Goal: Task Accomplishment & Management: Manage account settings

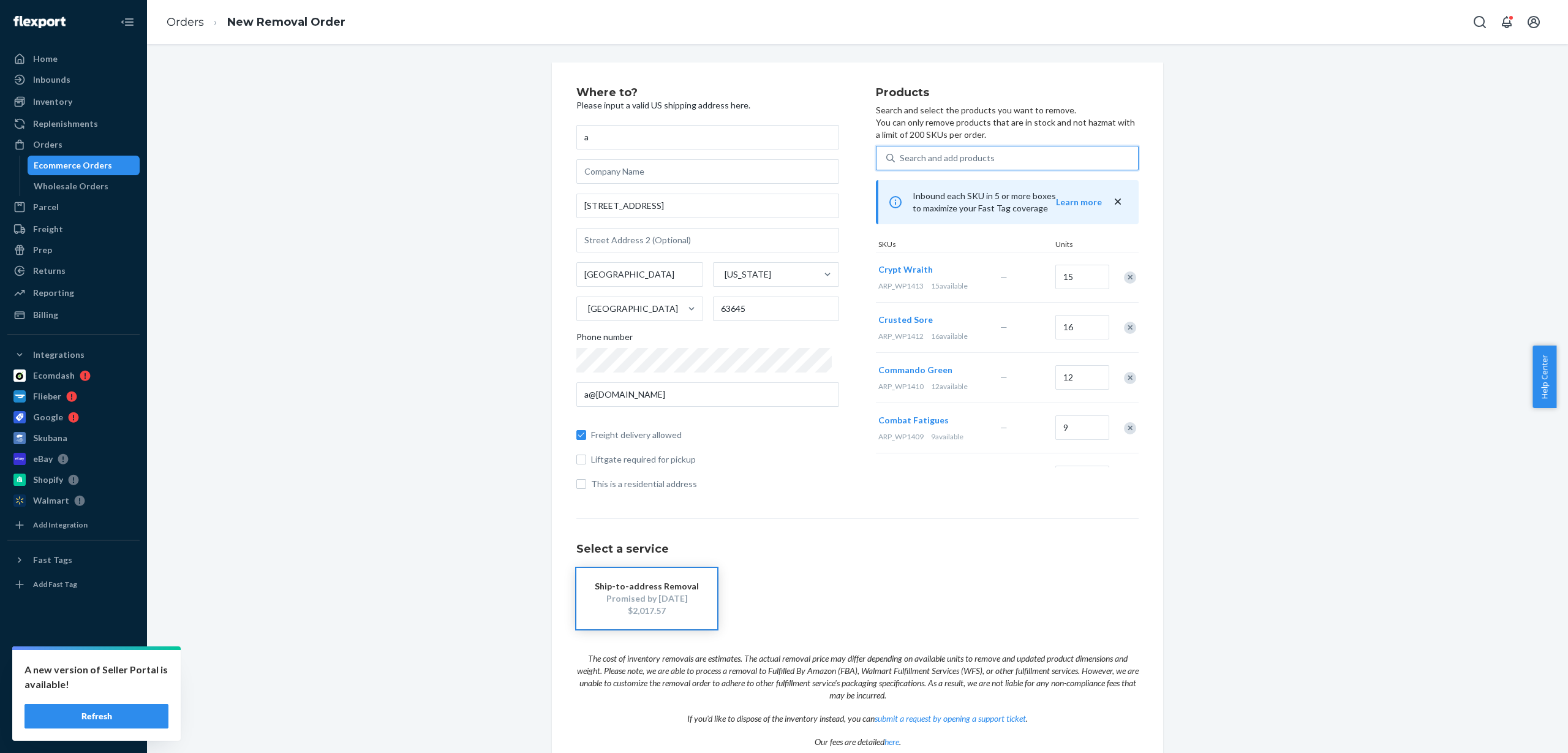
click at [991, 155] on div "Search and add products" at bounding box center [1016, 158] width 243 height 22
click at [901, 155] on input "0 results available. Use Up and Down to choose options, press Enter to select t…" at bounding box center [900, 158] width 1 height 12
paste input "ARP_WP1414"
type input "ARP_WP1414"
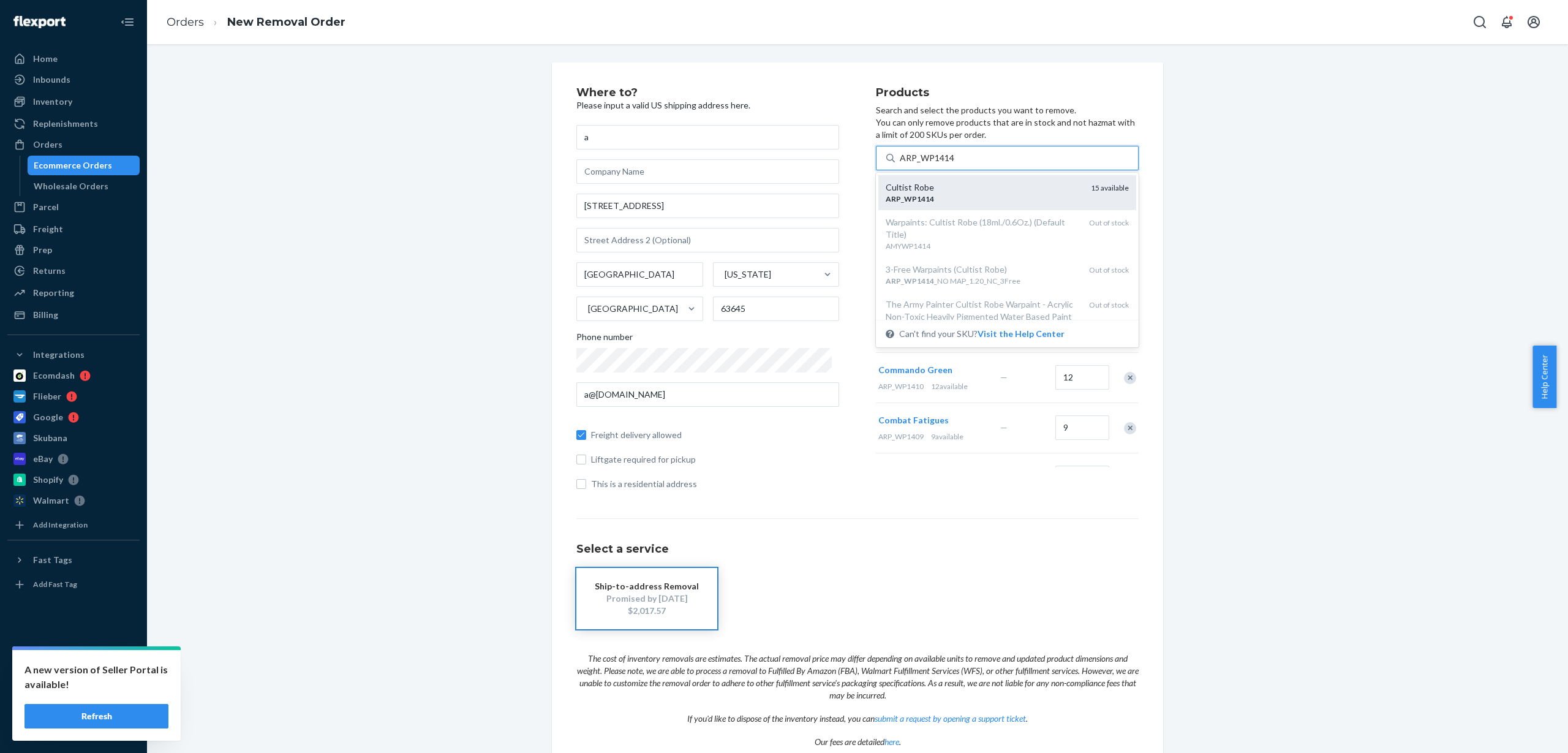
click at [1013, 185] on div "Cultist Robe" at bounding box center [984, 188] width 196 height 12
click at [955, 164] on input "ARP_WP1414" at bounding box center [927, 158] width 56 height 12
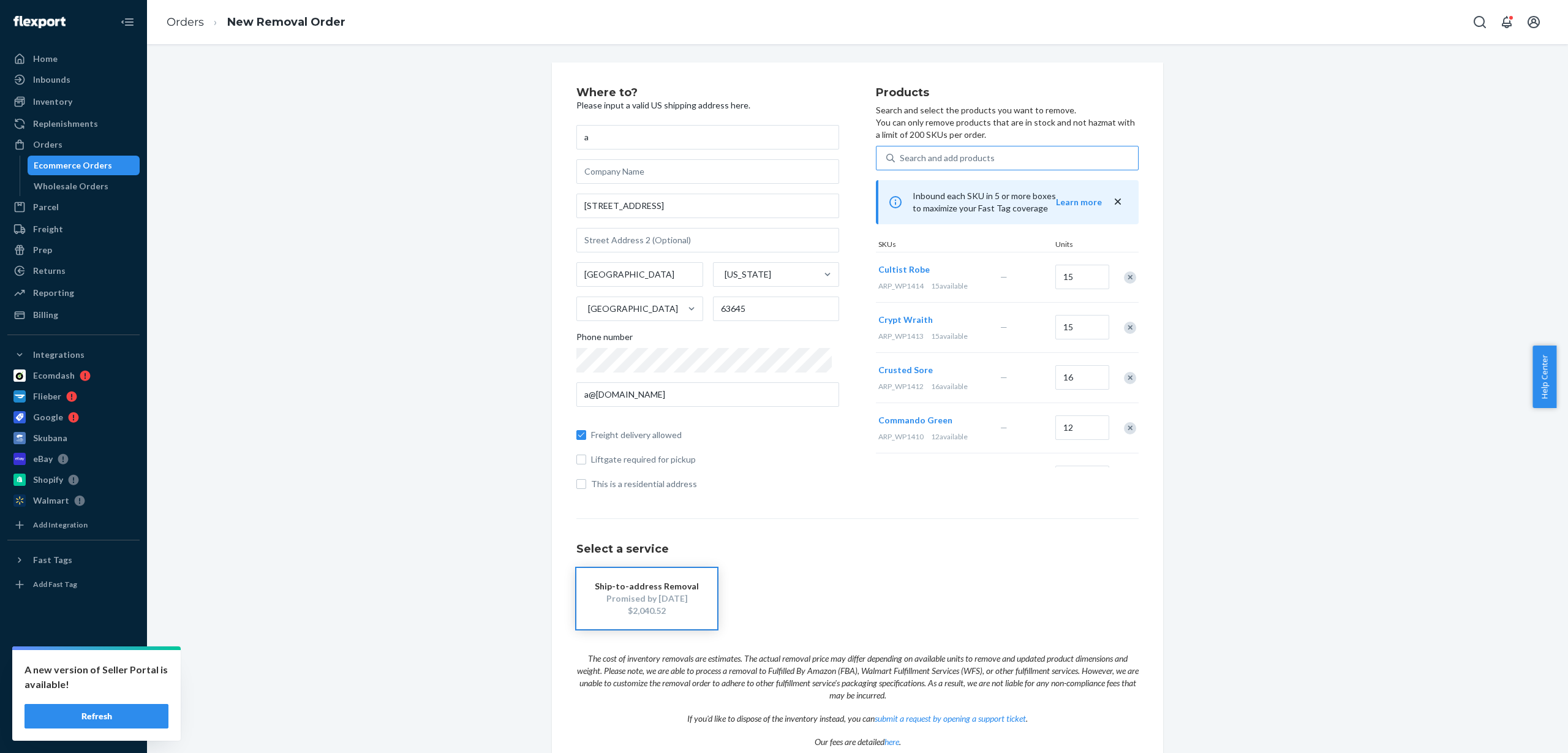
click at [966, 155] on div "Search and add products" at bounding box center [947, 158] width 95 height 12
click at [901, 155] on input "Search and add products" at bounding box center [900, 158] width 1 height 12
paste input "ARP_WP1415"
type input "ARP_WP1415"
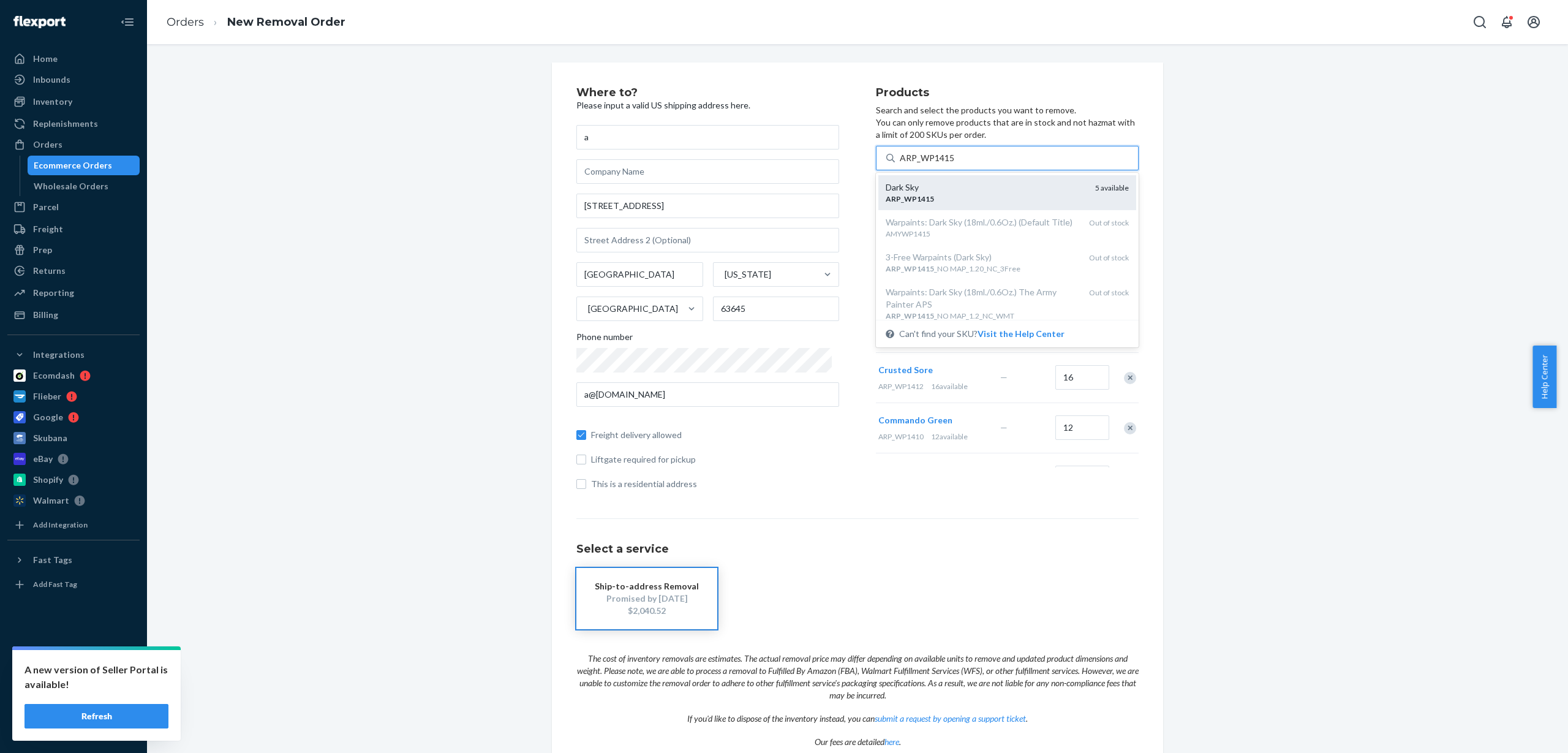
click at [962, 190] on div "Dark Sky" at bounding box center [985, 188] width 200 height 12
click at [955, 164] on input "ARP_WP1415" at bounding box center [927, 158] width 56 height 12
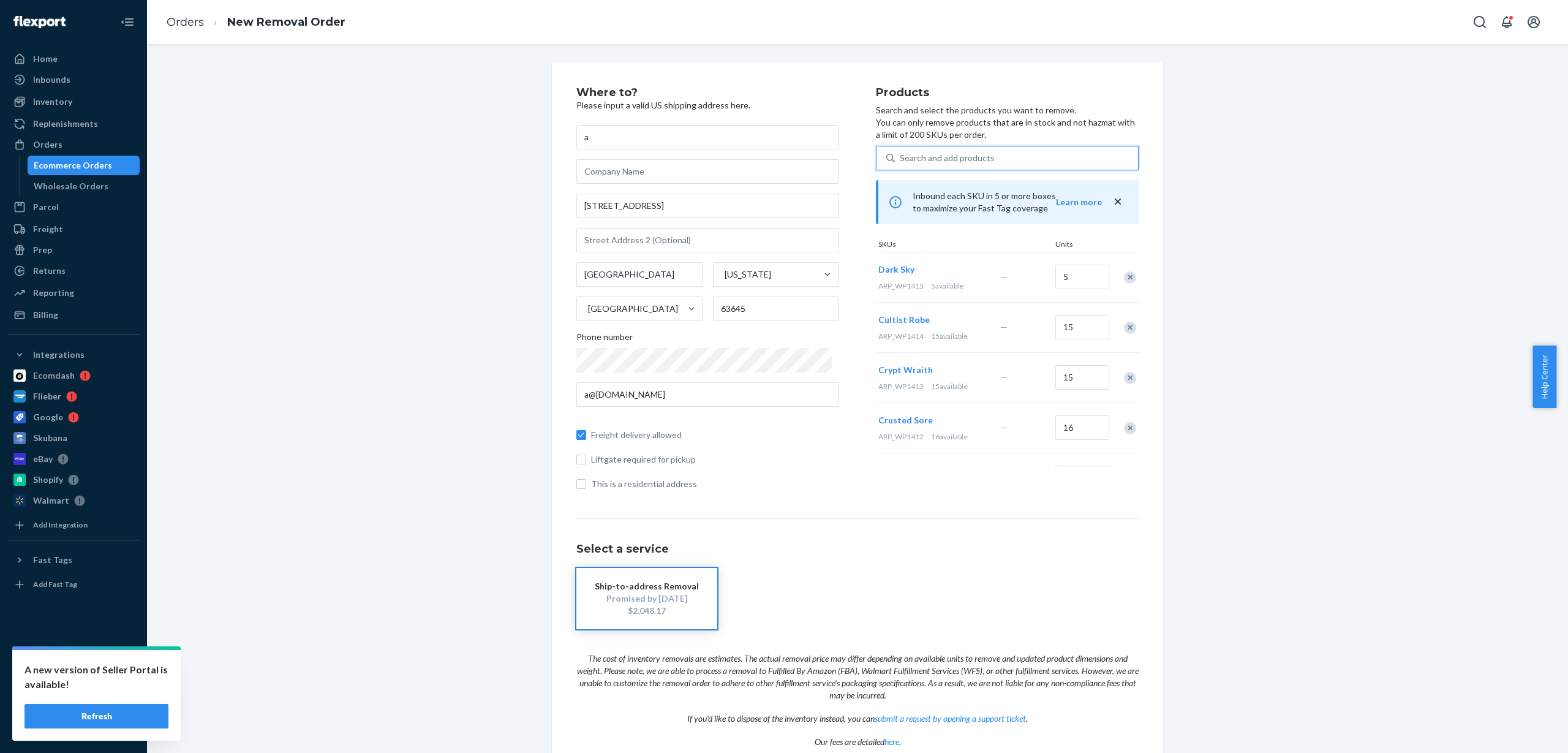
click at [993, 155] on div "Search and add products" at bounding box center [1016, 158] width 243 height 22
click at [901, 155] on input "0 results available. Use Up and Down to choose options, press Enter to select t…" at bounding box center [900, 158] width 1 height 12
paste input "ARP_WP1416"
type input "ARP_WP1416"
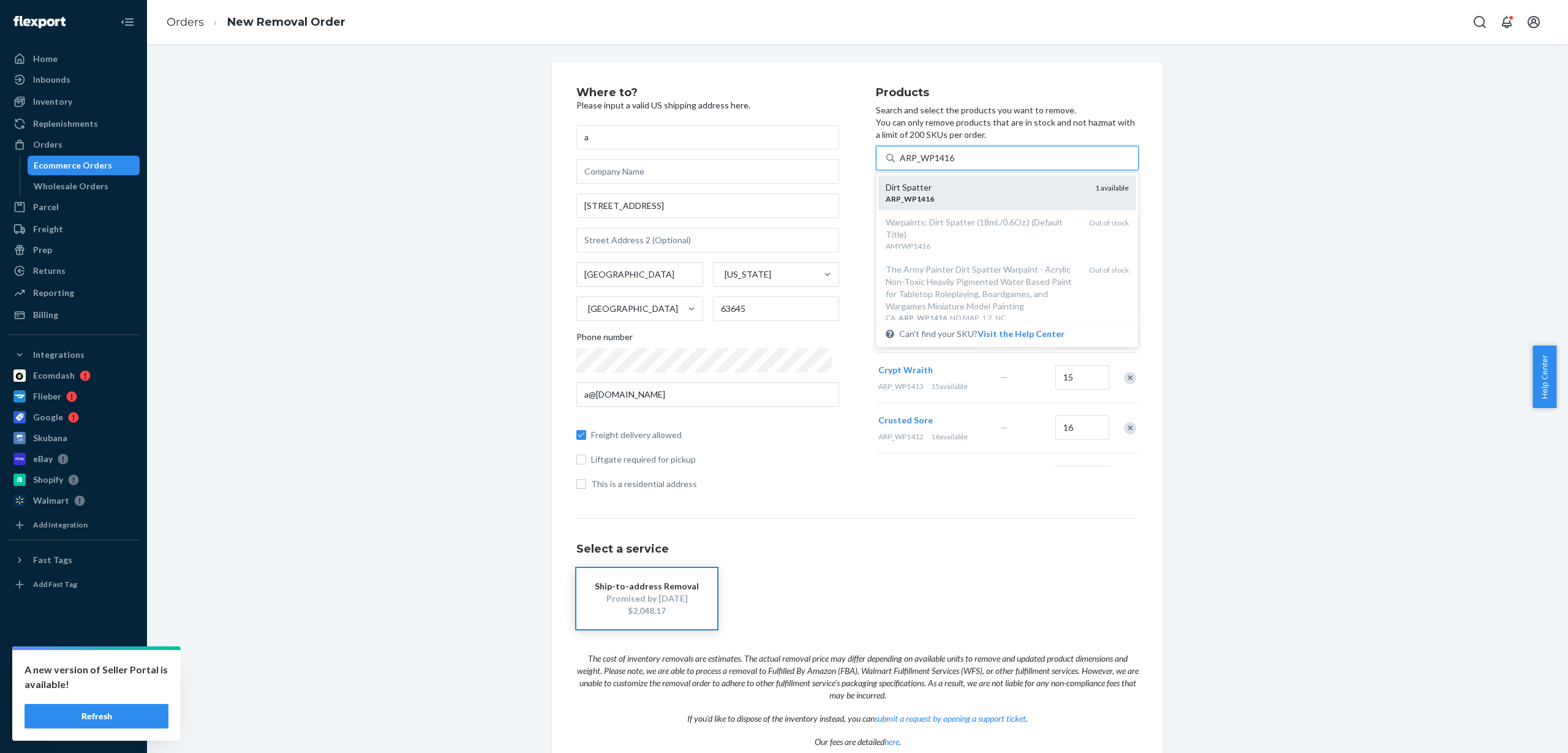
click at [966, 196] on div "ARP _ WP1416" at bounding box center [985, 199] width 200 height 11
click at [955, 164] on input "ARP_WP1416" at bounding box center [927, 158] width 56 height 12
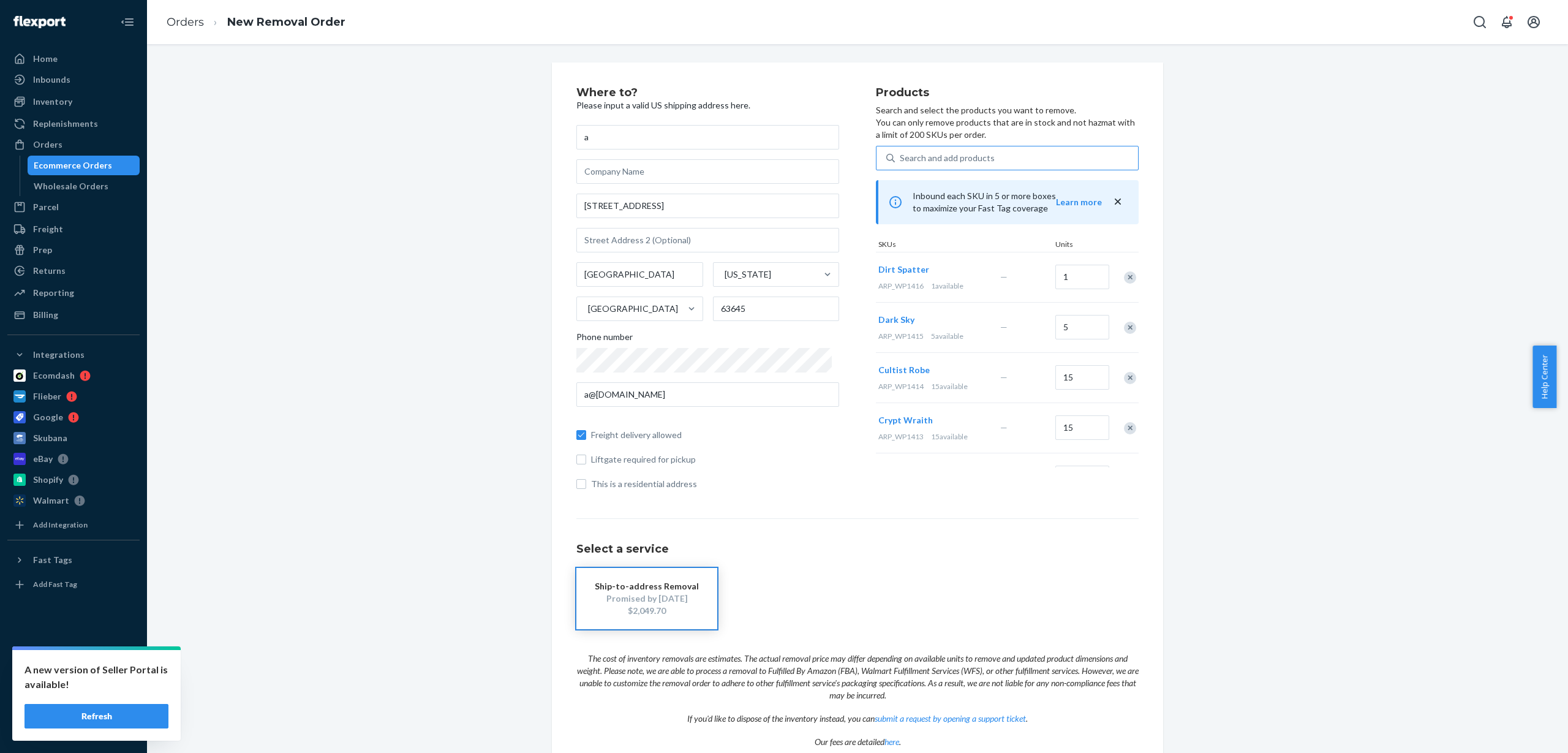
click at [950, 160] on div "Search and add products" at bounding box center [947, 158] width 95 height 12
click at [901, 160] on input "Search and add products" at bounding box center [900, 158] width 1 height 12
paste input "ARP_WP1417"
type input "ARP_WP1417"
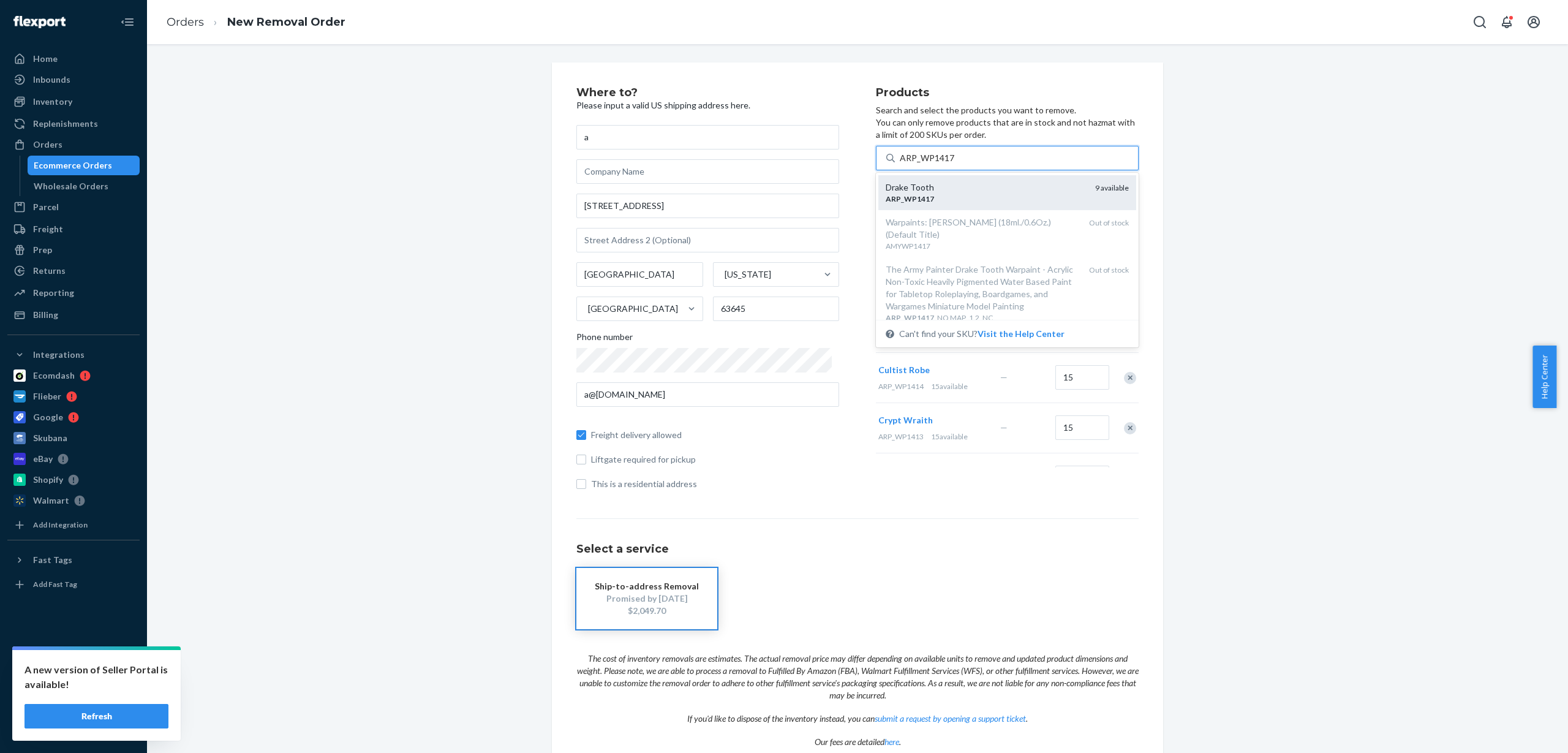
click at [974, 192] on div "Drake Tooth" at bounding box center [985, 188] width 200 height 12
click at [955, 164] on input "ARP_WP1417" at bounding box center [927, 158] width 56 height 12
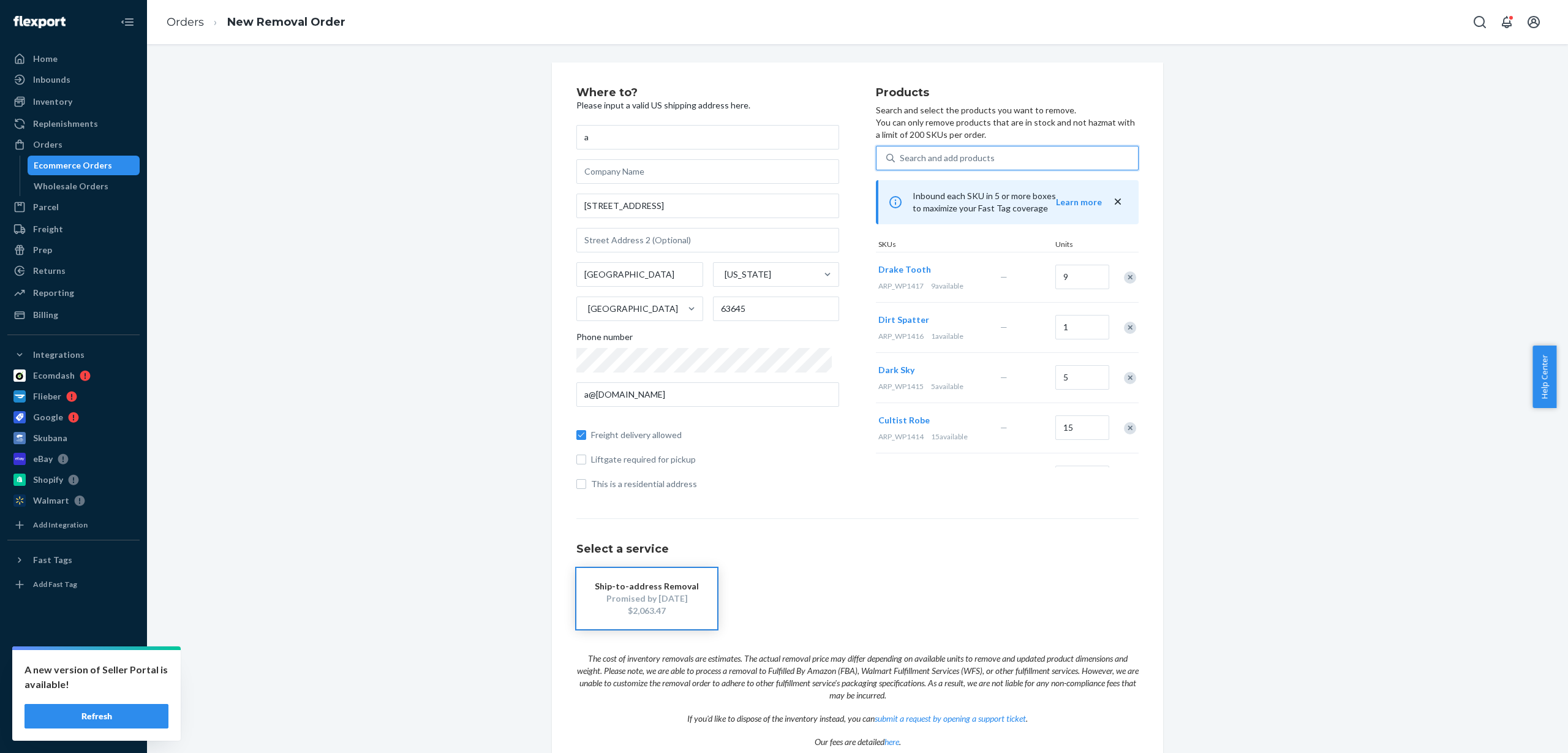
click at [975, 156] on div "Search and add products" at bounding box center [947, 158] width 95 height 12
click at [901, 156] on input "0 results available. Use Up and Down to choose options, press Enter to select t…" at bounding box center [900, 158] width 1 height 12
paste input "ARP_WP1418"
type input "ARP_WP1418"
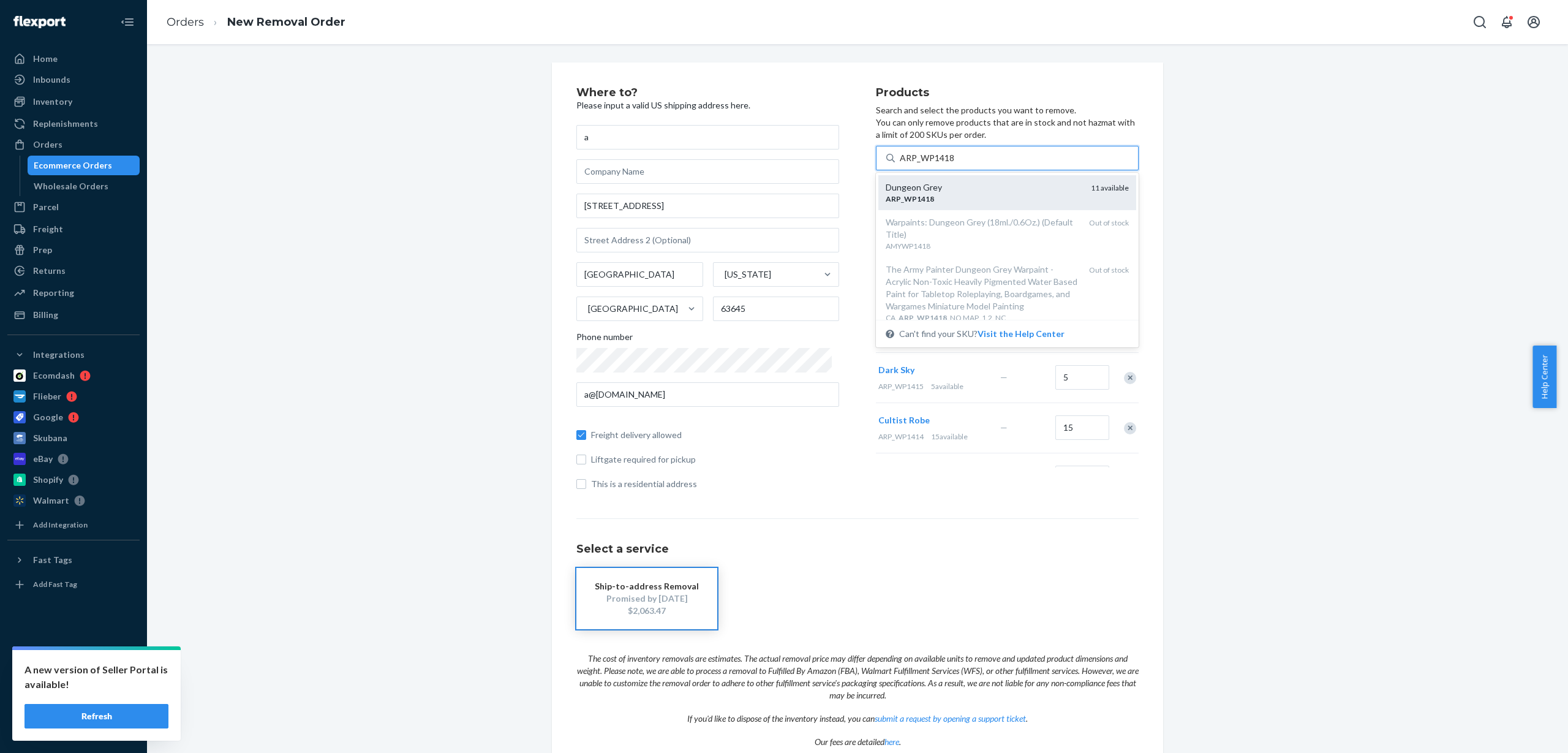
click at [992, 191] on div "Dungeon Grey" at bounding box center [984, 188] width 196 height 12
click at [955, 164] on input "ARP_WP1418" at bounding box center [927, 158] width 56 height 12
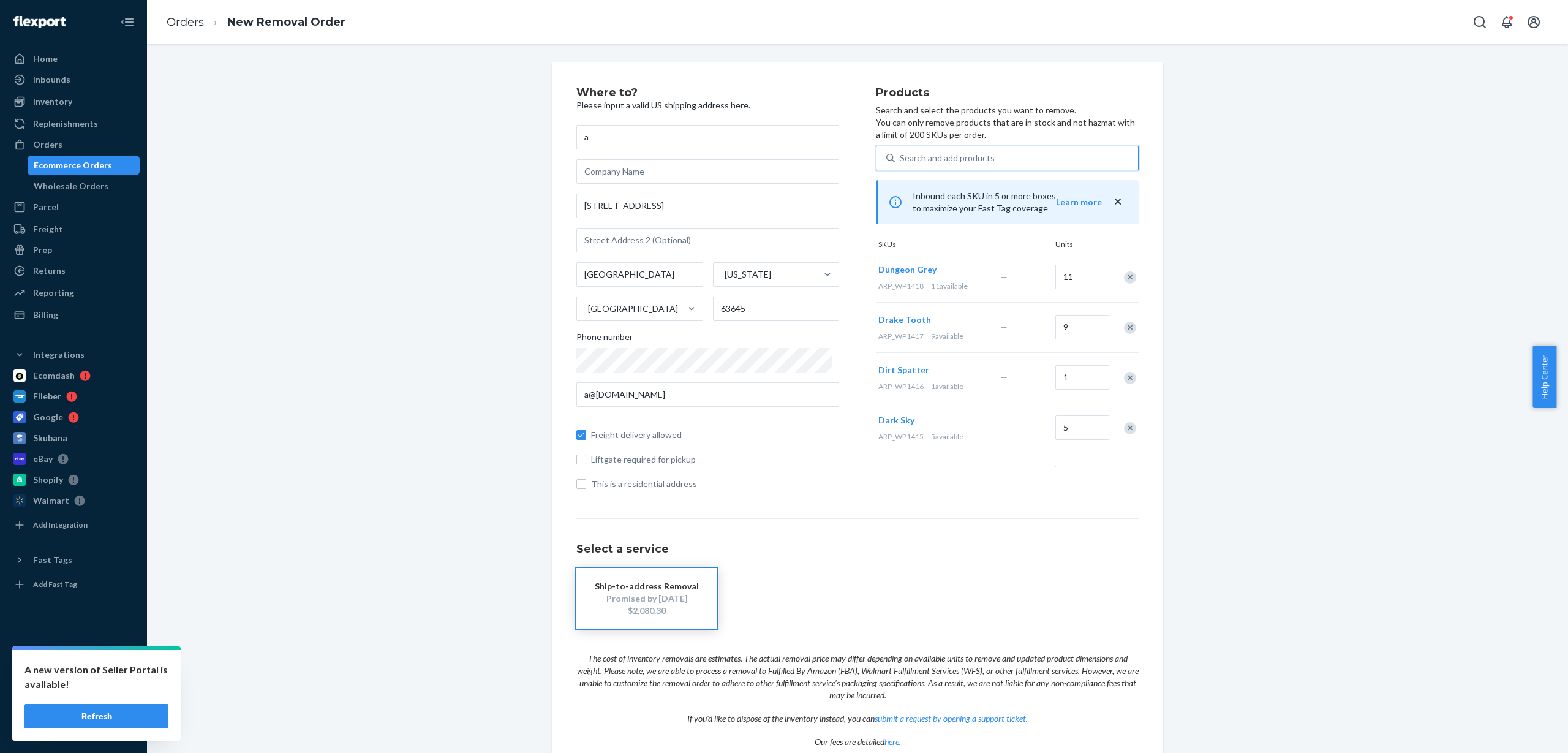
click at [1054, 158] on div "Search and add products" at bounding box center [1016, 158] width 243 height 22
click at [901, 158] on input "0 results available. Use Up and Down to choose options, press Enter to select t…" at bounding box center [900, 158] width 1 height 12
paste input "ARP_WP1420"
type input "ARP_WP1420"
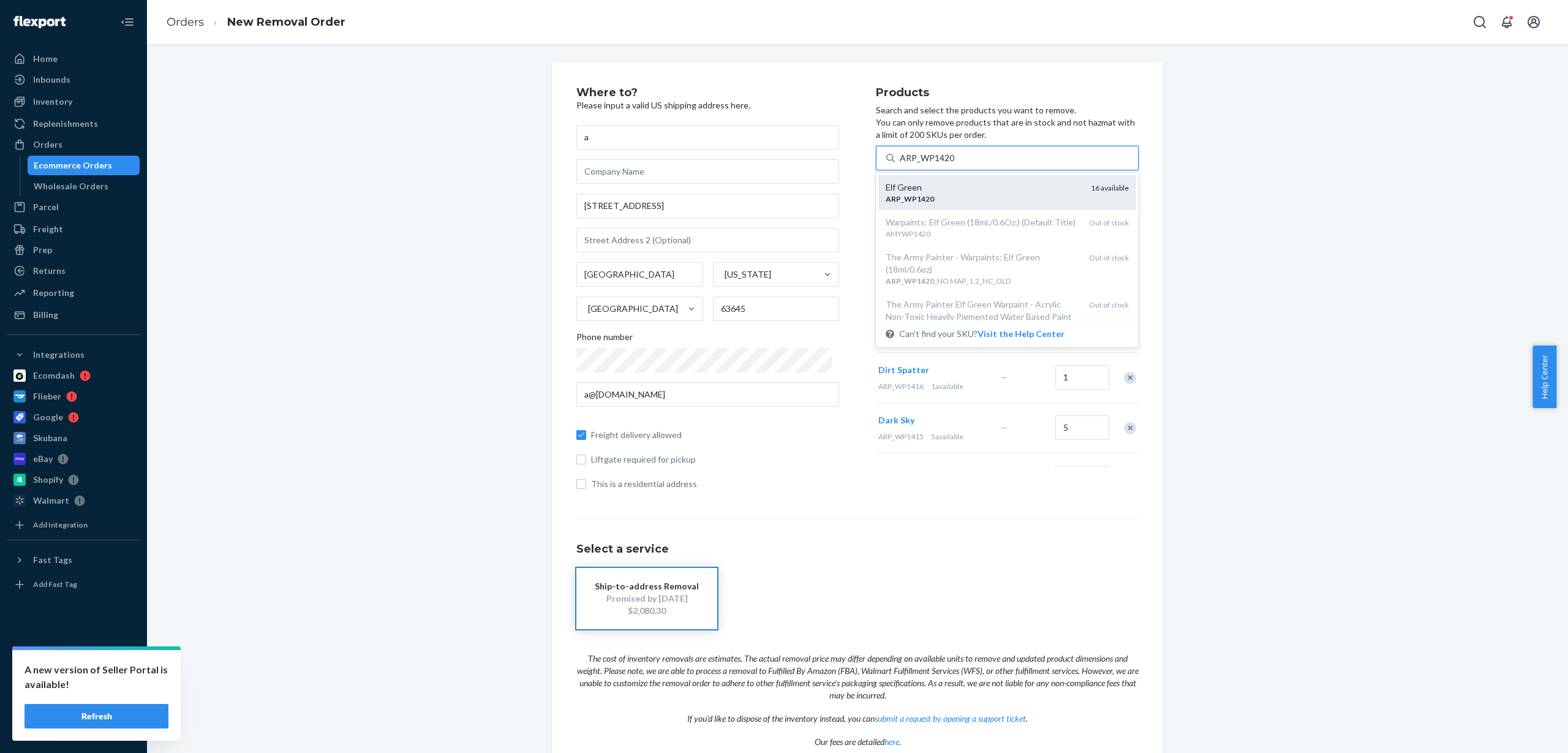
click at [1000, 204] on div "Elf Green ARP _ WP1420 16 available" at bounding box center [1007, 193] width 258 height 35
click at [955, 164] on input "ARP_WP1420" at bounding box center [927, 158] width 56 height 12
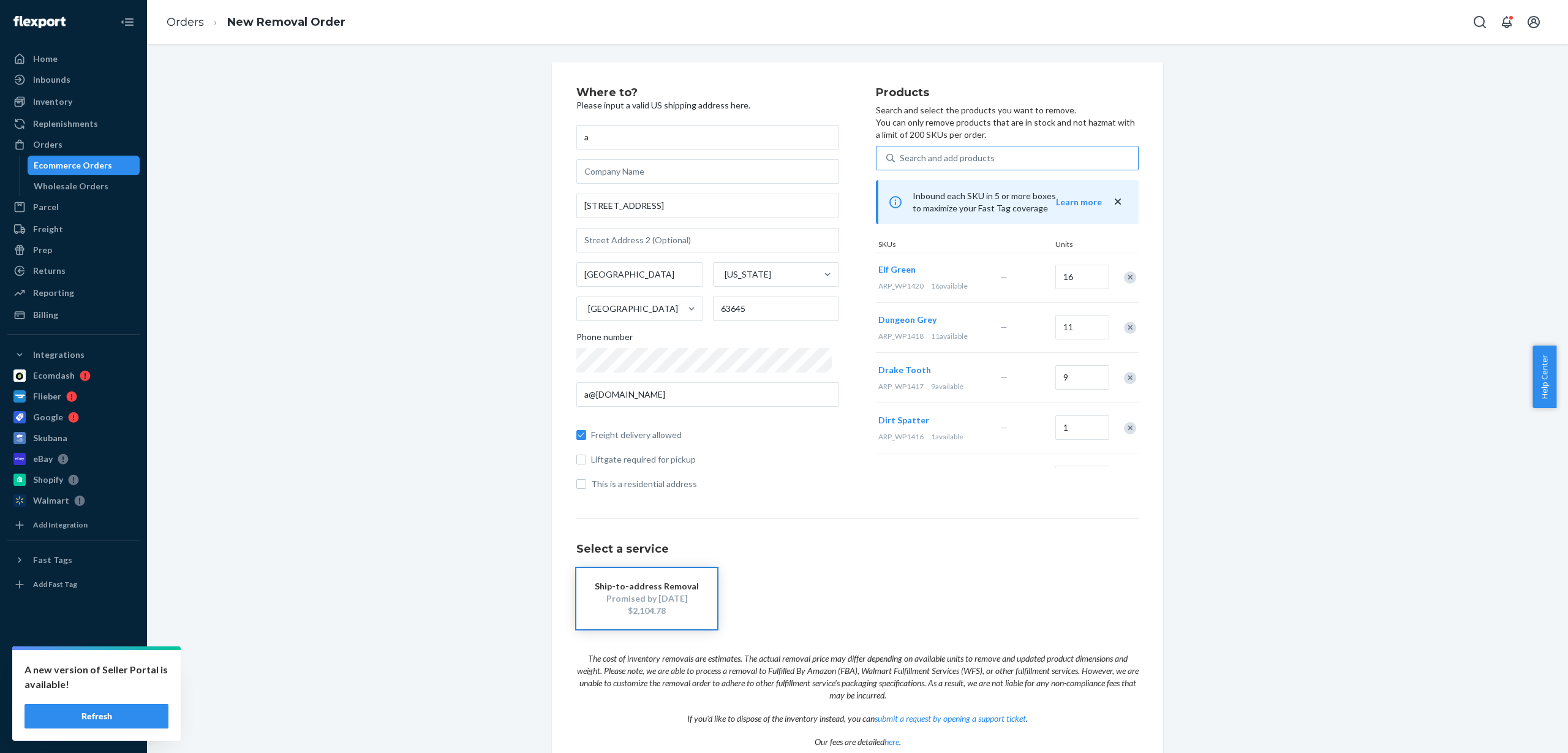
click at [959, 159] on div "Search and add products" at bounding box center [947, 158] width 95 height 12
click at [901, 159] on input "Search and add products" at bounding box center [900, 158] width 1 height 12
paste input "ARP_WP1422"
type input "ARP_WP1422"
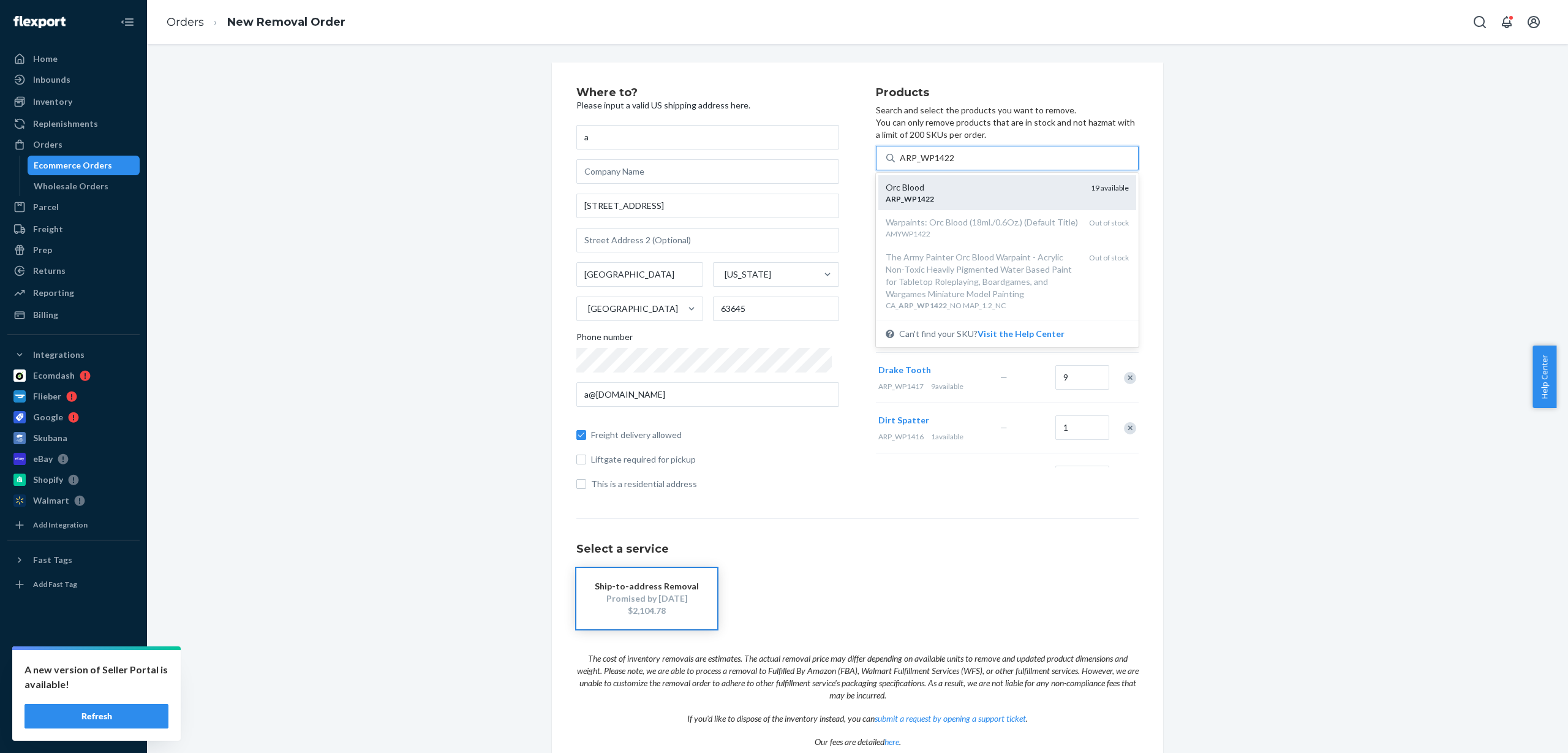
click at [970, 185] on div "Orc Blood" at bounding box center [984, 188] width 196 height 12
click at [955, 164] on input "ARP_WP1422" at bounding box center [927, 158] width 56 height 12
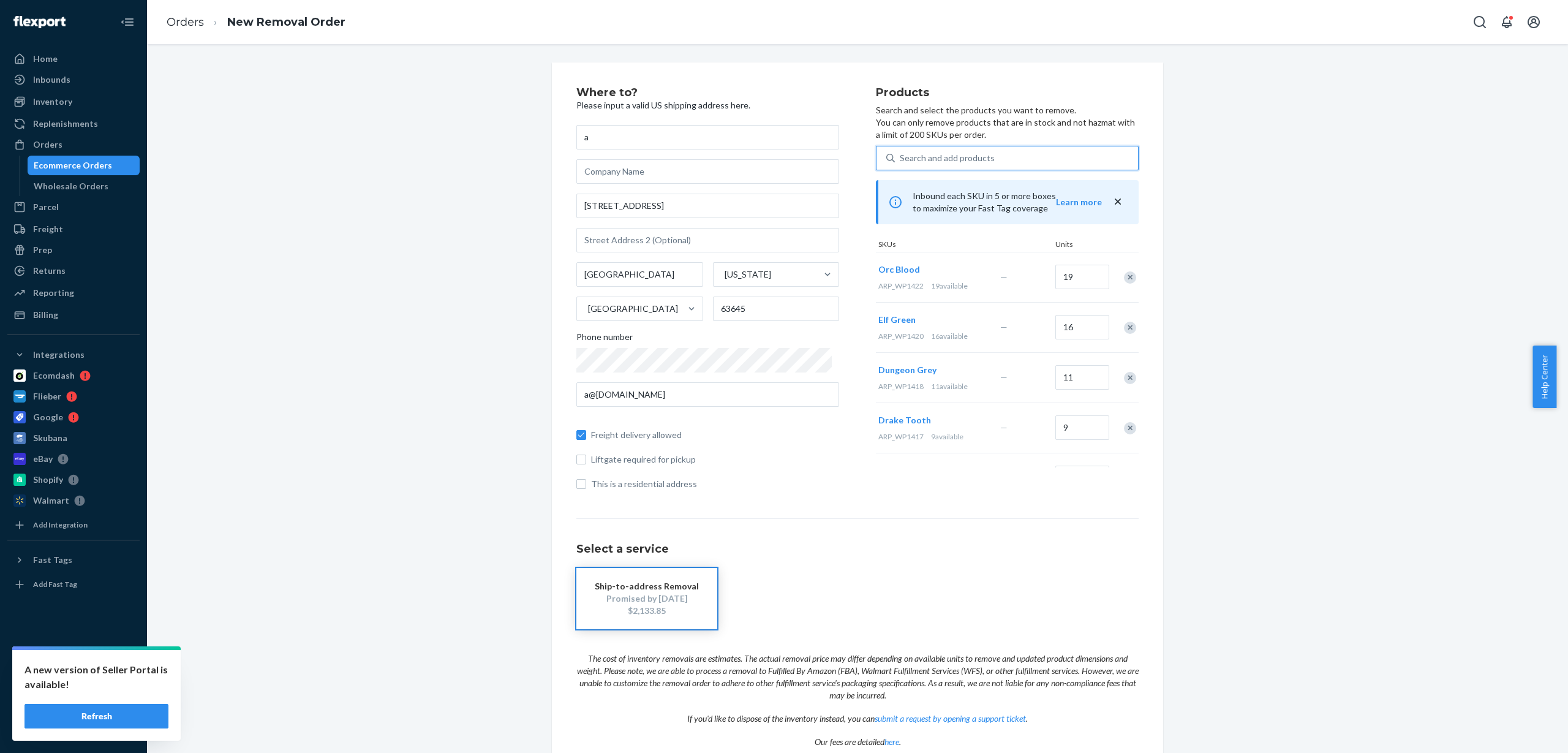
click at [975, 156] on div "Search and add products" at bounding box center [947, 158] width 95 height 12
click at [901, 156] on input "0 results available. Use Up and Down to choose options, press Enter to select t…" at bounding box center [900, 158] width 1 height 12
paste input "ARP_WP1424"
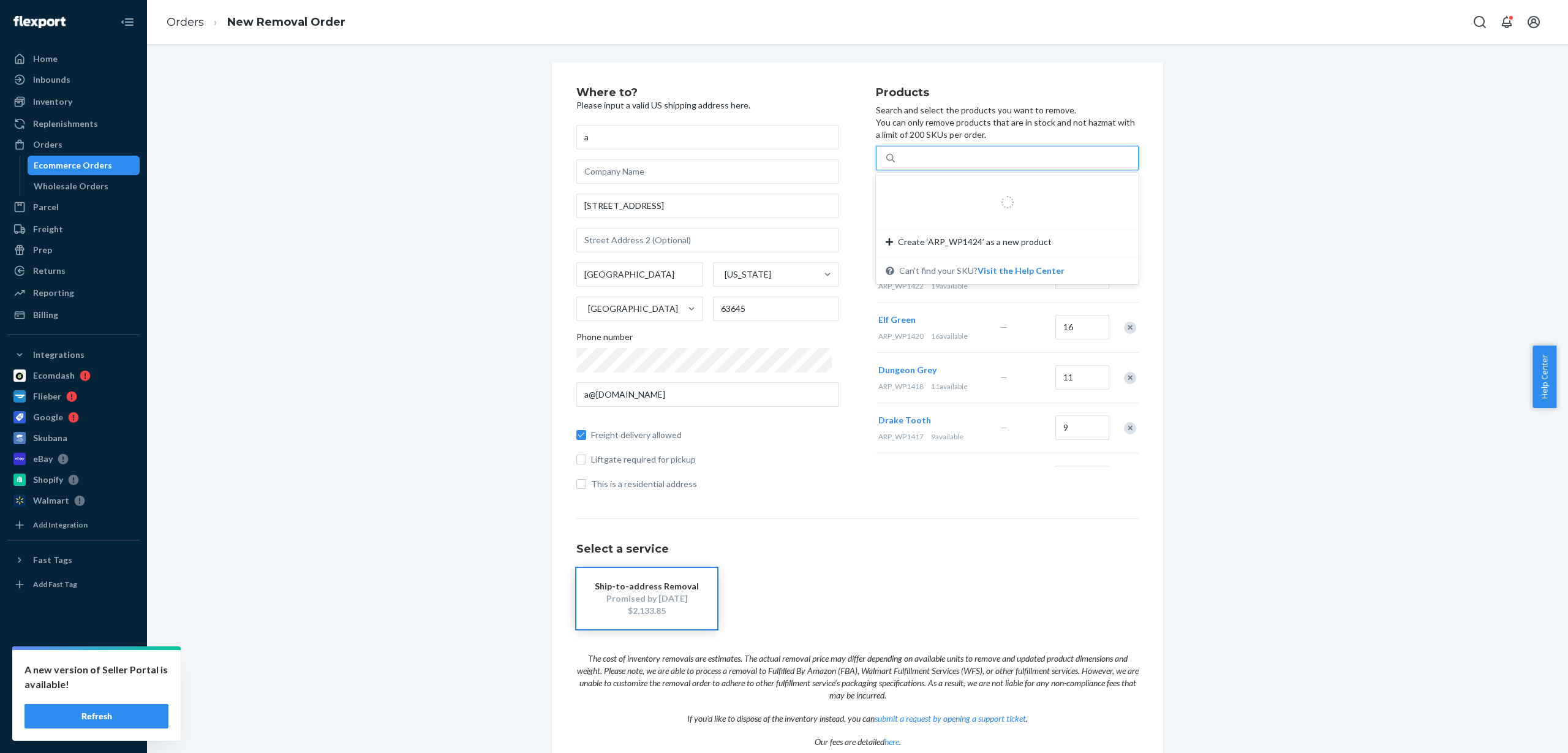
type input "ARP_WP1424"
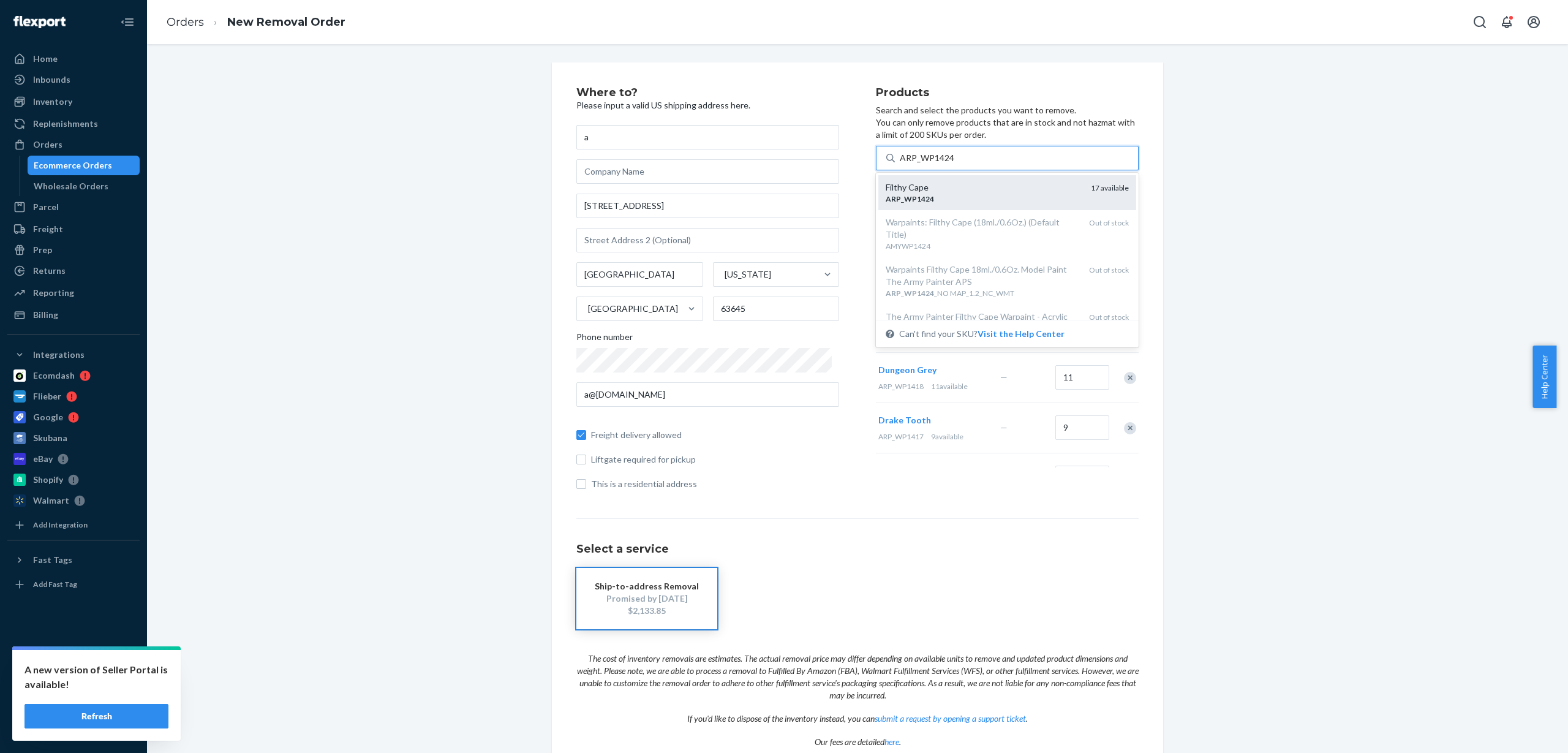
click at [1000, 198] on div "ARP _ WP1424" at bounding box center [984, 199] width 196 height 11
click at [955, 164] on input "ARP_WP1424" at bounding box center [927, 158] width 56 height 12
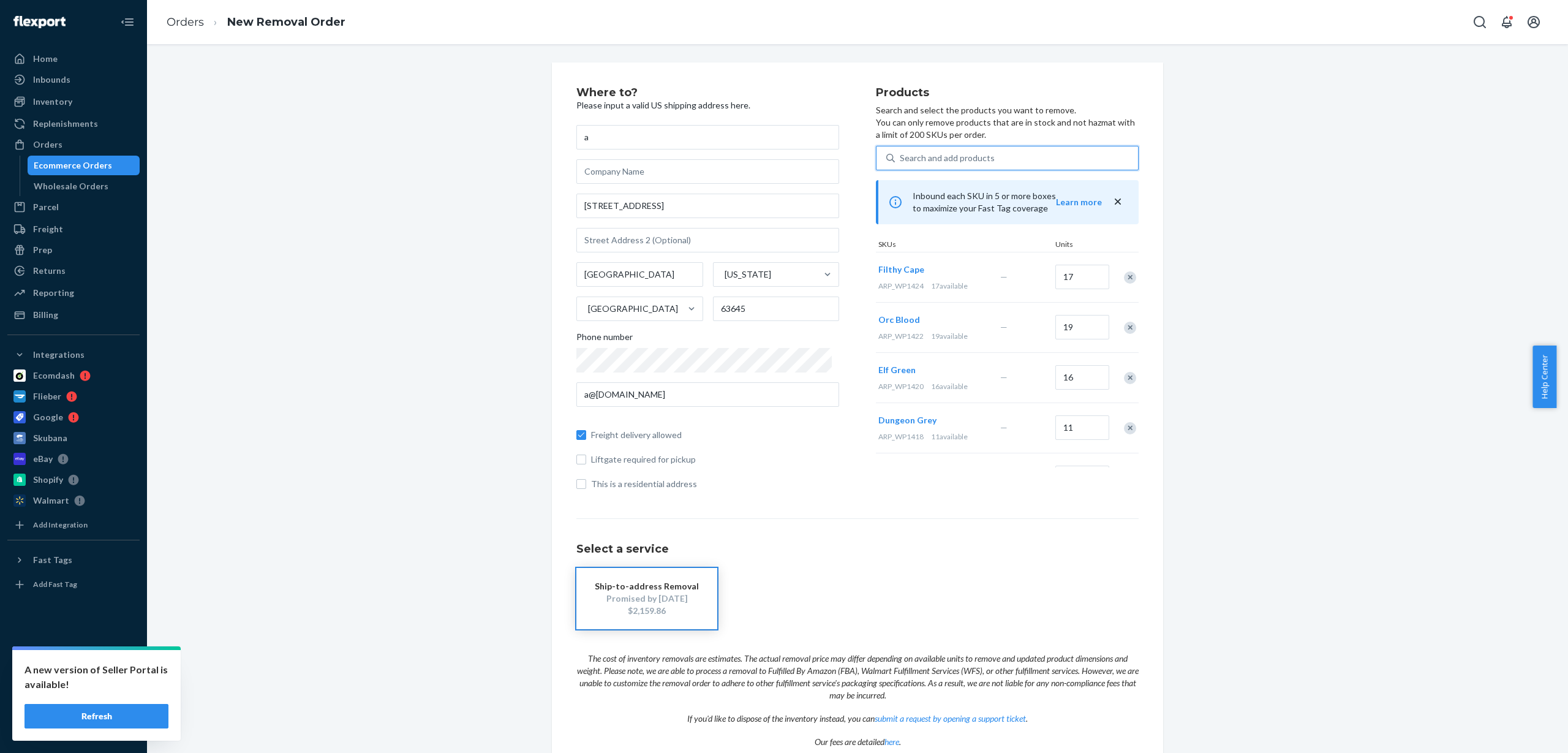
click at [920, 159] on div "Search and add products" at bounding box center [947, 158] width 95 height 12
click at [901, 159] on input "0 results available. Use Up and Down to choose options, press Enter to select t…" at bounding box center [900, 158] width 1 height 12
paste input "ARP_WP1425"
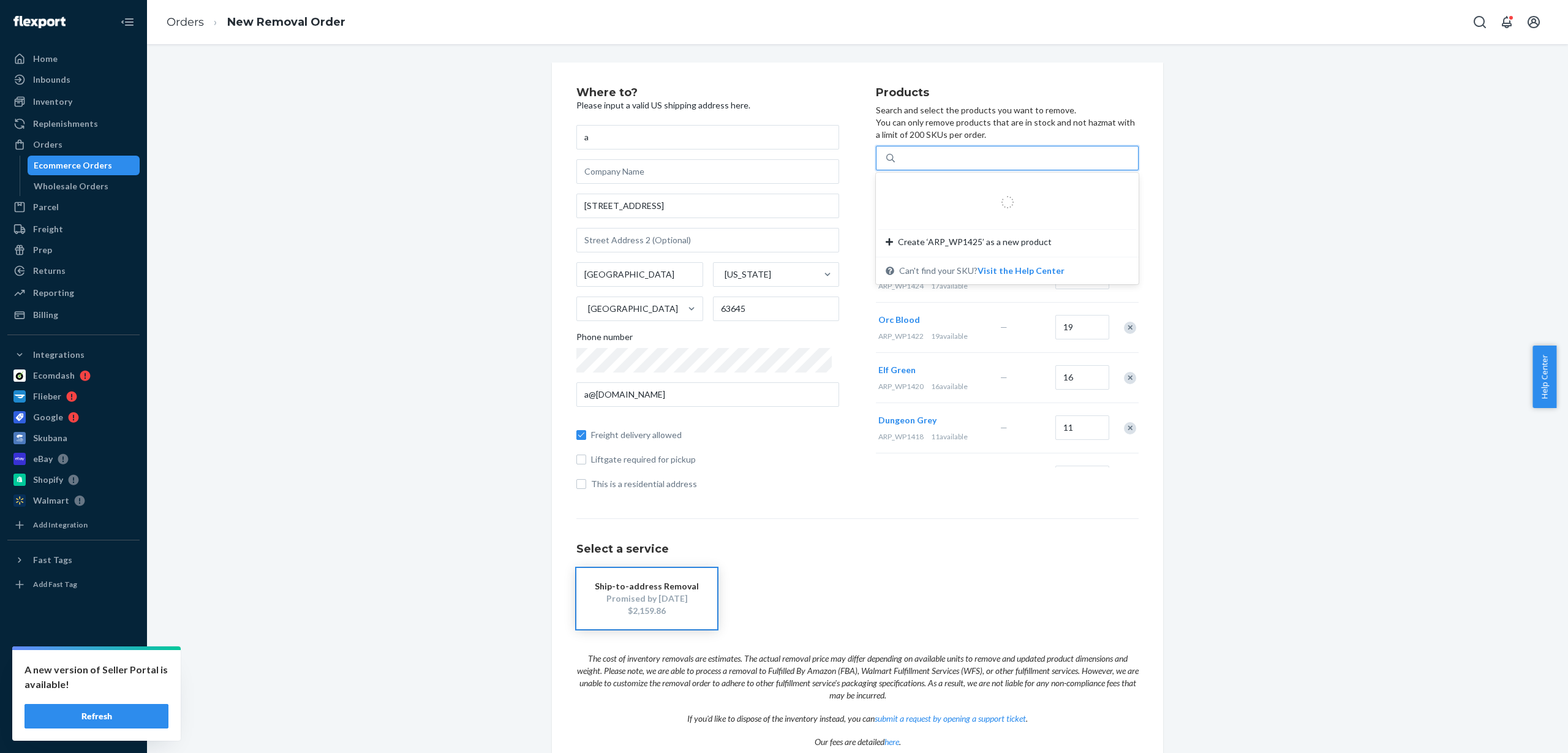
type input "ARP_WP1425"
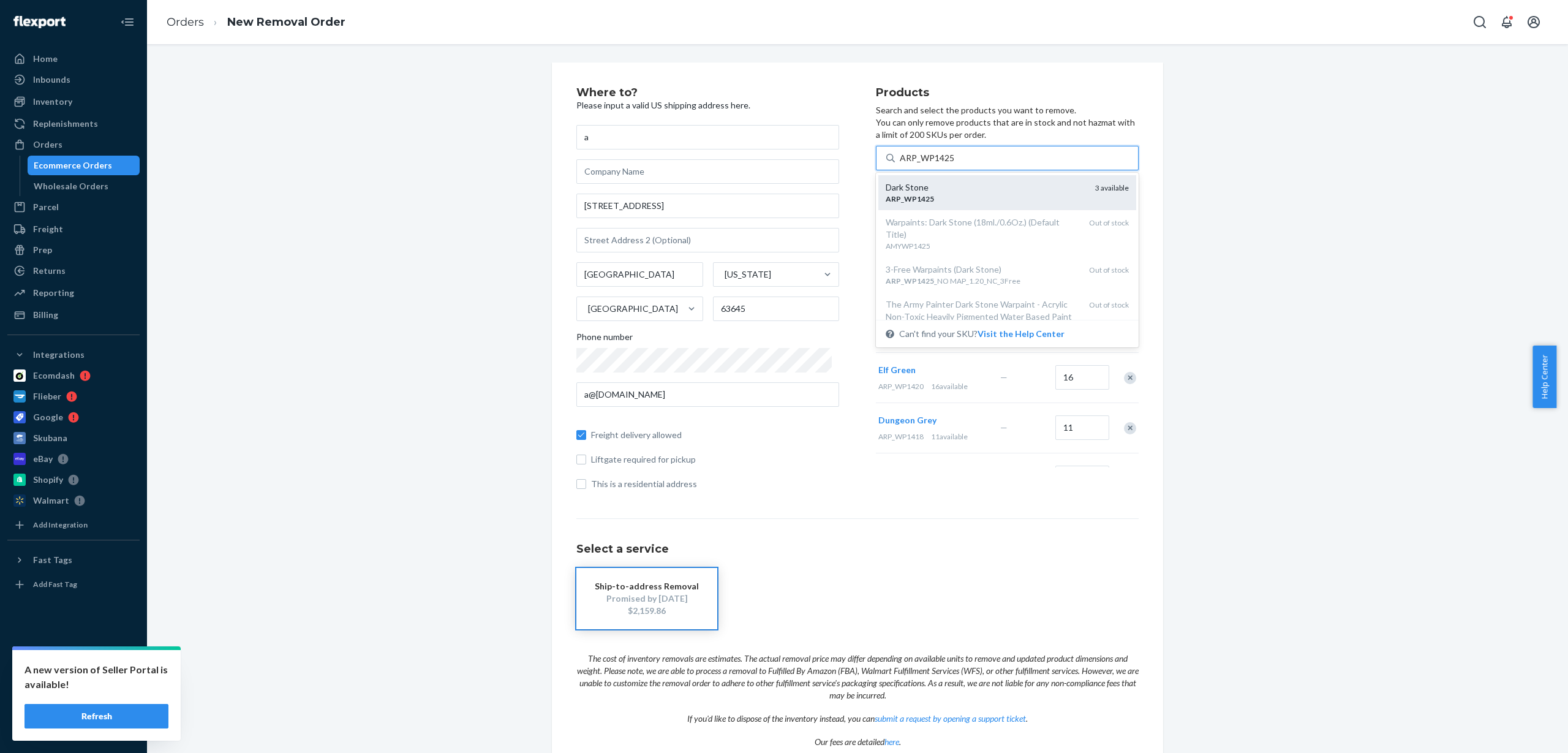
click at [982, 198] on div "ARP _ WP1425" at bounding box center [985, 199] width 200 height 11
click at [955, 164] on input "ARP_WP1425" at bounding box center [927, 158] width 56 height 12
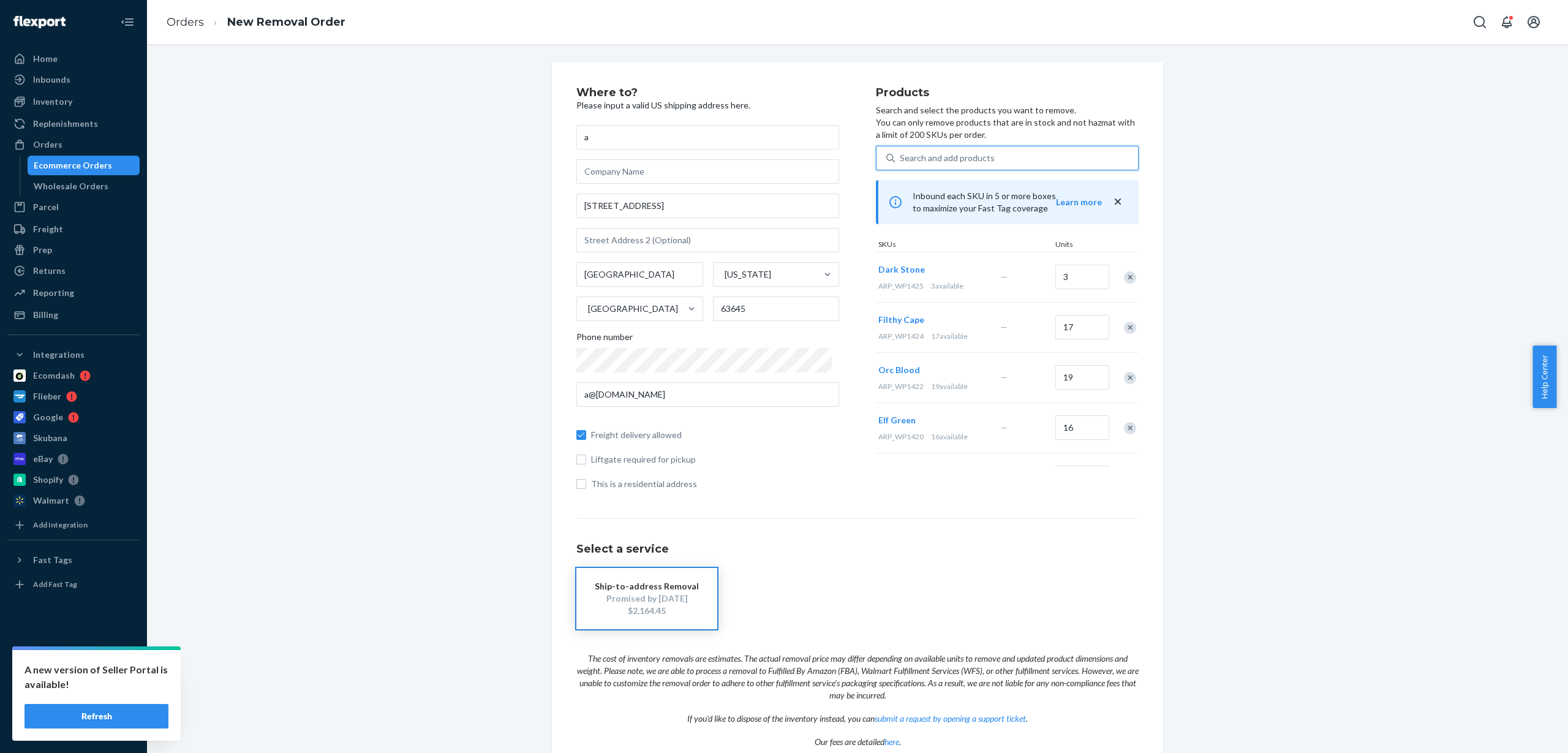
click at [958, 158] on div "Search and add products" at bounding box center [947, 158] width 95 height 12
click at [901, 158] on input "0 results available. Use Up and Down to choose options, press Enter to select t…" at bounding box center [900, 158] width 1 height 12
paste input "ARP_WP1427"
type input "ARP_WP1427"
click at [980, 196] on div "ARP _ WP1427" at bounding box center [984, 199] width 196 height 11
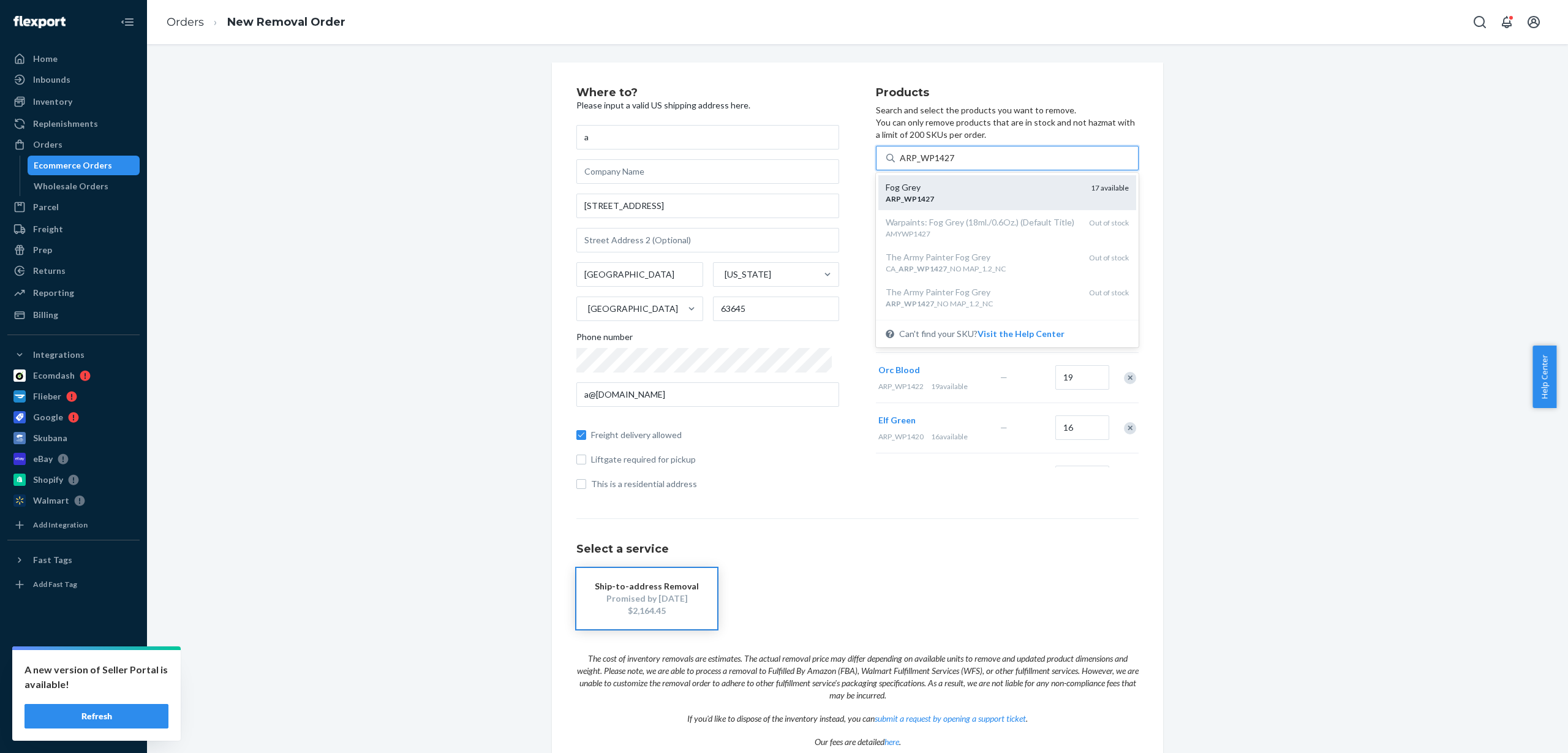
click at [955, 164] on input "ARP_WP1427" at bounding box center [927, 158] width 56 height 12
click at [1025, 153] on div "Search and add products" at bounding box center [1016, 158] width 243 height 22
click at [901, 153] on input "0 results available. Use Up and Down to choose options, press Enter to select t…" at bounding box center [900, 158] width 1 height 12
paste input "ARP_WP1428"
type input "ARP_WP1428"
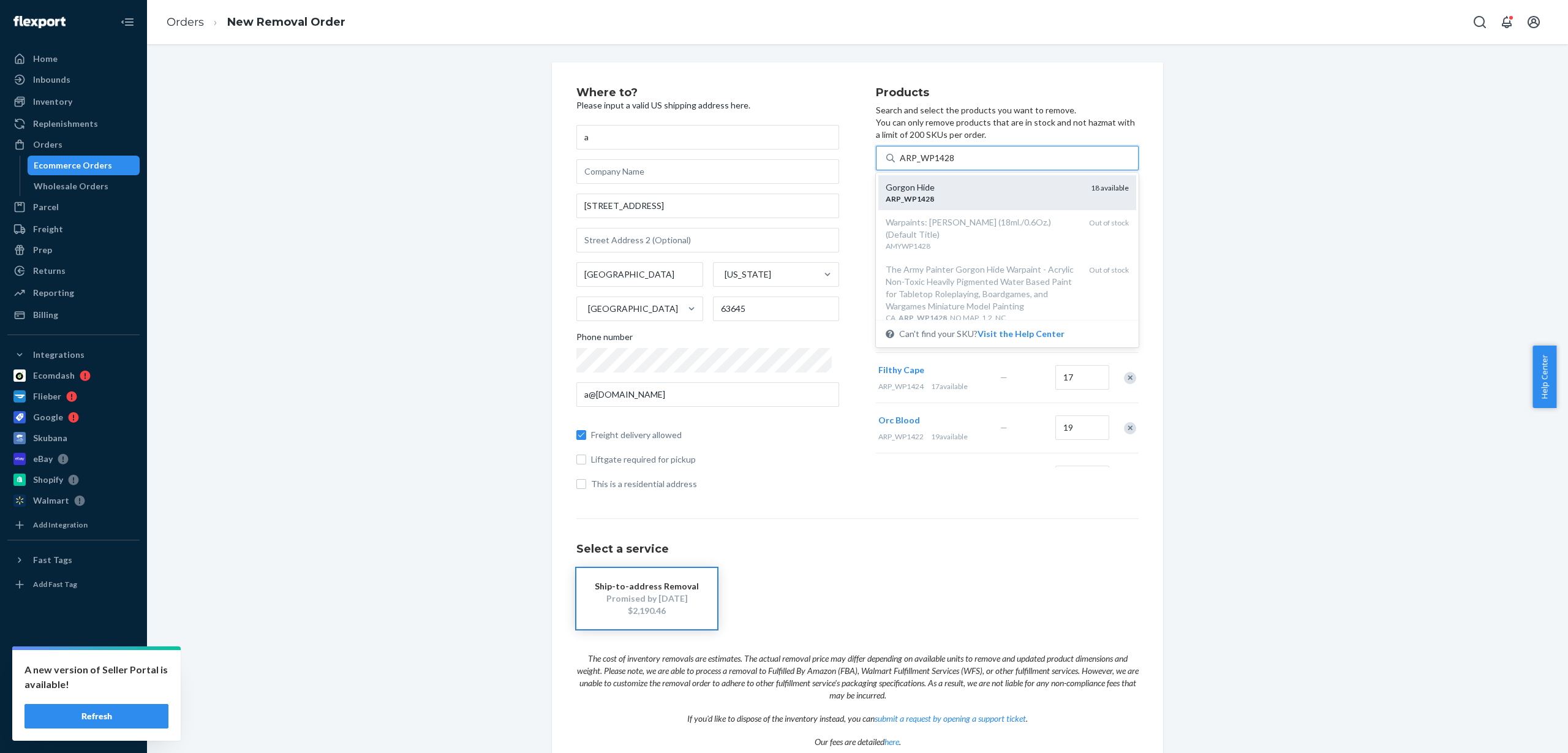
click at [1002, 194] on div "ARP _ WP1428" at bounding box center [984, 199] width 196 height 11
click at [955, 164] on input "ARP_WP1428" at bounding box center [927, 158] width 56 height 12
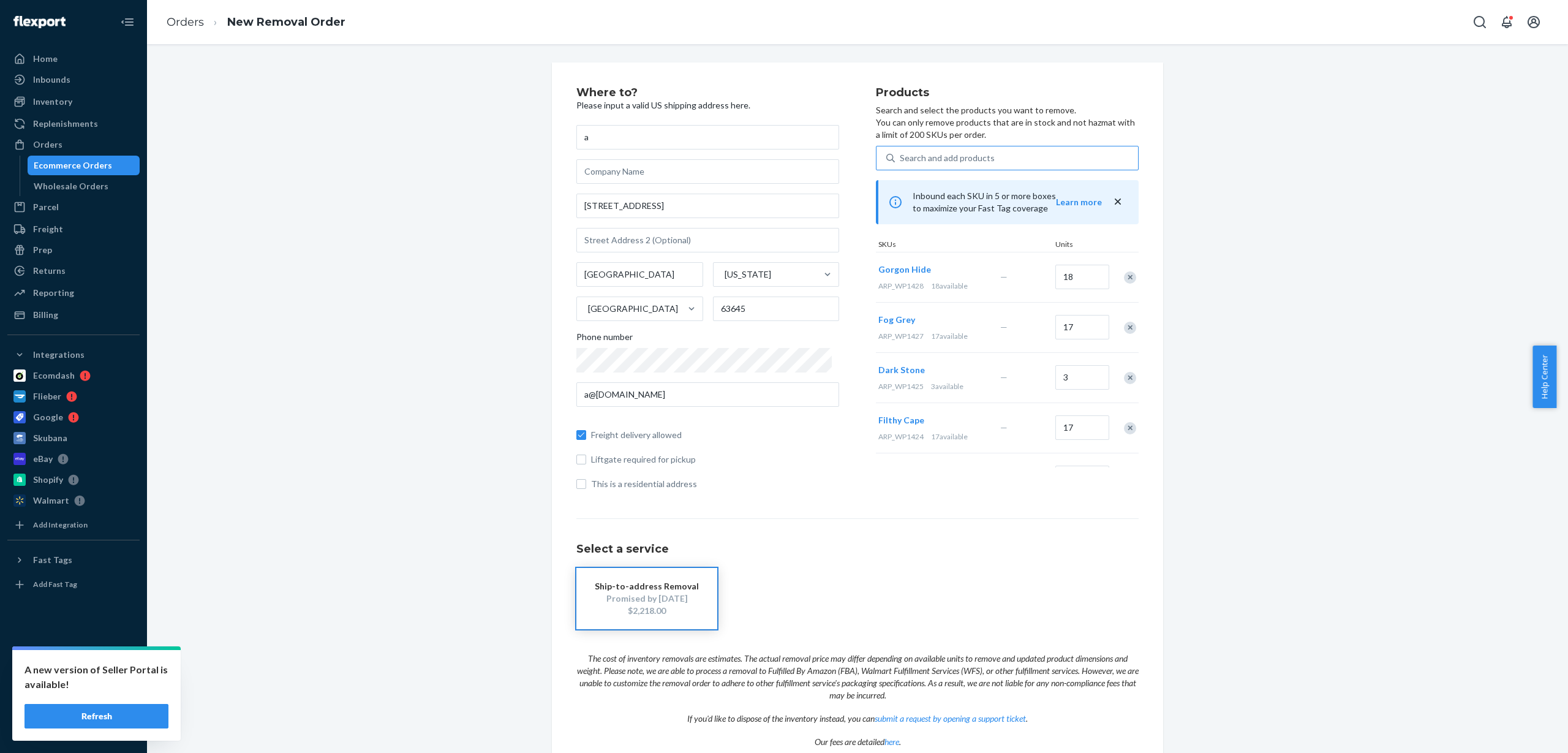
click at [1014, 155] on div "Search and add products" at bounding box center [1016, 158] width 243 height 22
click at [901, 155] on input "Search and add products" at bounding box center [900, 158] width 1 height 12
paste input "ARP_WP1429"
type input "ARP_WP1429"
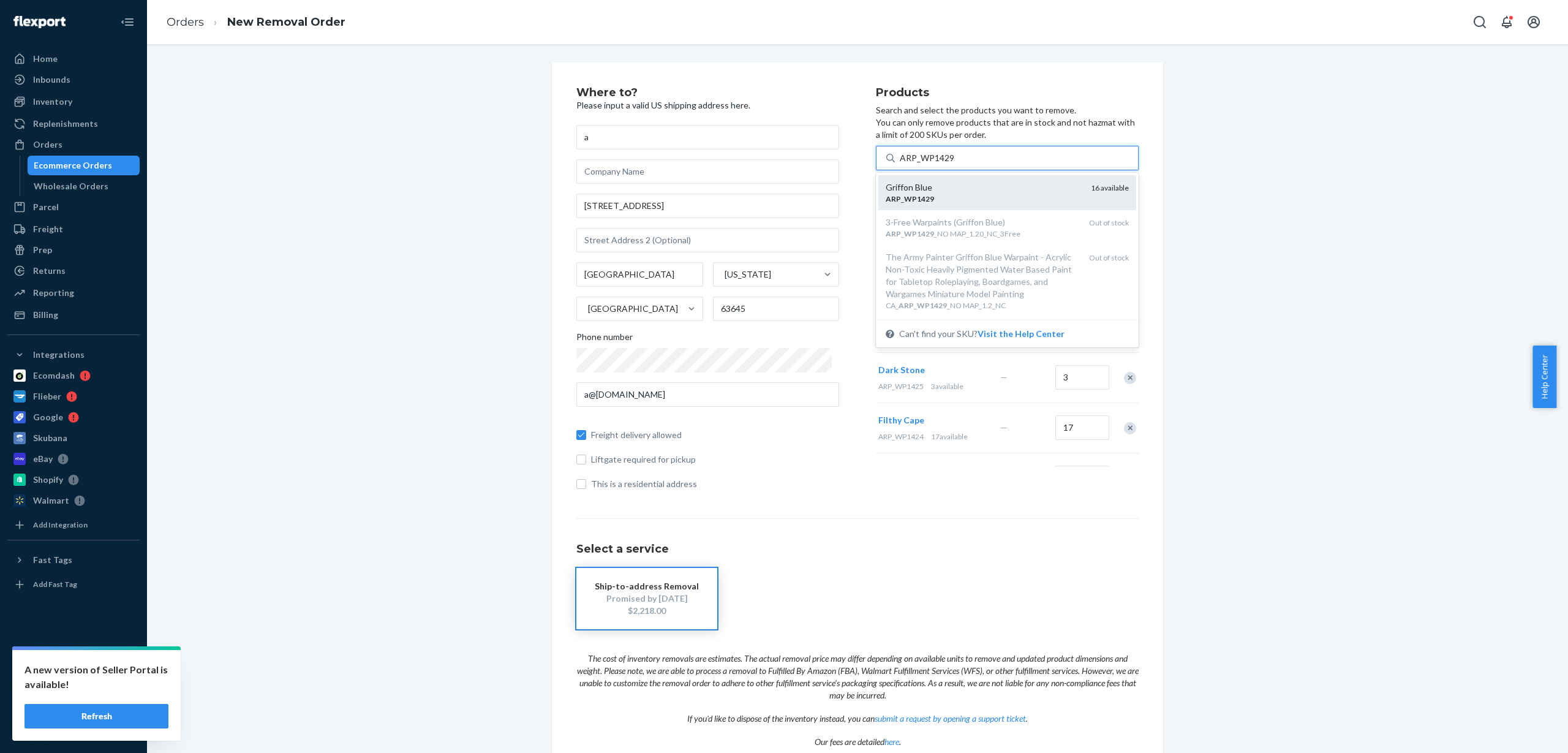
click at [971, 196] on div "ARP _ WP1429" at bounding box center [984, 199] width 196 height 11
click at [955, 164] on input "ARP_WP1429" at bounding box center [927, 158] width 56 height 12
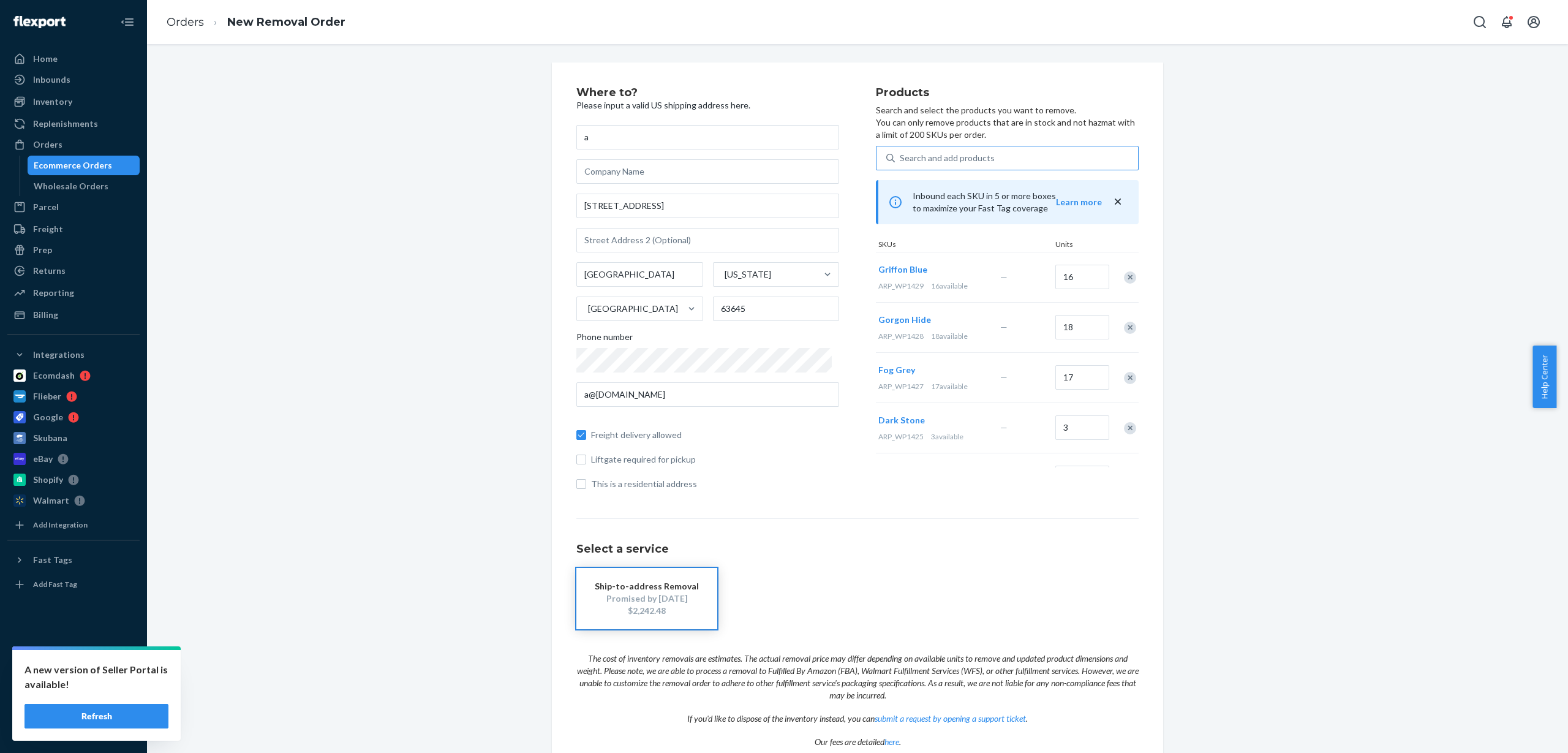
click at [1019, 157] on div "Search and add products" at bounding box center [1016, 158] width 243 height 22
click at [901, 157] on input "Search and add products" at bounding box center [900, 158] width 1 height 12
paste input "ARP_WP1430"
type input "ARP_WP1430"
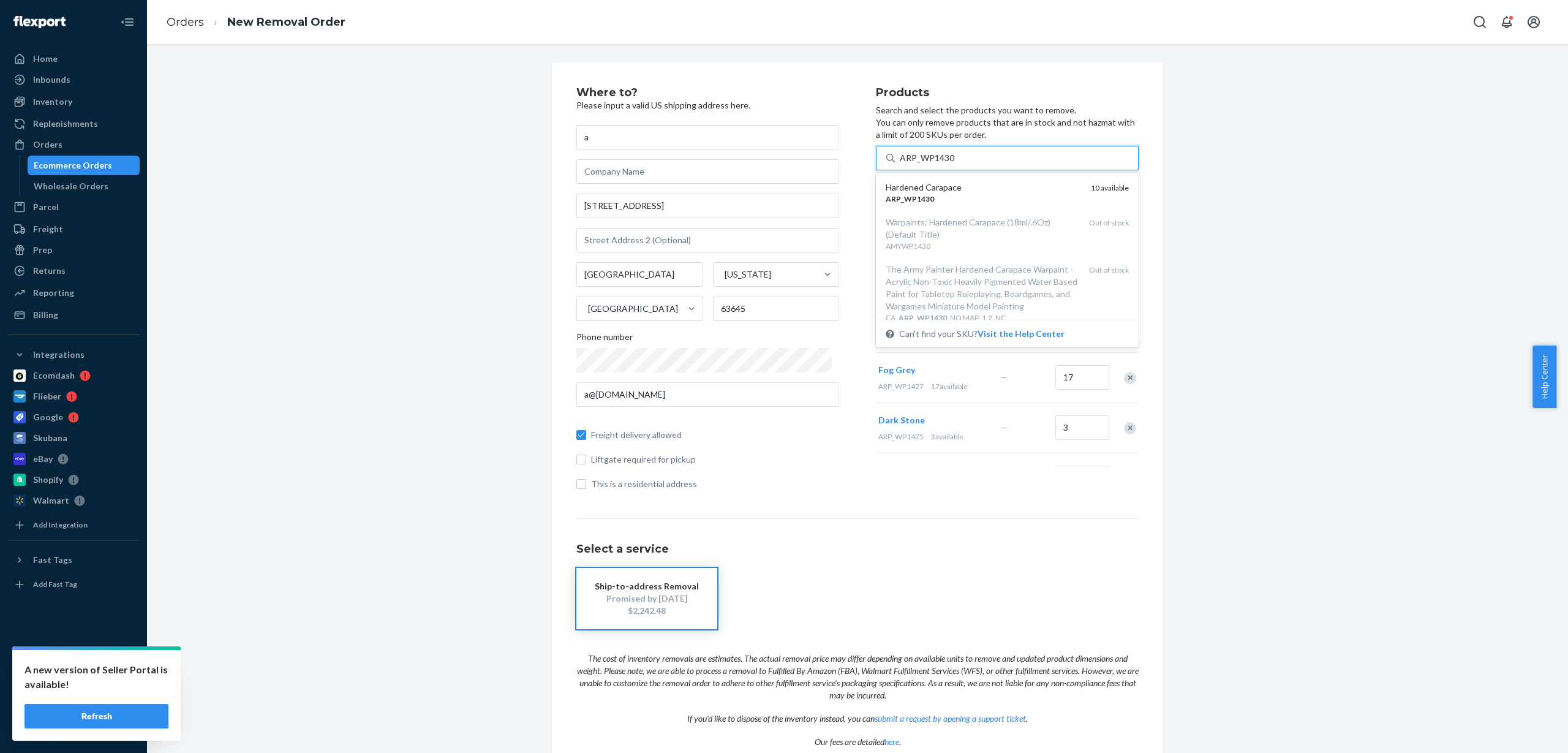
click at [978, 198] on div "ARP _ WP1430" at bounding box center [984, 199] width 196 height 11
click at [955, 164] on input "ARP_WP1430" at bounding box center [927, 158] width 56 height 12
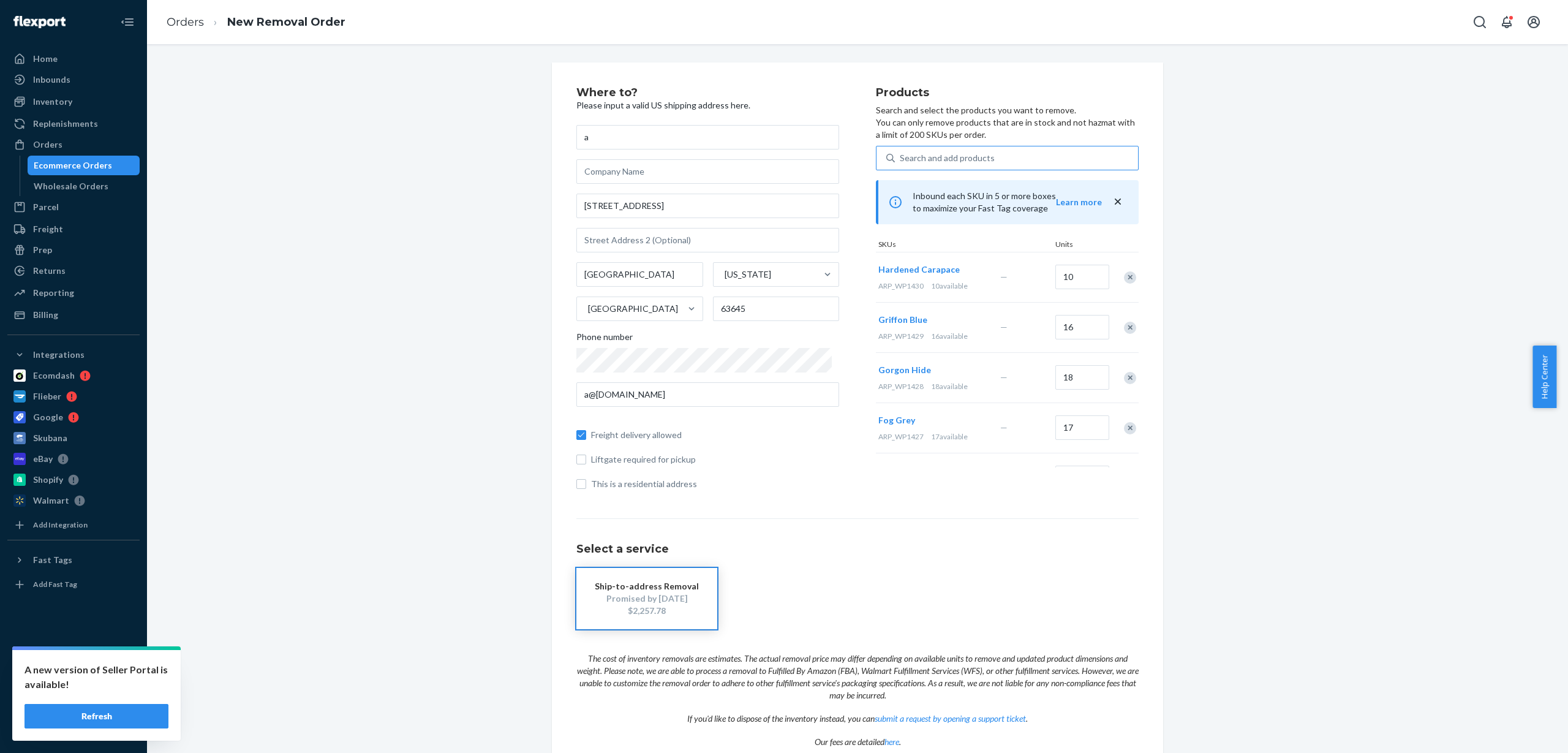
click at [951, 157] on div "Search and add products" at bounding box center [947, 158] width 95 height 12
click at [901, 157] on input "Search and add products" at bounding box center [900, 158] width 1 height 12
paste input "ARP_WP1431"
type input "ARP_WP1431"
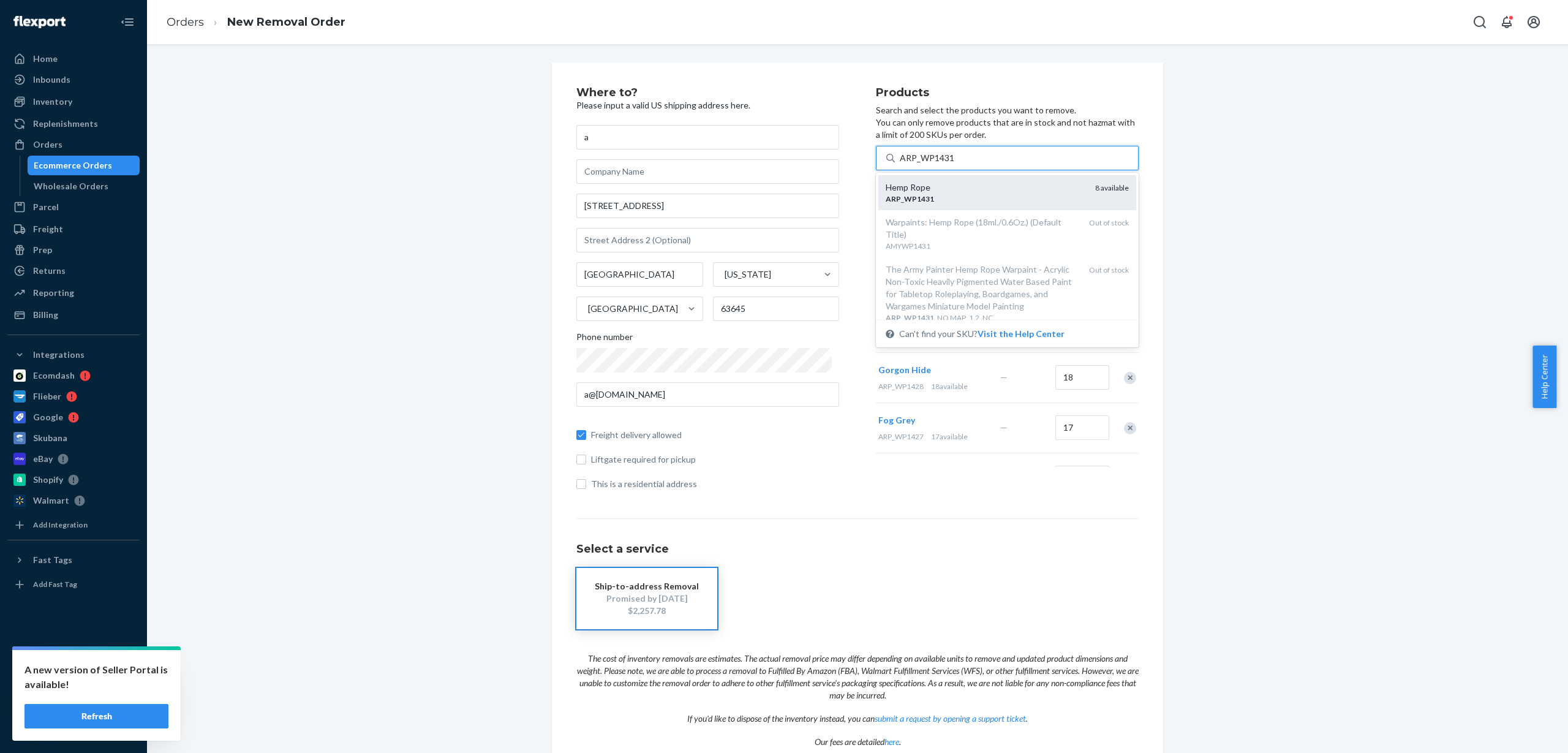
click at [964, 201] on div "ARP _ WP1431" at bounding box center [985, 199] width 200 height 11
click at [955, 164] on input "ARP_WP1431" at bounding box center [927, 158] width 56 height 12
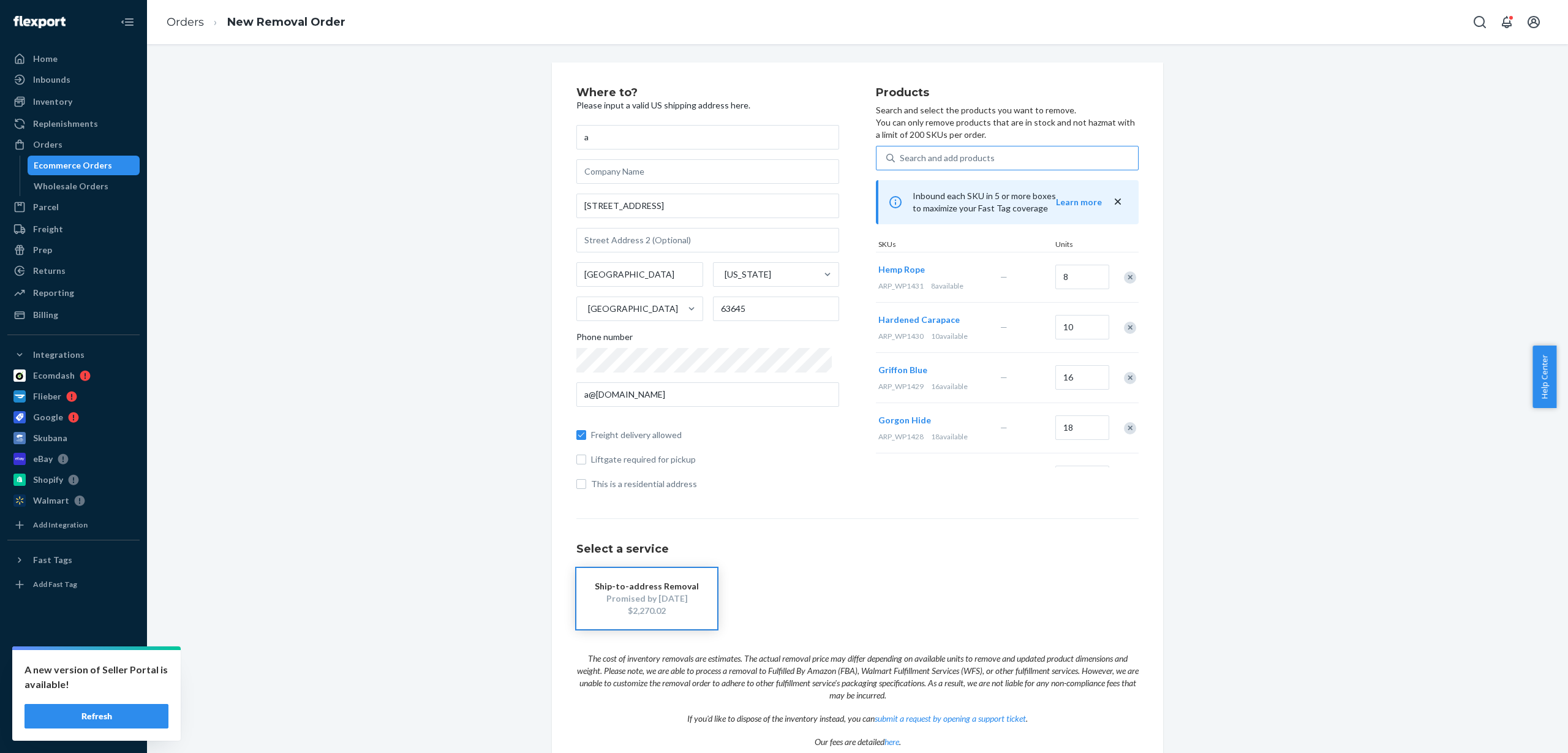
click at [1022, 158] on div "Search and add products" at bounding box center [1016, 158] width 243 height 22
click at [901, 158] on input "Search and add products" at bounding box center [900, 158] width 1 height 12
paste input "ARP_WP1432"
type input "ARP_WP1432"
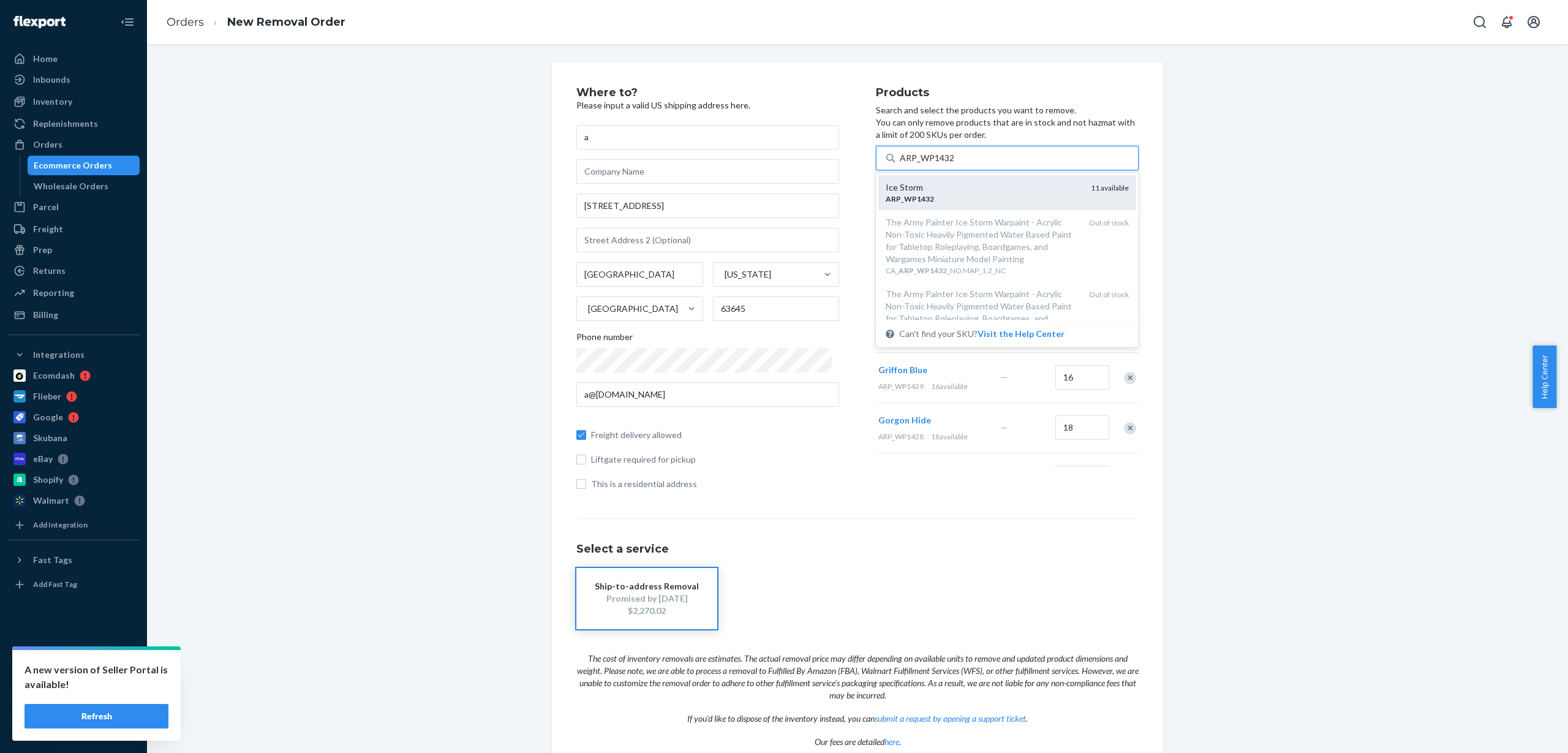
click at [982, 190] on div "Ice Storm" at bounding box center [984, 188] width 196 height 12
click at [955, 164] on input "ARP_WP1432" at bounding box center [927, 158] width 56 height 12
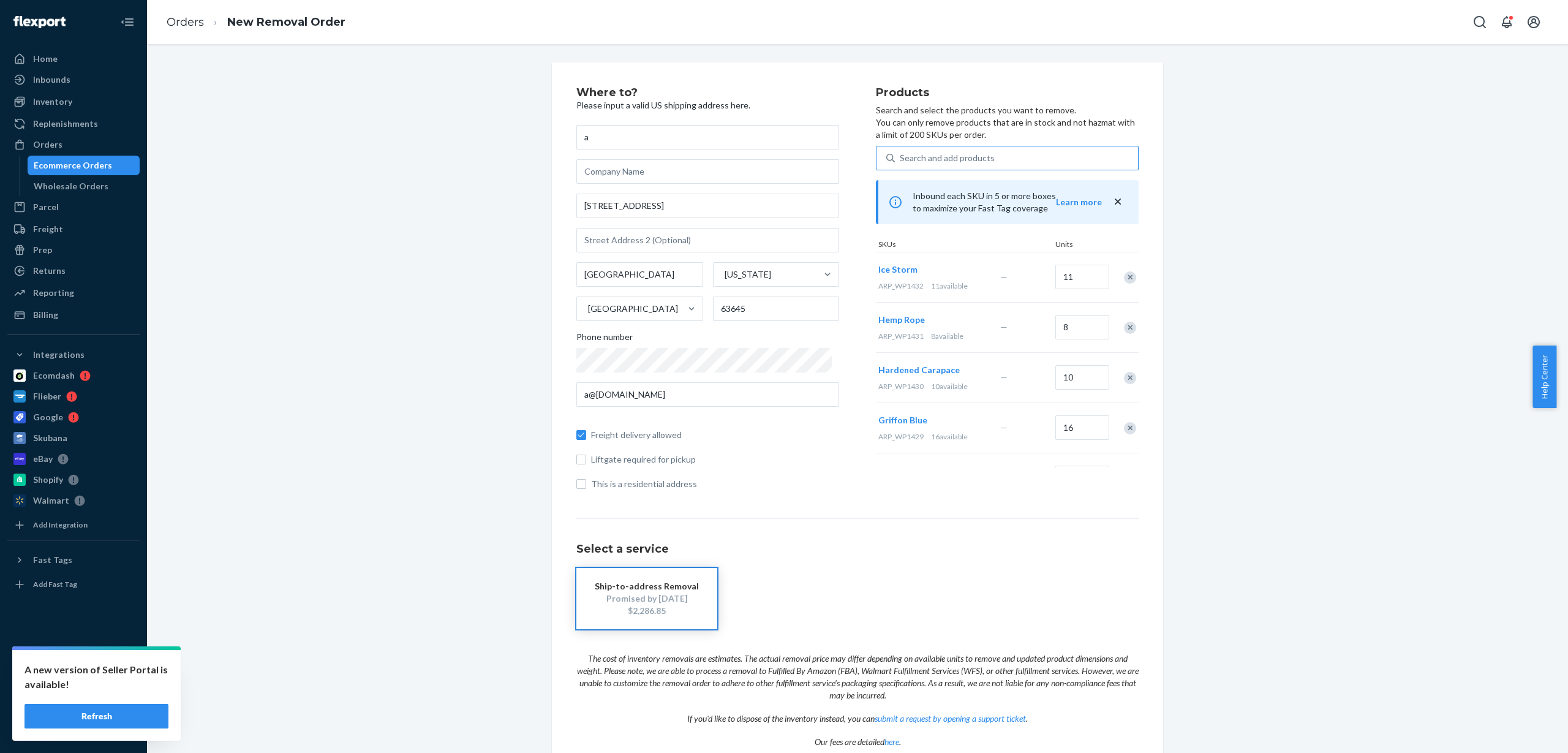
click at [966, 153] on div "Search and add products" at bounding box center [947, 158] width 95 height 12
click at [901, 153] on input "Search and add products" at bounding box center [900, 158] width 1 height 12
paste input "ARP_WP1433"
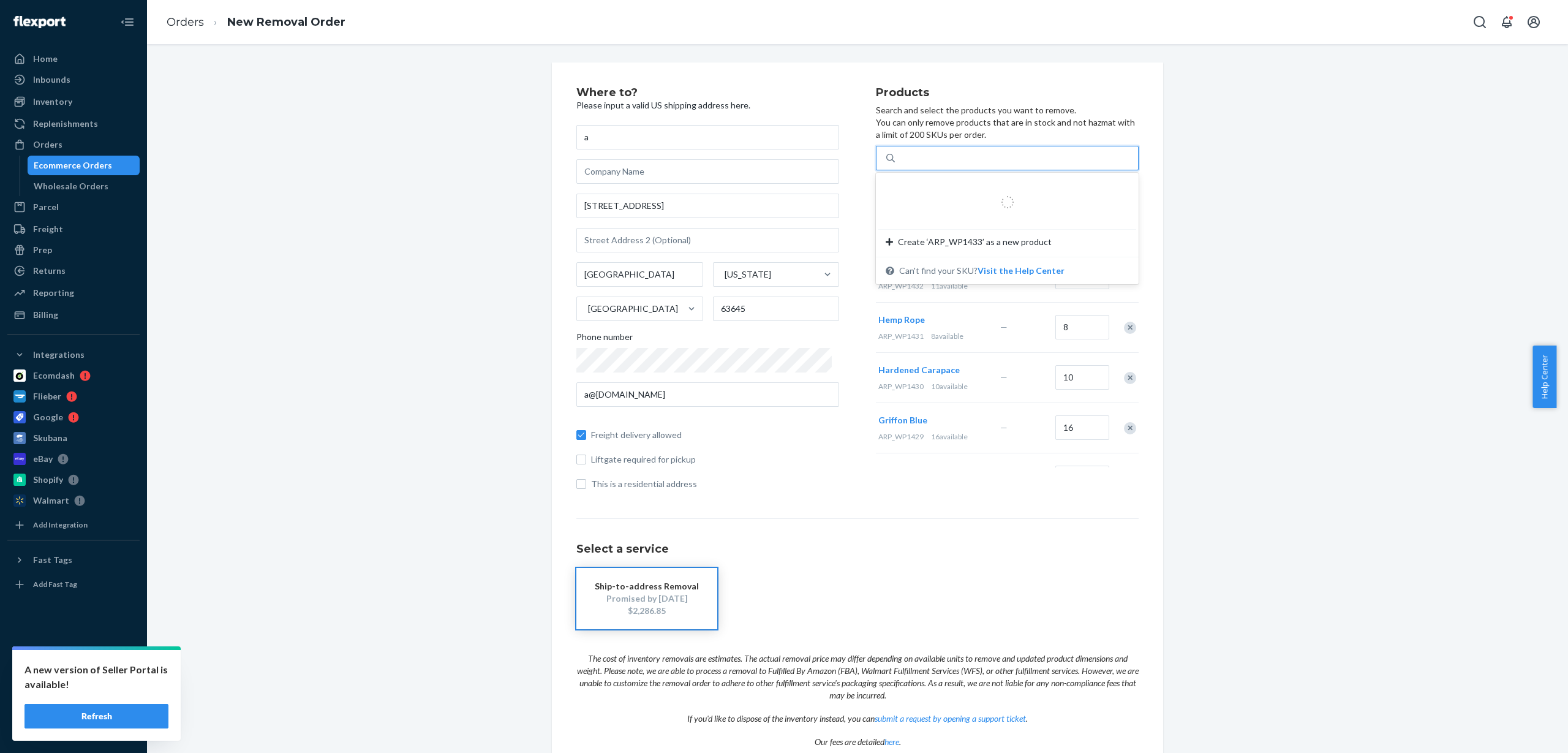
type input "ARP_WP1433"
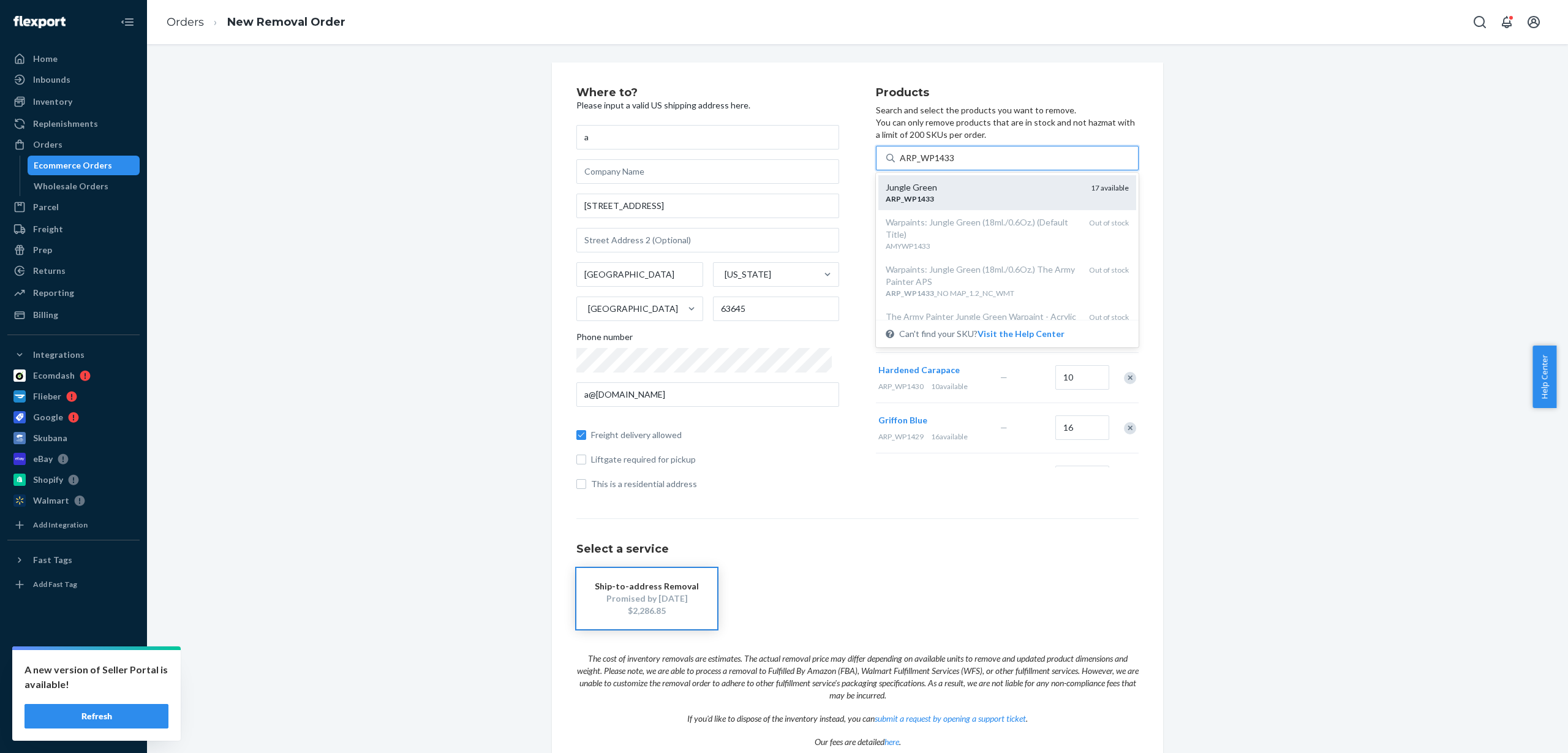
click at [970, 190] on div "Jungle Green" at bounding box center [984, 188] width 196 height 12
click at [955, 164] on input "ARP_WP1433" at bounding box center [927, 158] width 56 height 12
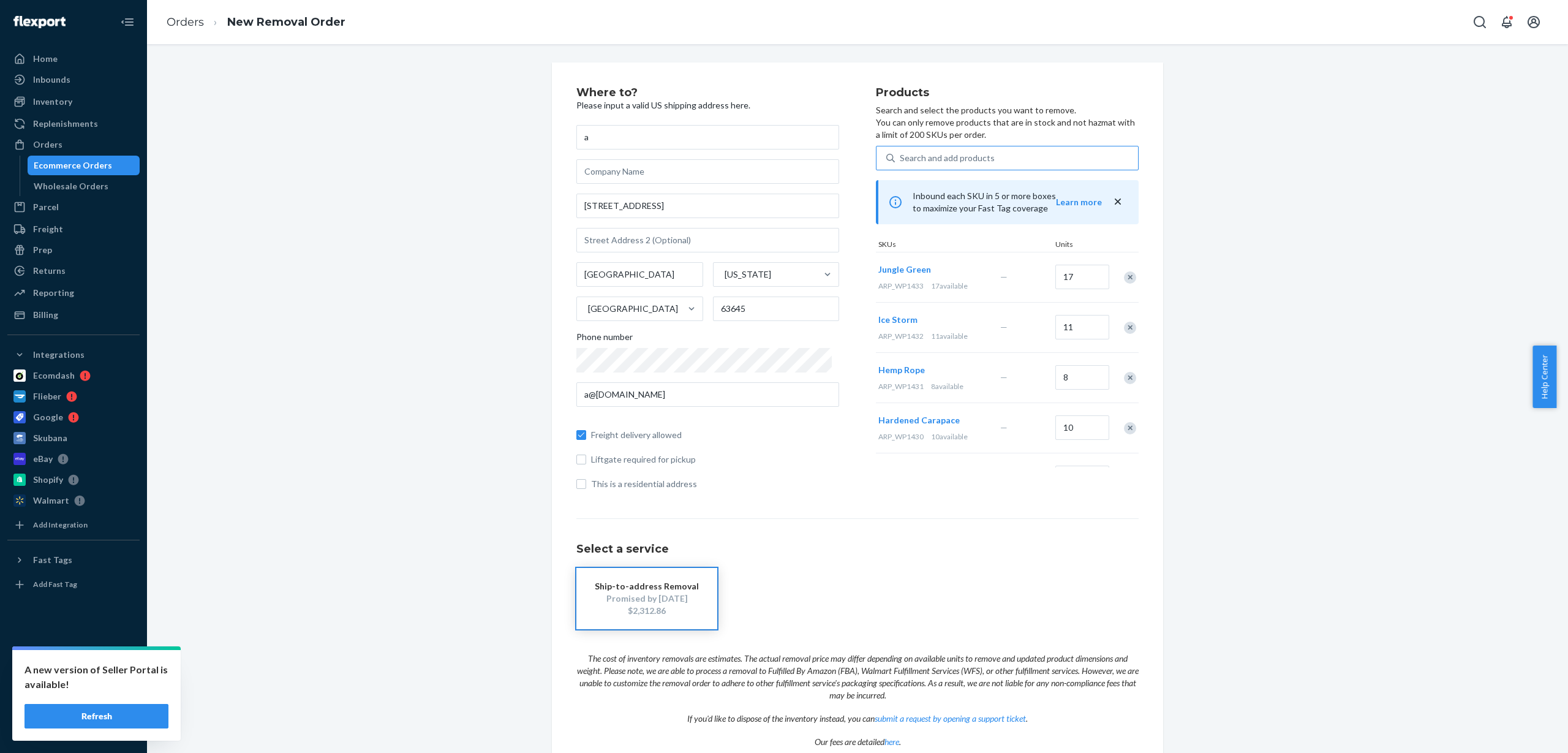
click at [955, 150] on div "Search and add products" at bounding box center [1016, 158] width 243 height 22
click at [901, 152] on input "Search and add products" at bounding box center [900, 158] width 1 height 12
paste input "ARP_WP1434"
type input "ARP_WP1434"
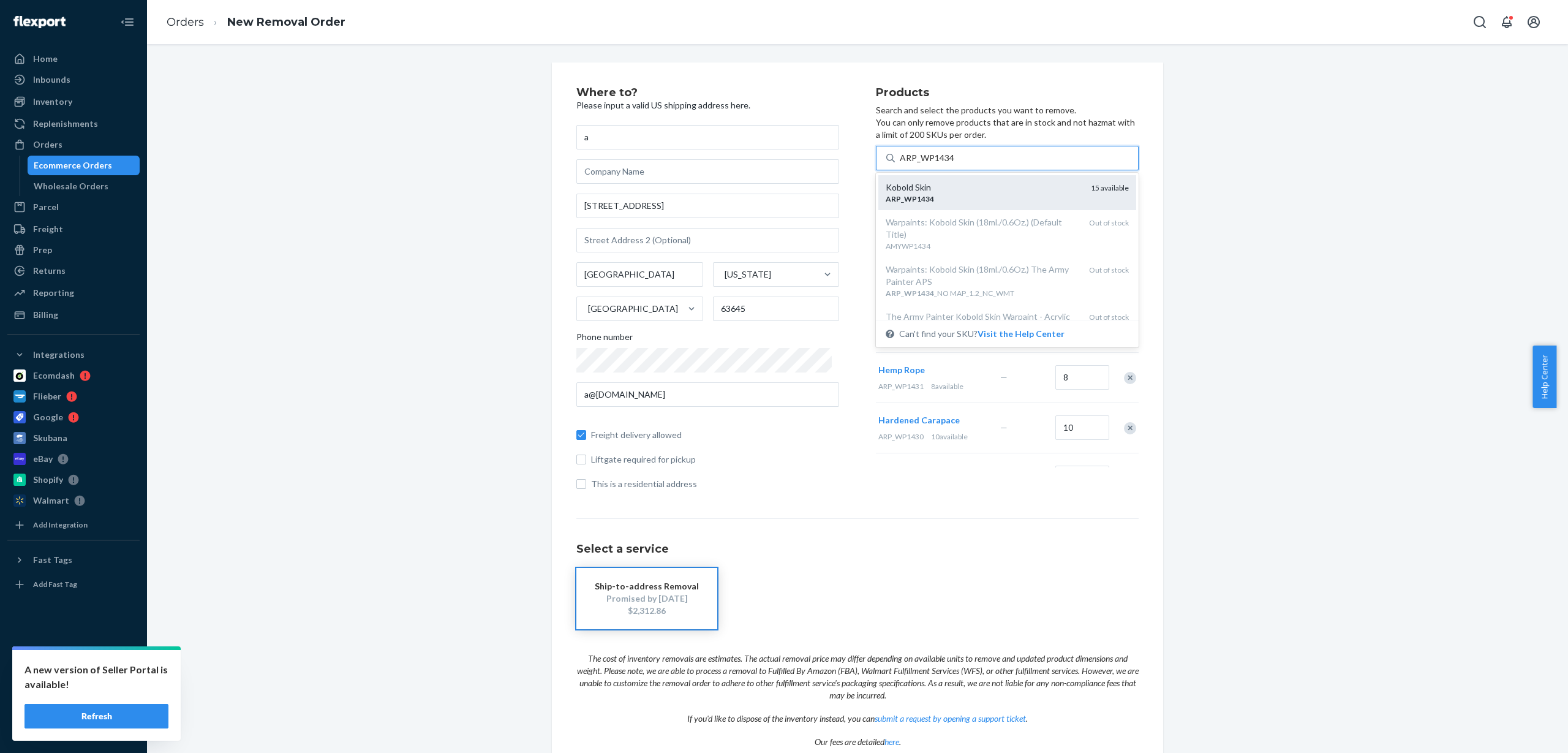
click at [975, 195] on div "ARP _ WP1434" at bounding box center [984, 199] width 196 height 11
click at [955, 164] on input "ARP_WP1434" at bounding box center [927, 158] width 56 height 12
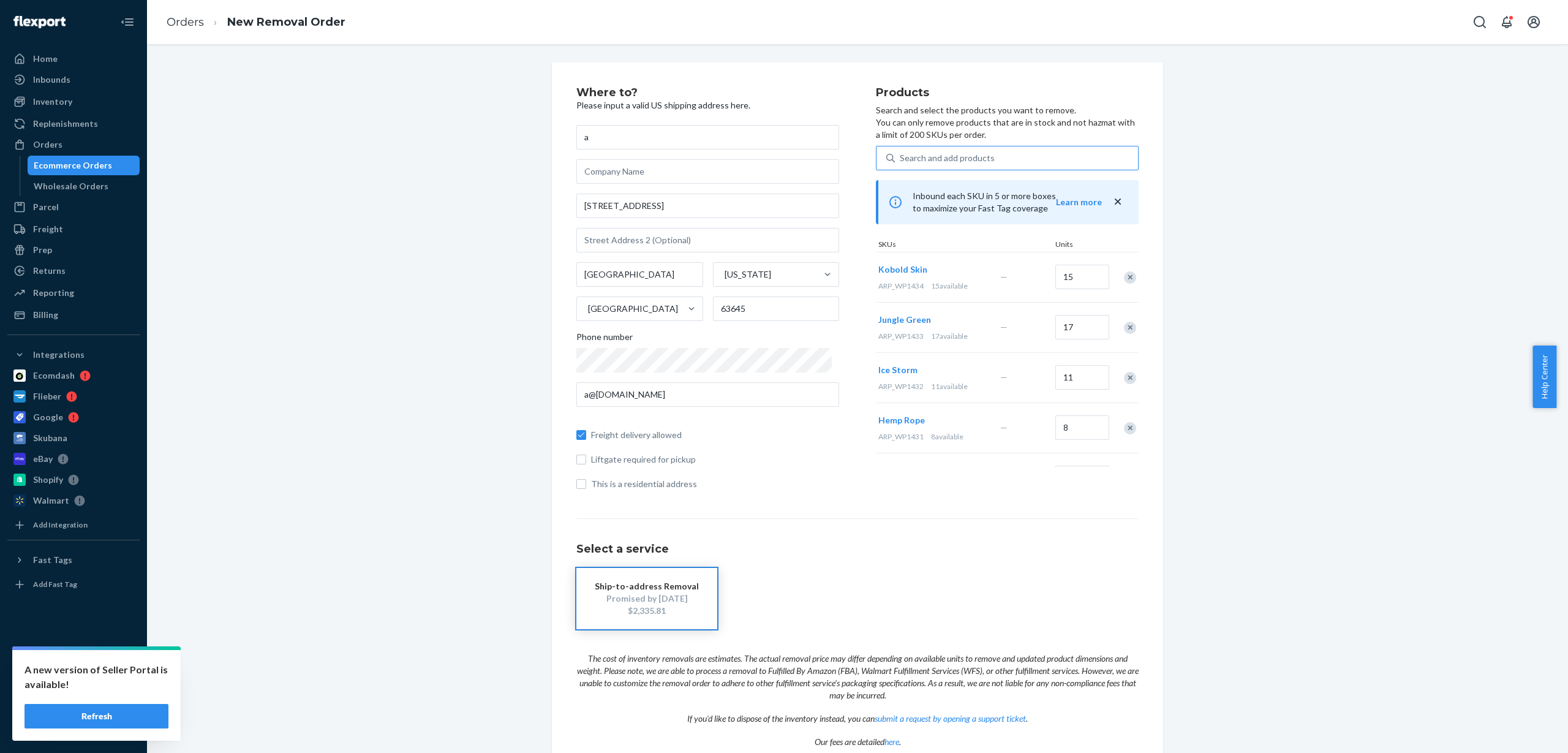
click at [992, 159] on div "Search and add products" at bounding box center [1016, 158] width 243 height 22
click at [901, 159] on input "Search and add products" at bounding box center [900, 158] width 1 height 12
paste input "ARP_WP1435"
type input "ARP_WP1435"
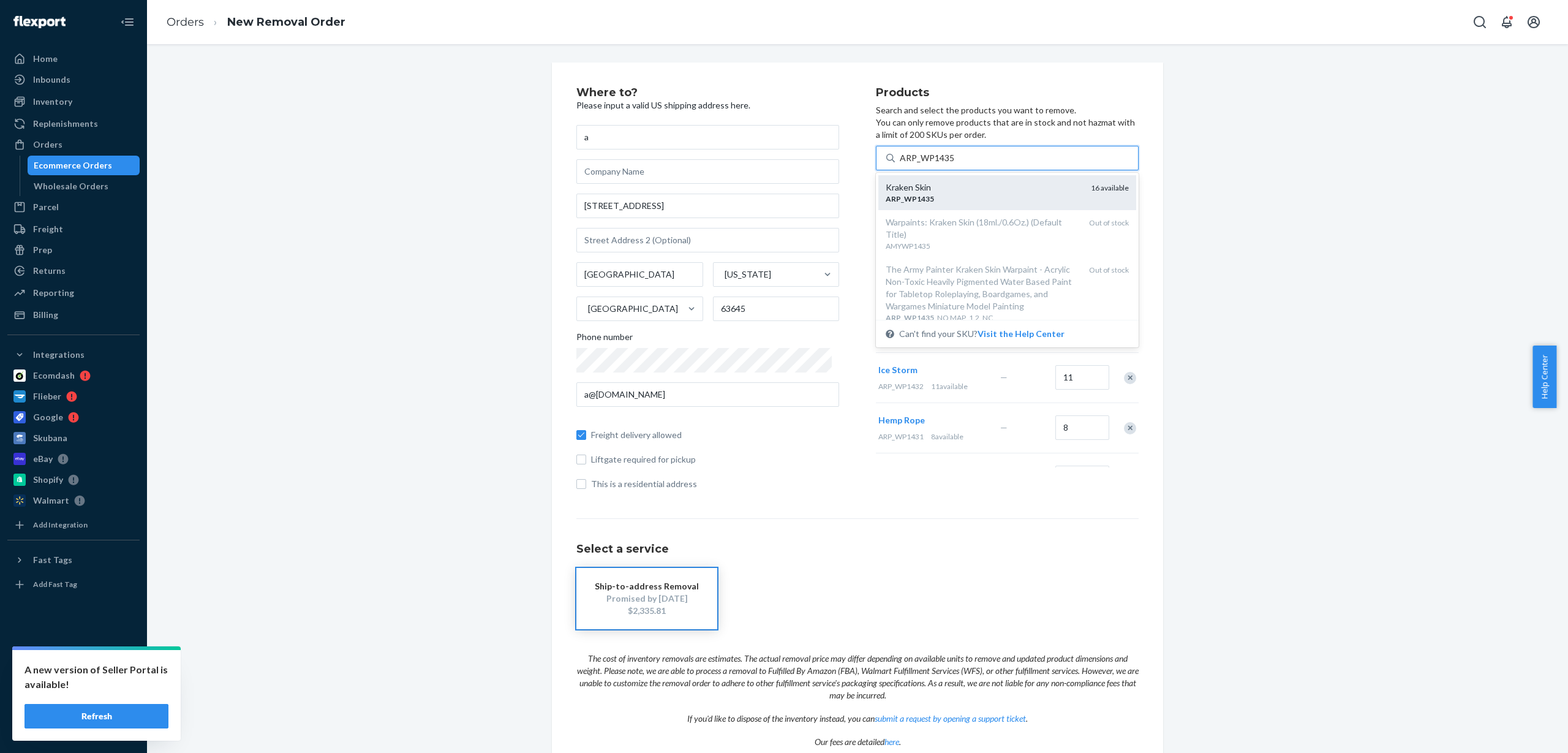
click at [974, 187] on div "Kraken Skin" at bounding box center [984, 188] width 196 height 12
click at [955, 164] on input "ARP_WP1435" at bounding box center [927, 158] width 56 height 12
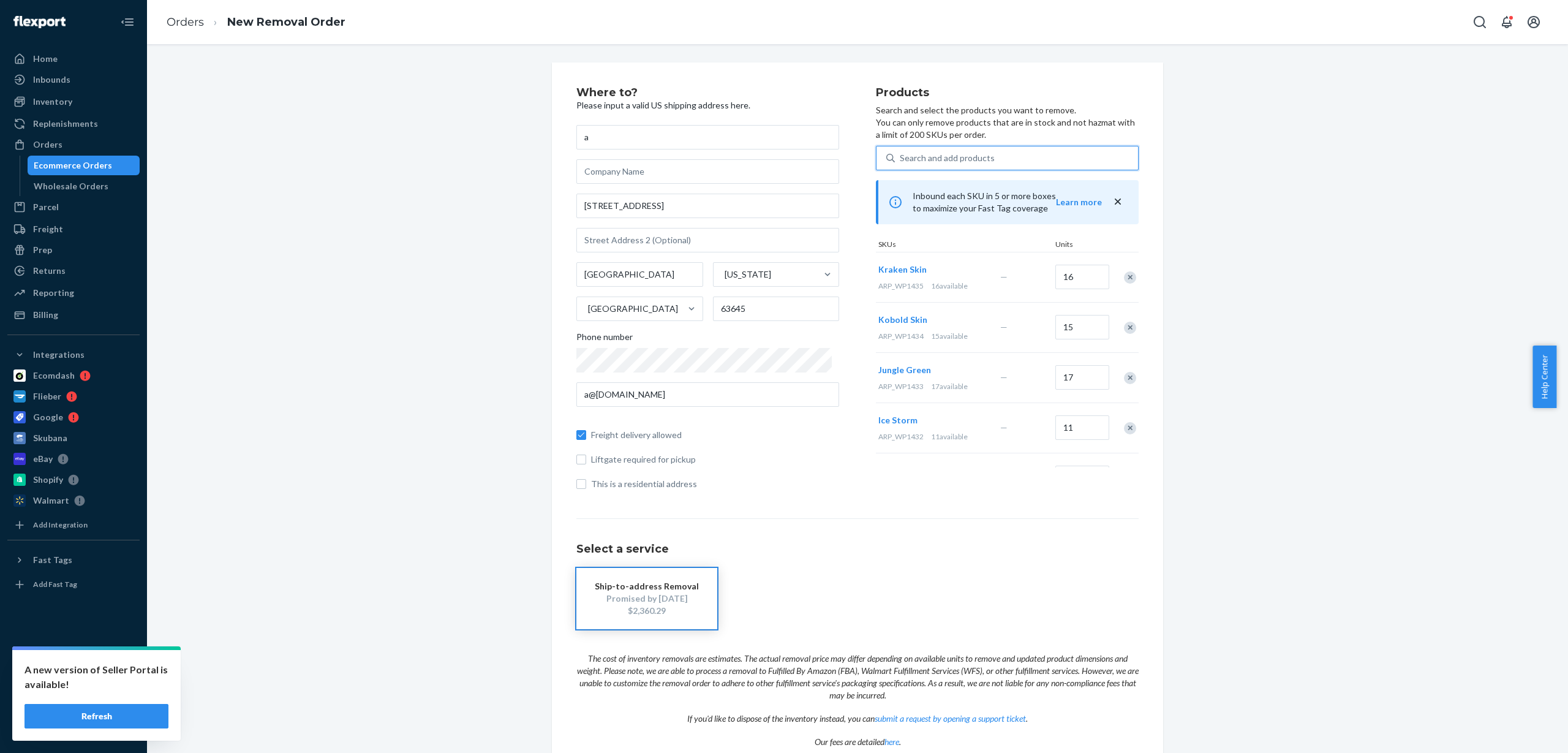
click at [1026, 158] on div "Search and add products" at bounding box center [1016, 158] width 243 height 22
click at [901, 158] on input "0 results available. Use Up and Down to choose options, press Enter to select t…" at bounding box center [900, 158] width 1 height 12
paste input "ARP_WP1436"
type input "ARP_WP1436"
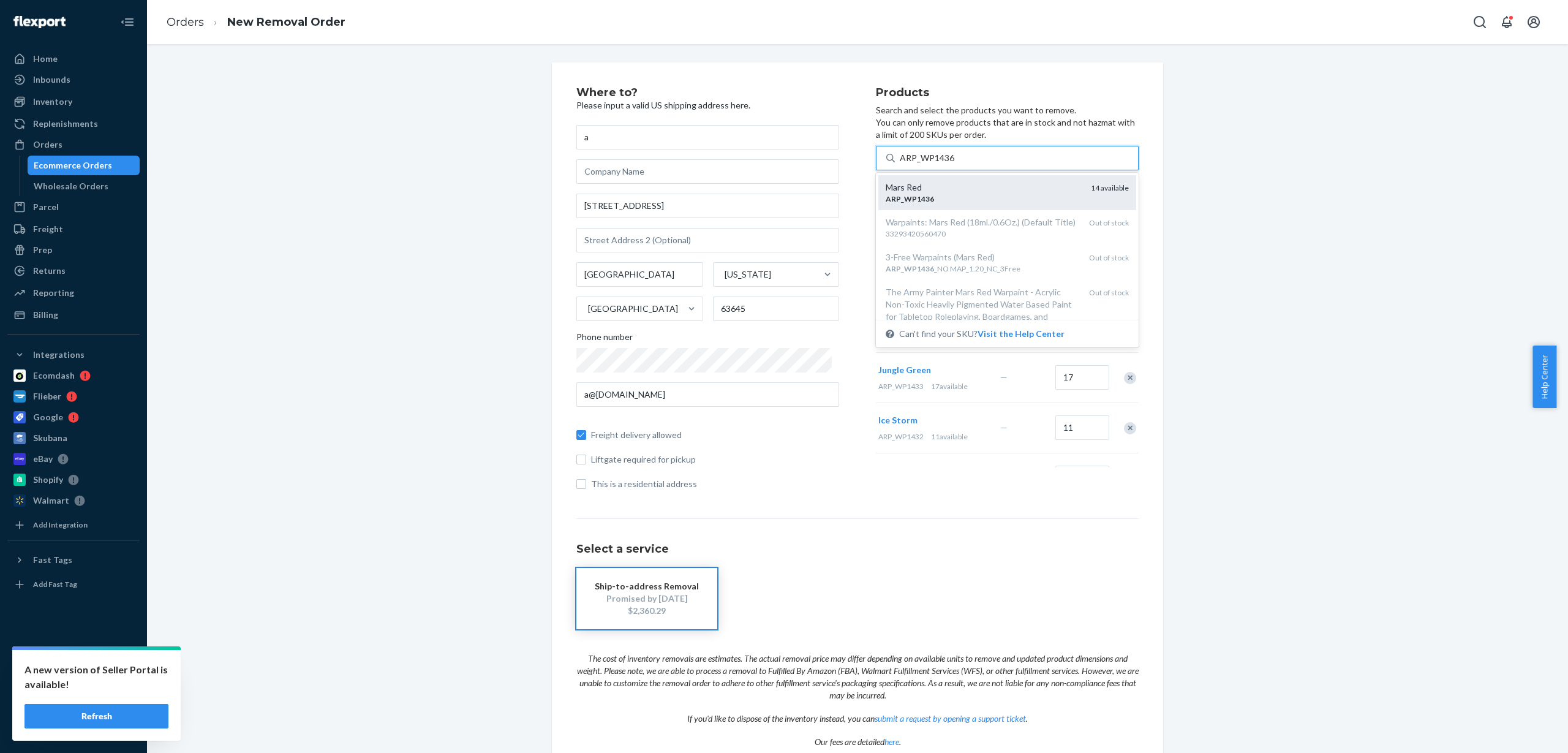
click at [991, 190] on div "Mars Red" at bounding box center [984, 188] width 196 height 12
click at [955, 164] on input "ARP_WP1436" at bounding box center [927, 158] width 56 height 12
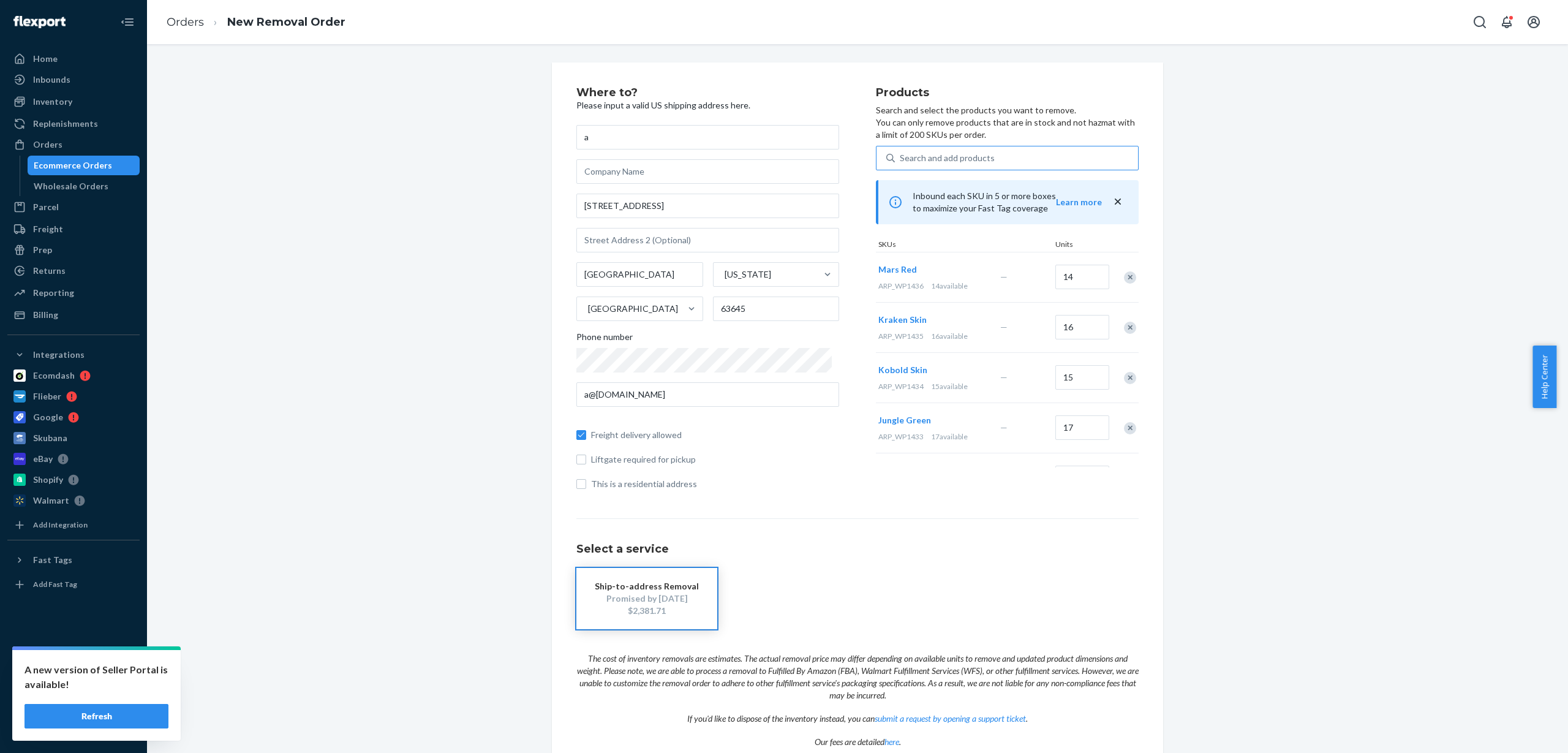
click at [1000, 160] on div "Search and add products" at bounding box center [1016, 158] width 243 height 22
click at [901, 160] on input "Search and add products" at bounding box center [900, 158] width 1 height 12
paste input "ARP_WP1437"
type input "ARP_WP1437"
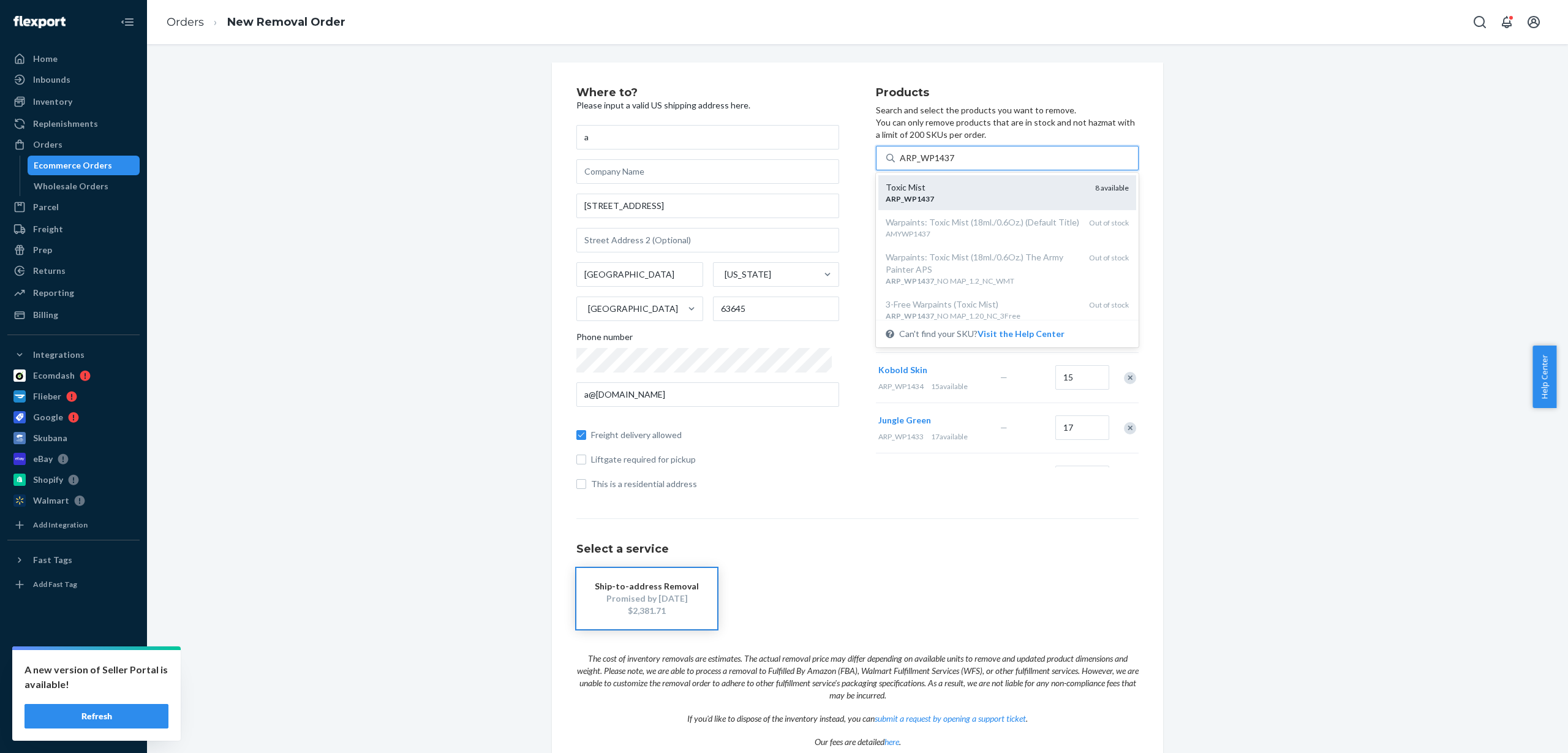
click at [942, 196] on div "ARP _ WP1437" at bounding box center [985, 199] width 200 height 11
click at [942, 164] on input "ARP_WP1437" at bounding box center [927, 158] width 56 height 12
click at [937, 152] on div "Search and add products" at bounding box center [947, 158] width 95 height 12
click at [901, 152] on input "0 results available. Use Up and Down to choose options, press Enter to select t…" at bounding box center [900, 158] width 1 height 12
paste input "ARP_WP1438"
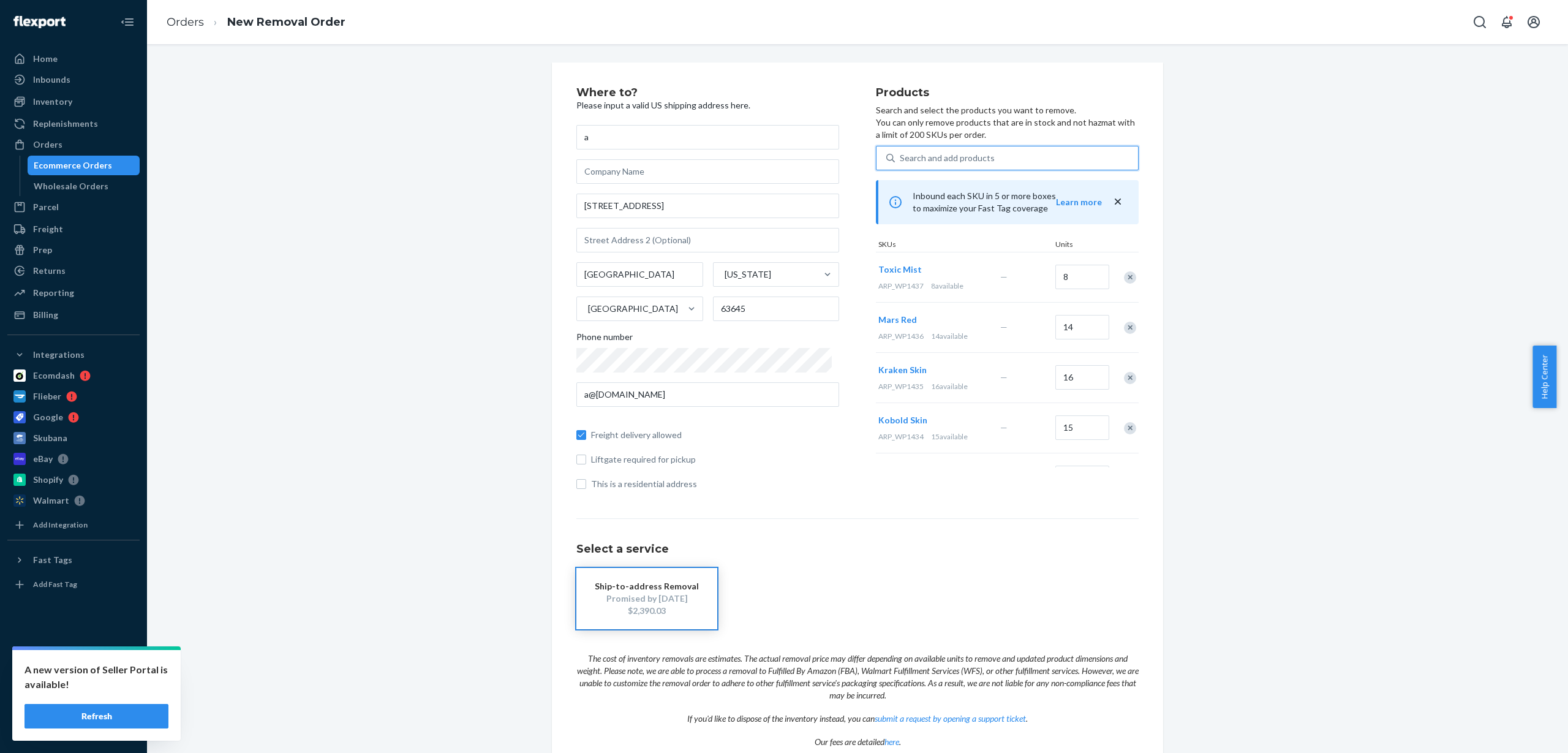
type input "ARP_WP1438"
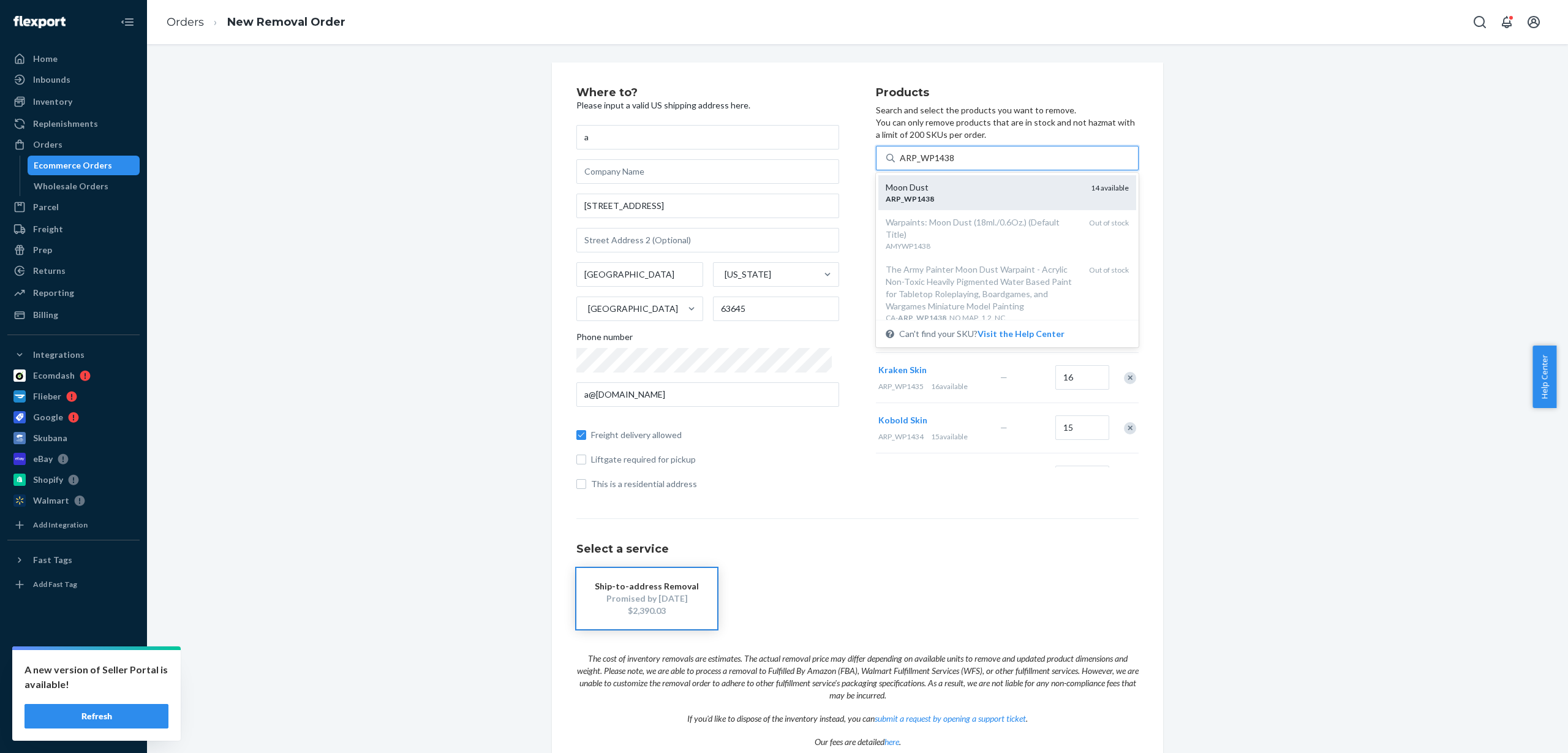
click at [967, 194] on div "ARP _ WP1438" at bounding box center [984, 199] width 196 height 11
click at [955, 164] on input "ARP_WP1438" at bounding box center [927, 158] width 56 height 12
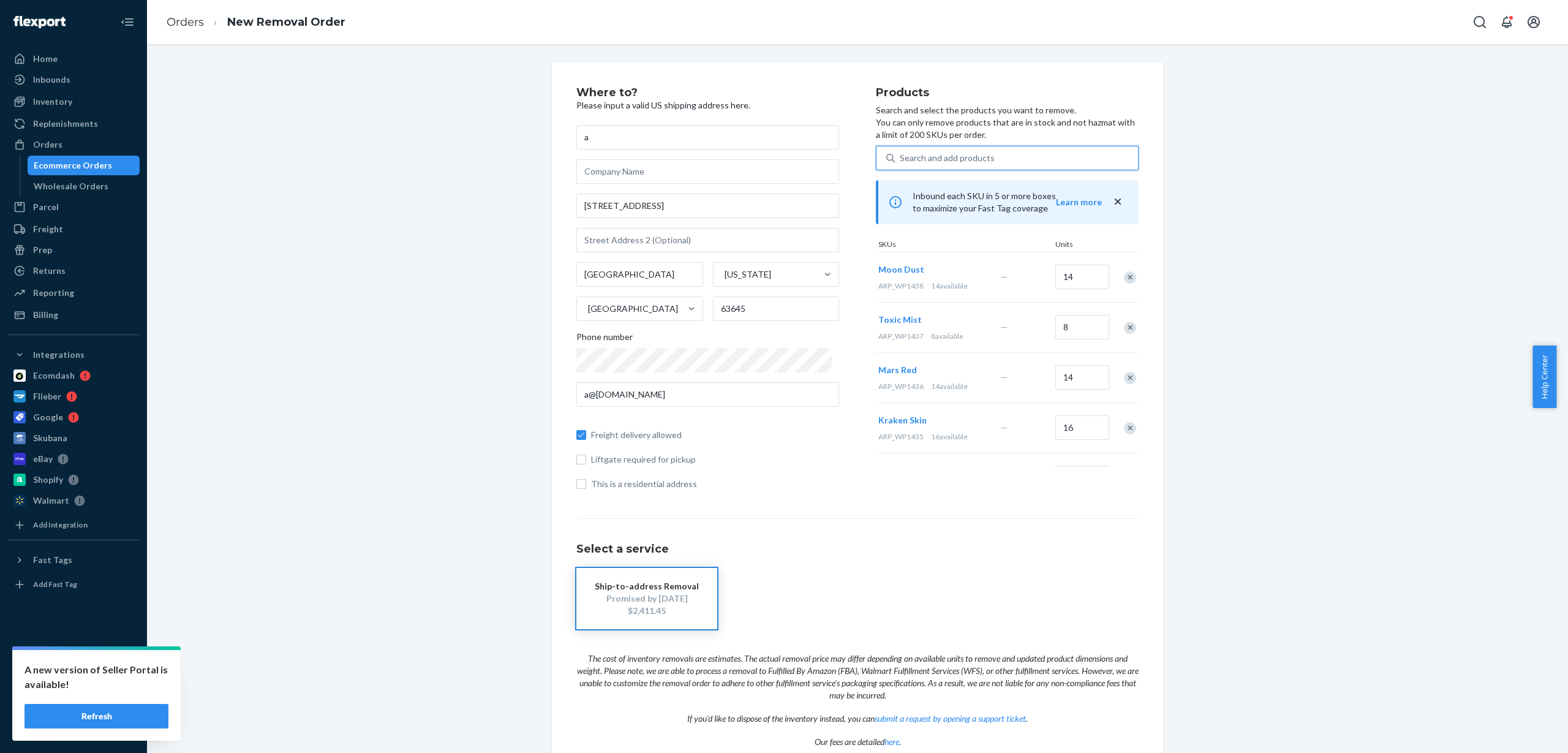
click at [958, 158] on div "Search and add products" at bounding box center [947, 158] width 95 height 12
click at [901, 158] on input "0 results available. Use Up and Down to choose options, press Enter to select t…" at bounding box center [900, 158] width 1 height 12
paste input "ARP_WP1439"
type input "ARP_WP1439"
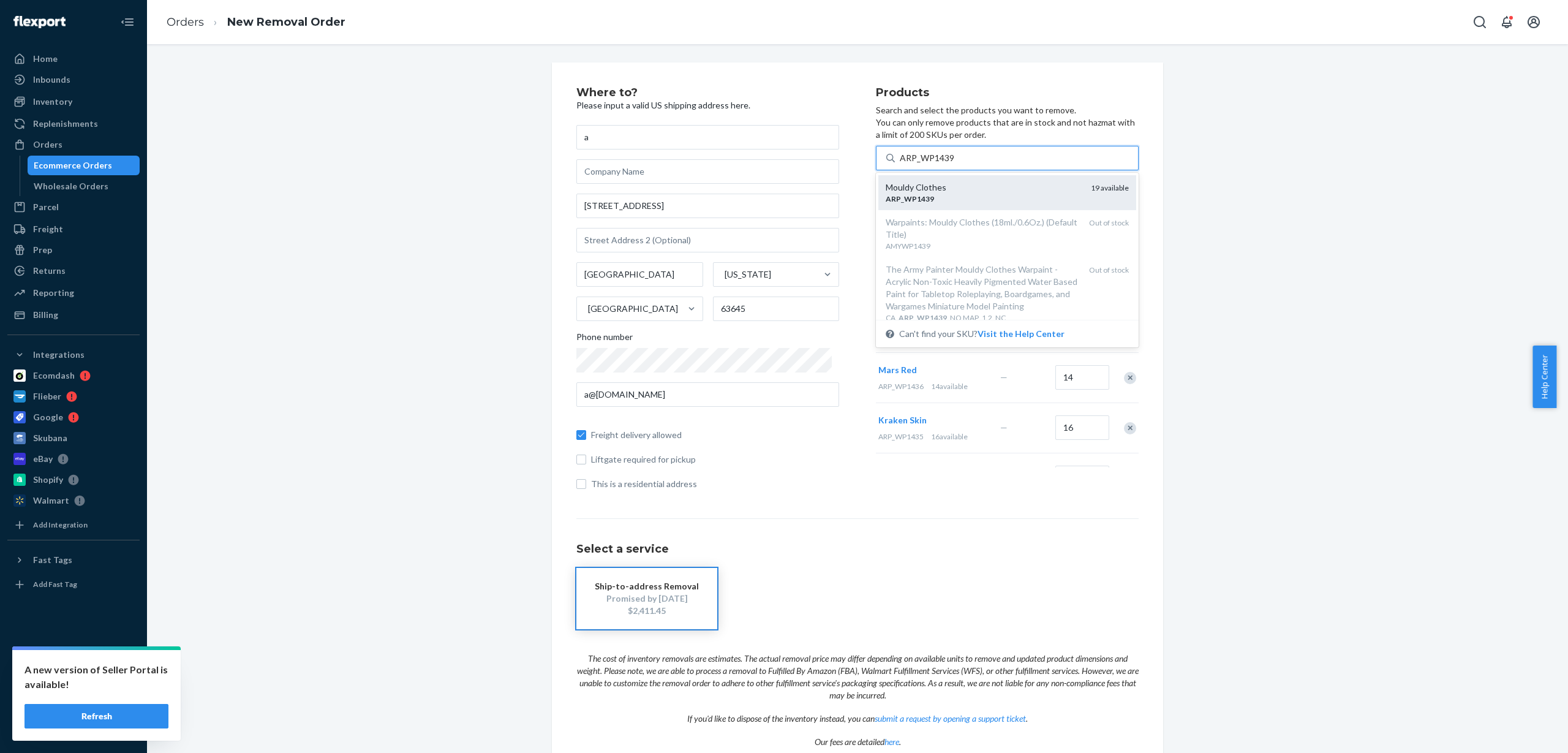
click at [997, 191] on div "Mouldy Clothes" at bounding box center [984, 188] width 196 height 12
click at [955, 164] on input "ARP_WP1439" at bounding box center [927, 158] width 56 height 12
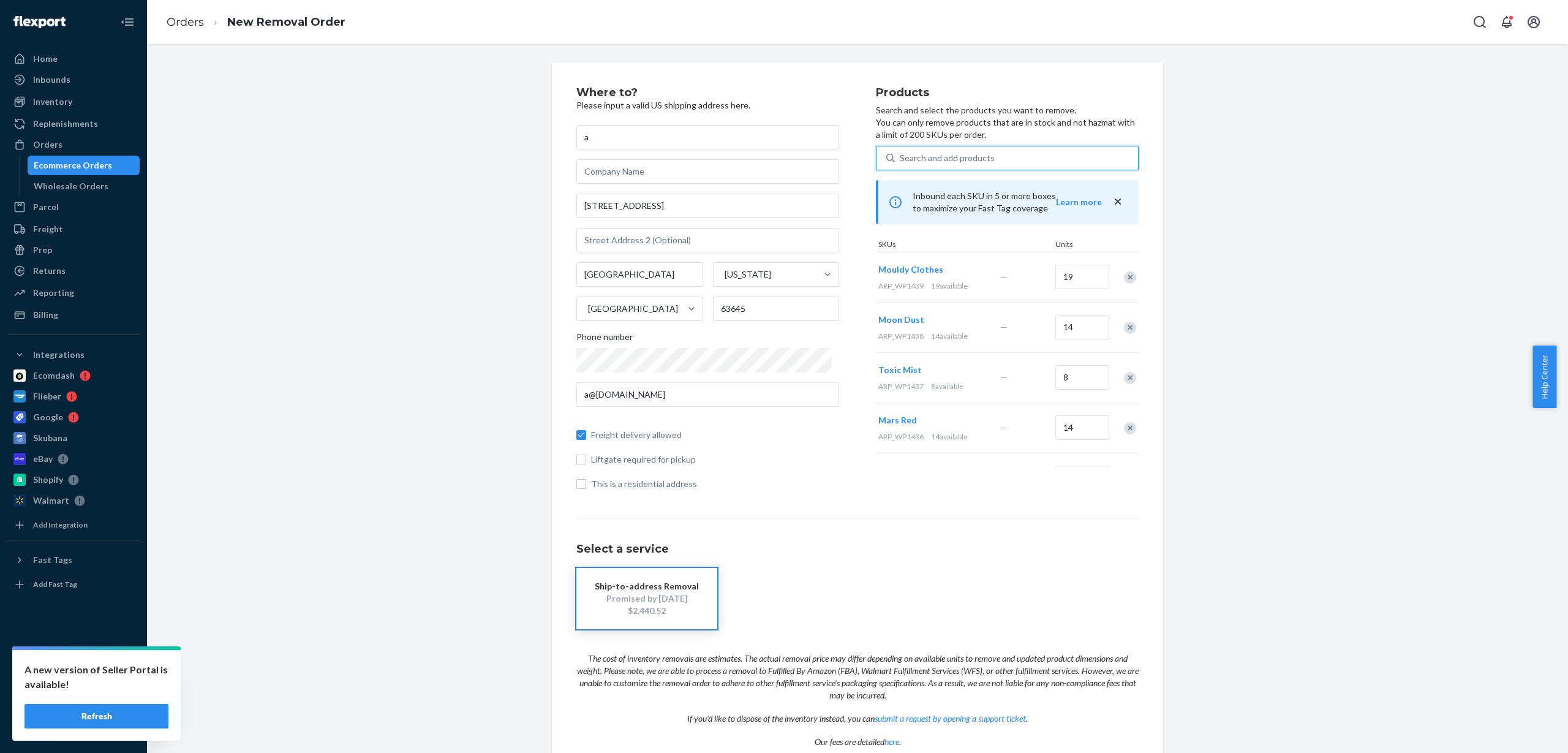
click at [944, 164] on div "Search and add products" at bounding box center [947, 158] width 95 height 12
click at [901, 164] on input "0 results available. Use Up and Down to choose options, press Enter to select t…" at bounding box center [900, 158] width 1 height 12
paste input "ARP_WP1440"
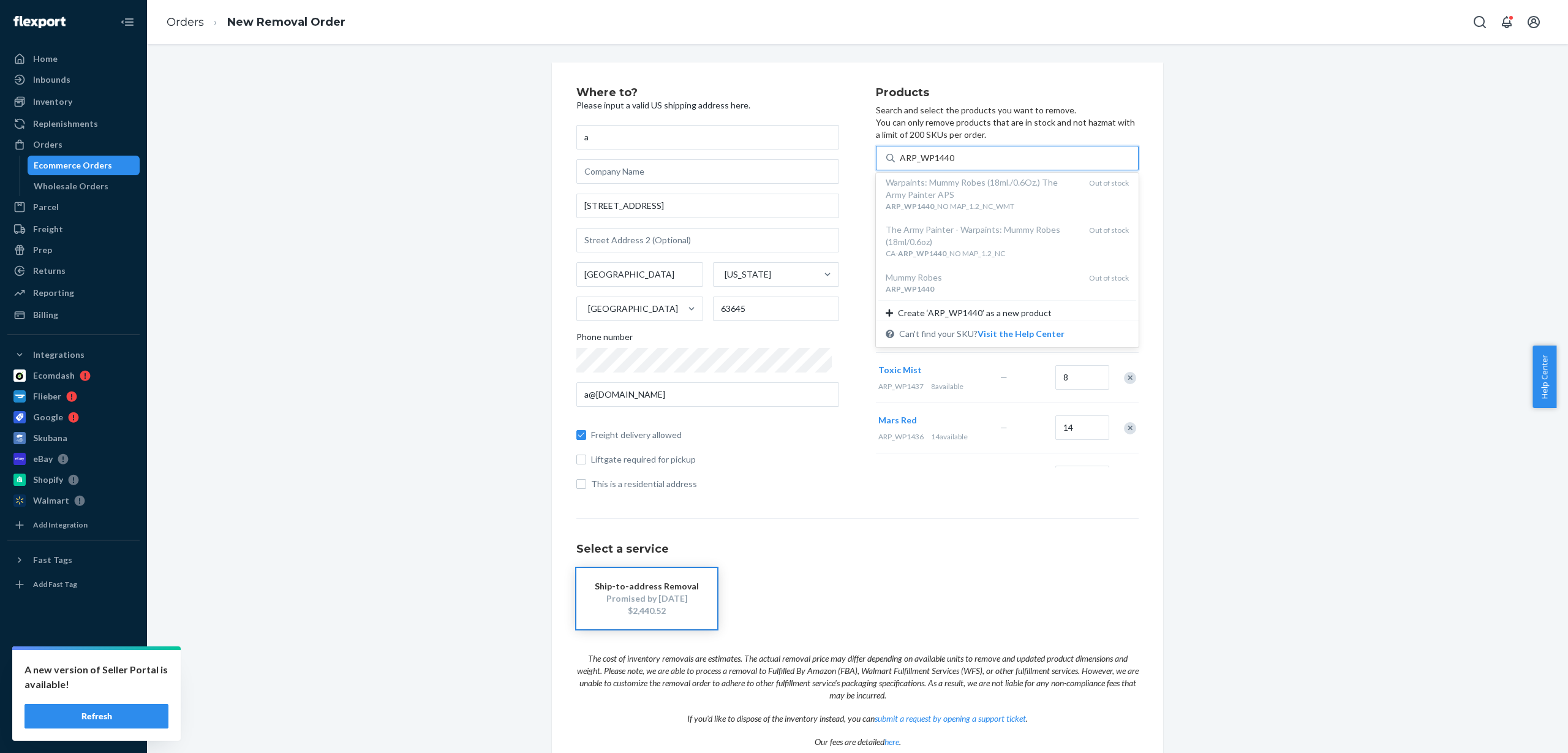
scroll to position [167, 0]
type input "ARP_WP1440"
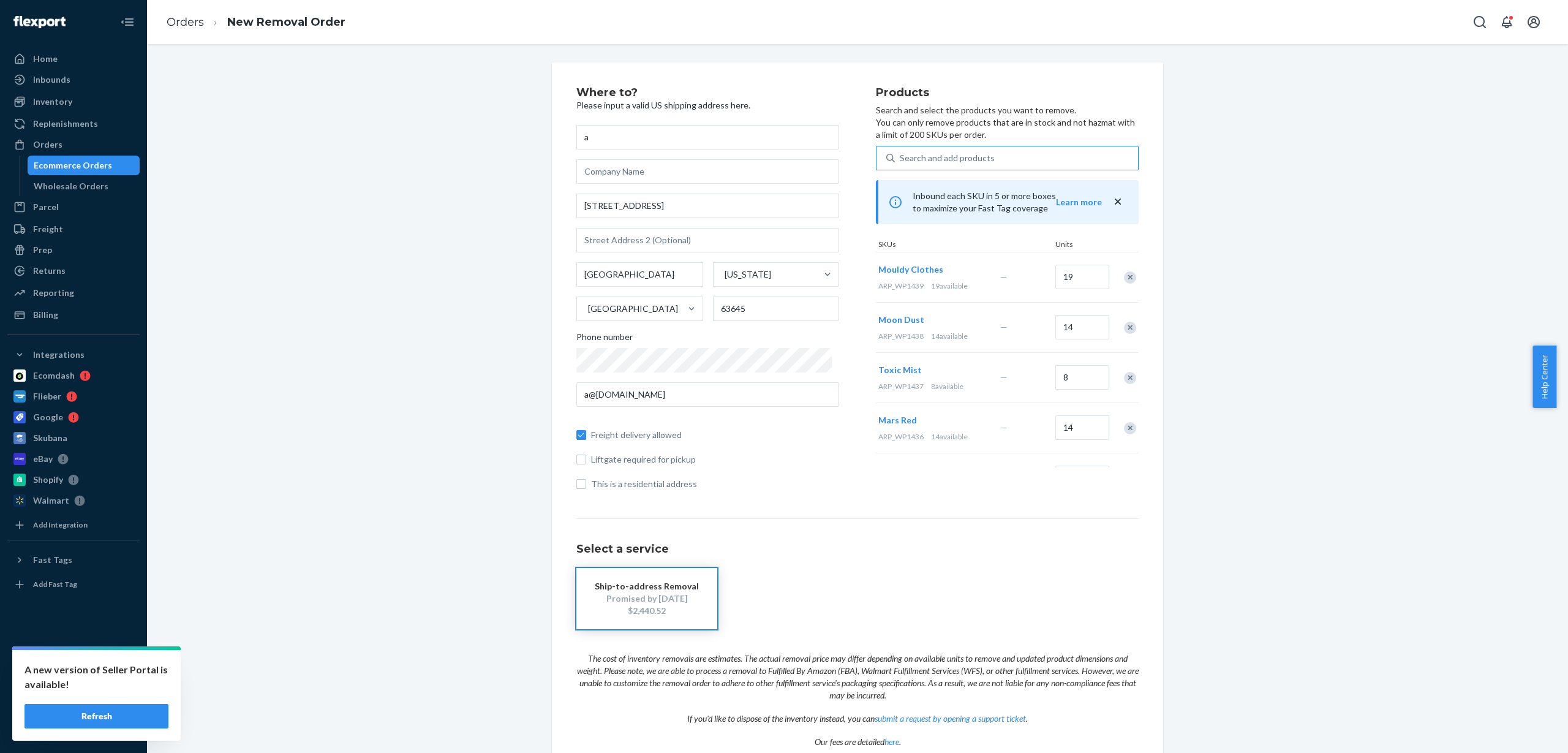
click at [996, 158] on div "Search and add products" at bounding box center [1016, 158] width 243 height 22
click at [901, 158] on input "Search and add products" at bounding box center [900, 158] width 1 height 12
paste input "ARP_WP1441"
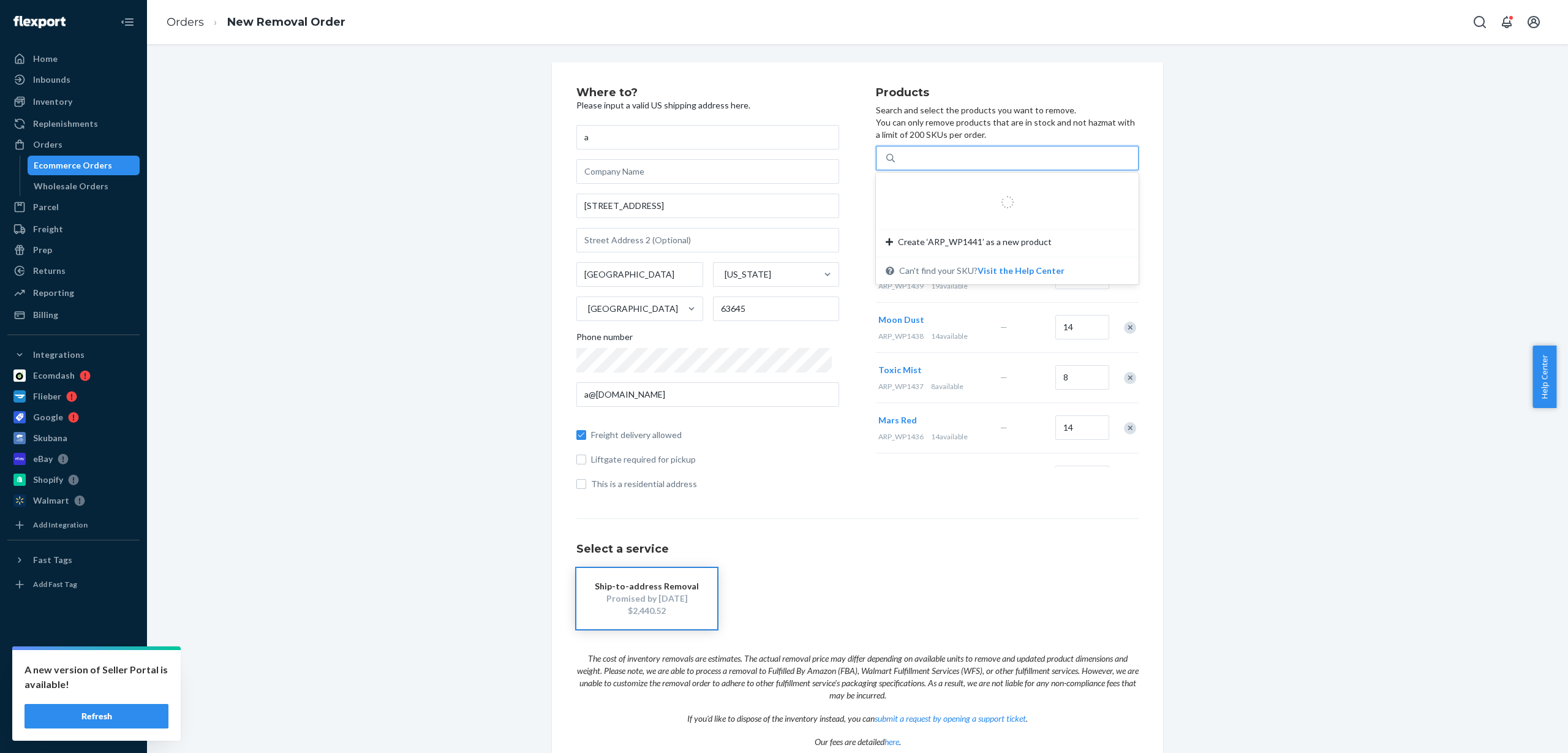
type input "ARP_WP1441"
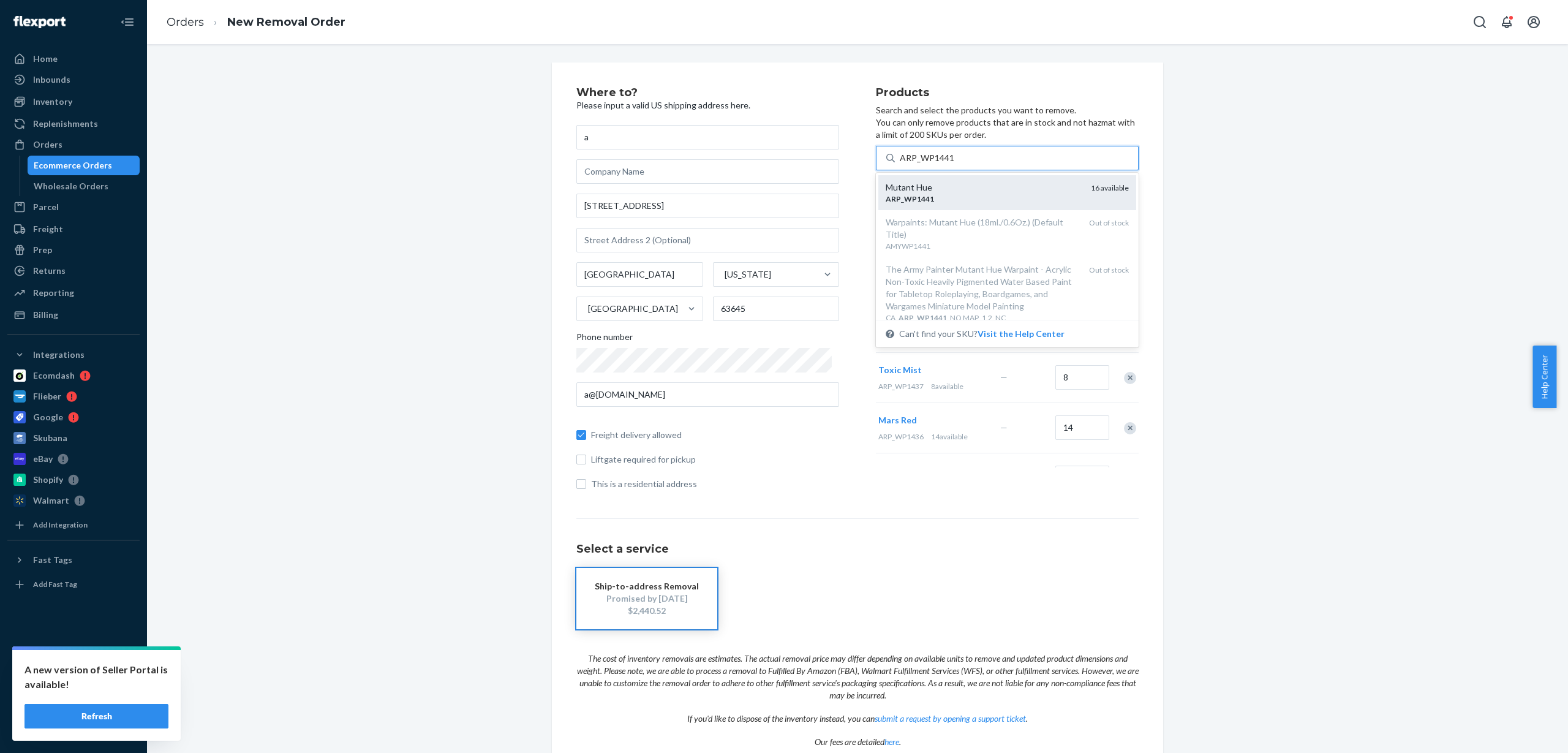
click at [980, 196] on div "ARP _ WP1441" at bounding box center [984, 199] width 196 height 11
click at [955, 164] on input "ARP_WP1441" at bounding box center [927, 158] width 56 height 12
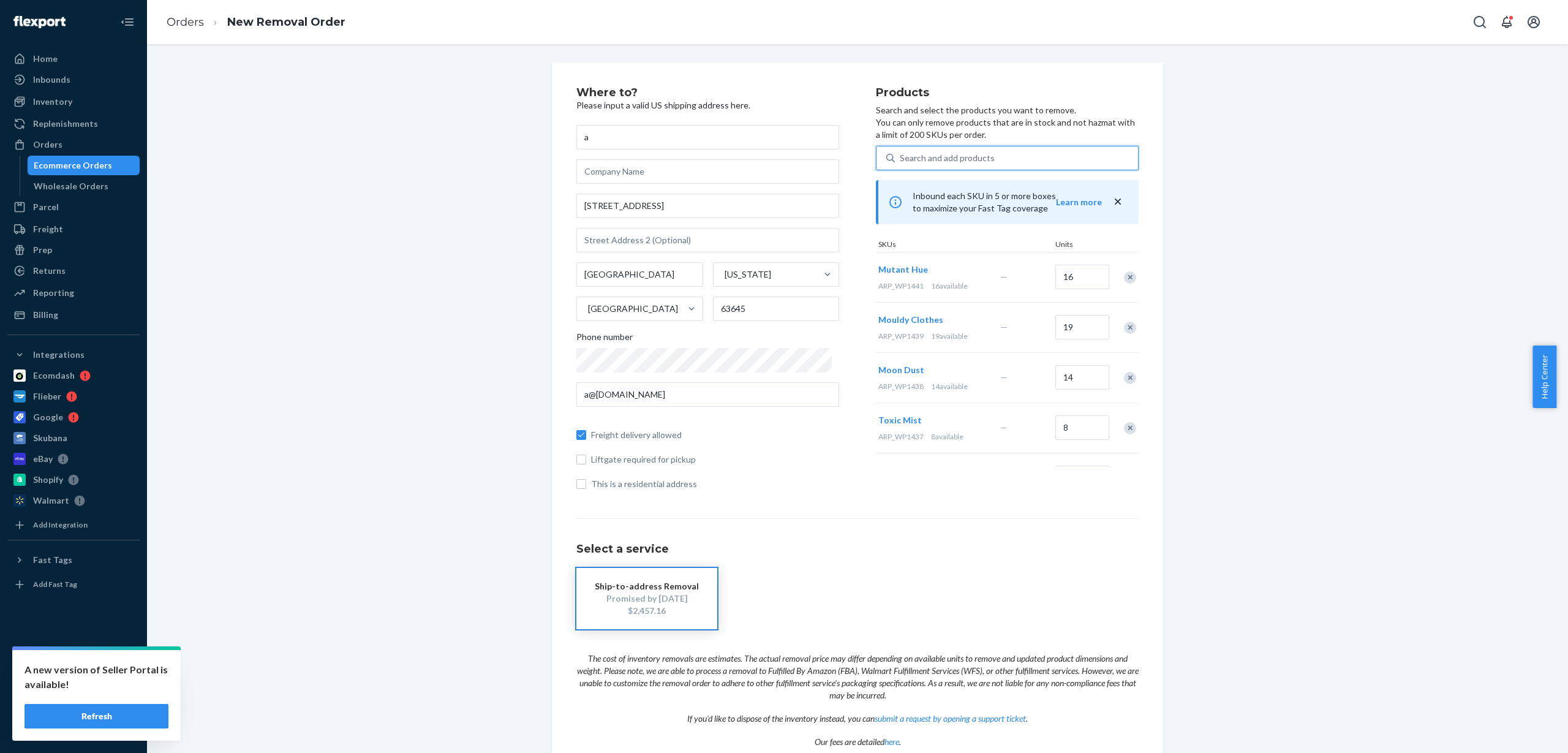
click at [1057, 153] on div "Search and add products" at bounding box center [1016, 158] width 243 height 22
click at [901, 153] on input "0 results available. Use Up and Down to choose options, press Enter to select t…" at bounding box center [900, 158] width 1 height 12
paste input "ARP_WP1442"
type input "ARP_WP1442"
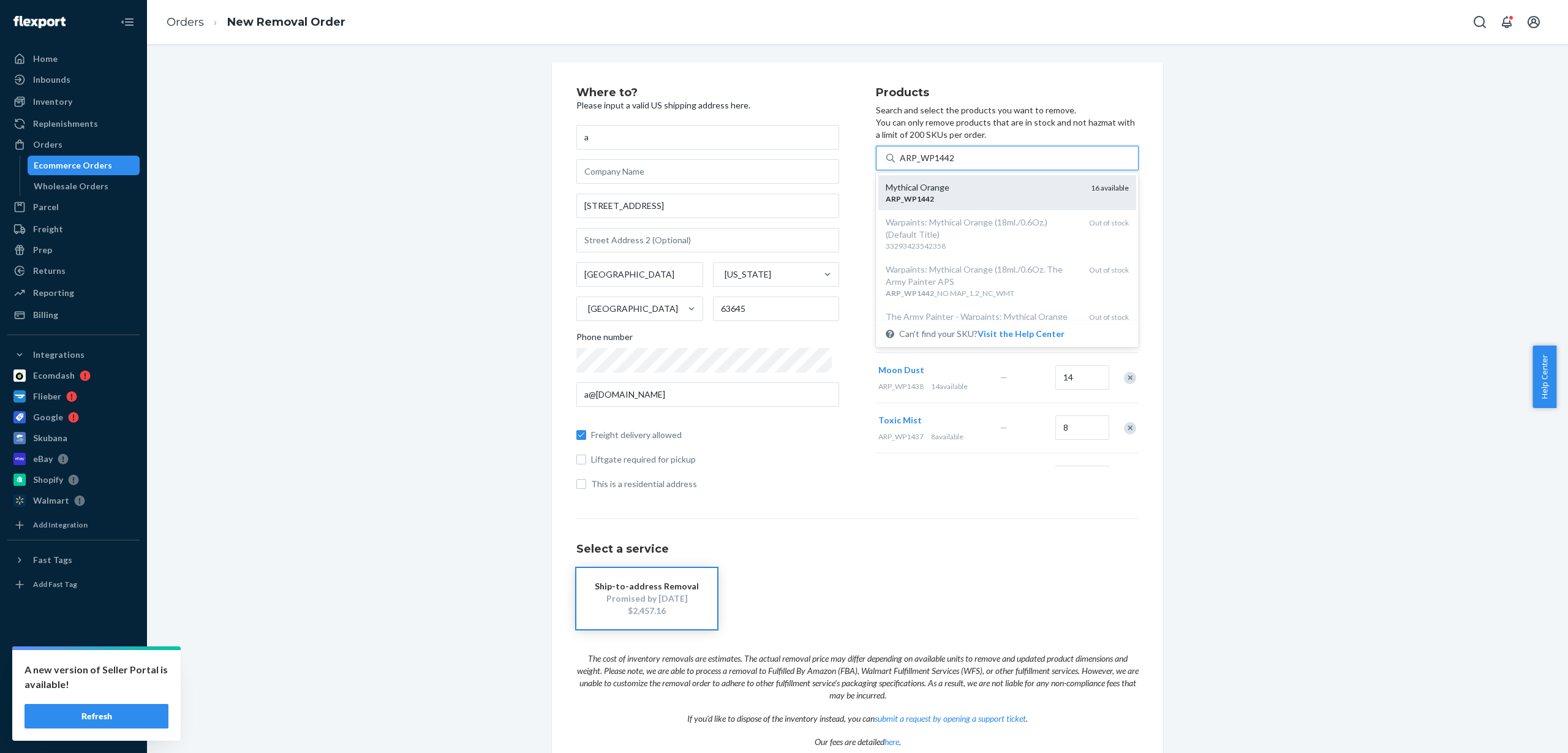
click at [988, 194] on div "ARP _ WP1442" at bounding box center [984, 199] width 196 height 11
click at [955, 164] on input "ARP_WP1442" at bounding box center [927, 158] width 56 height 12
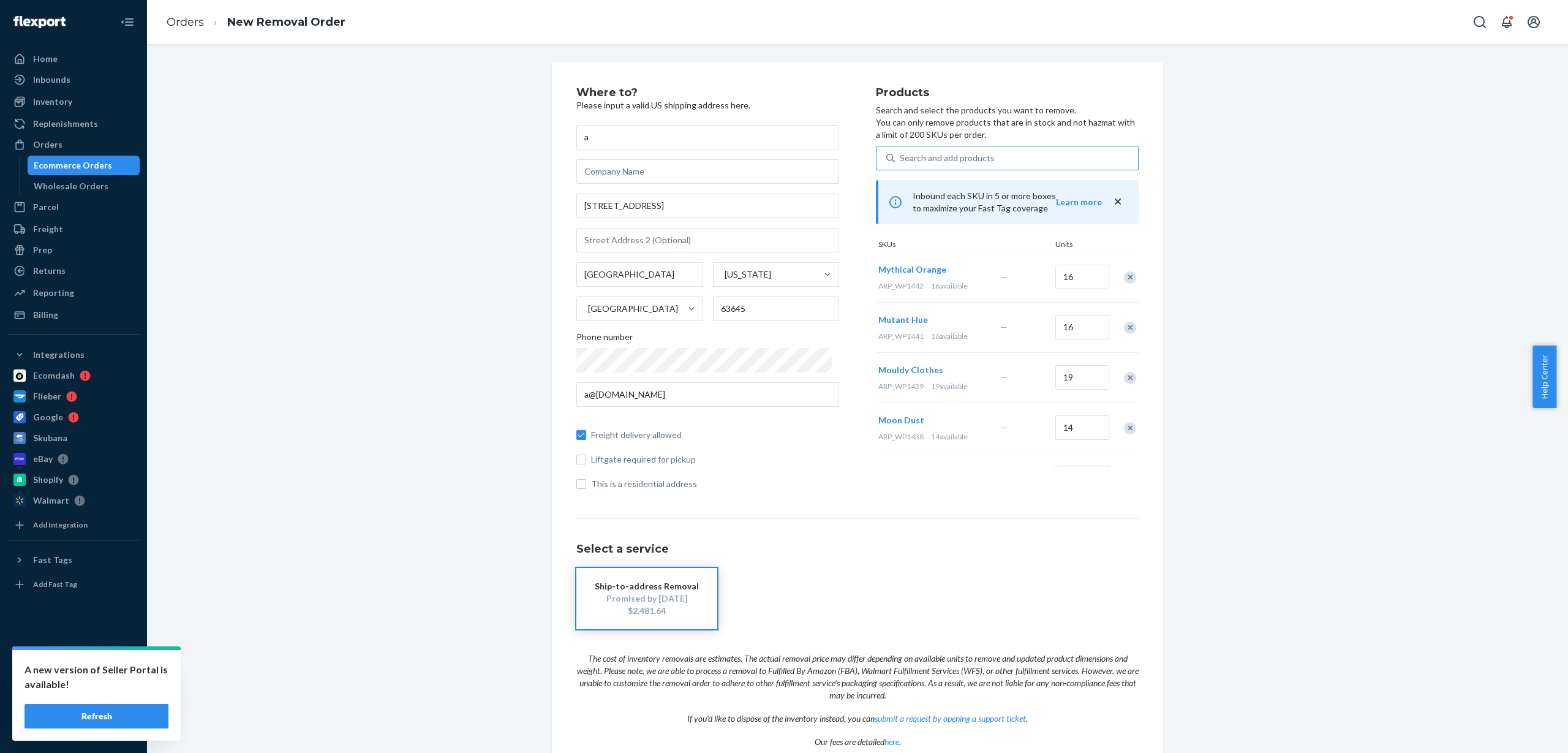
click at [1022, 148] on div "Search and add products" at bounding box center [1016, 158] width 243 height 22
click at [901, 152] on input "Search and add products" at bounding box center [900, 158] width 1 height 12
paste input "ARP_WP1443"
type input "ARP_WP1443"
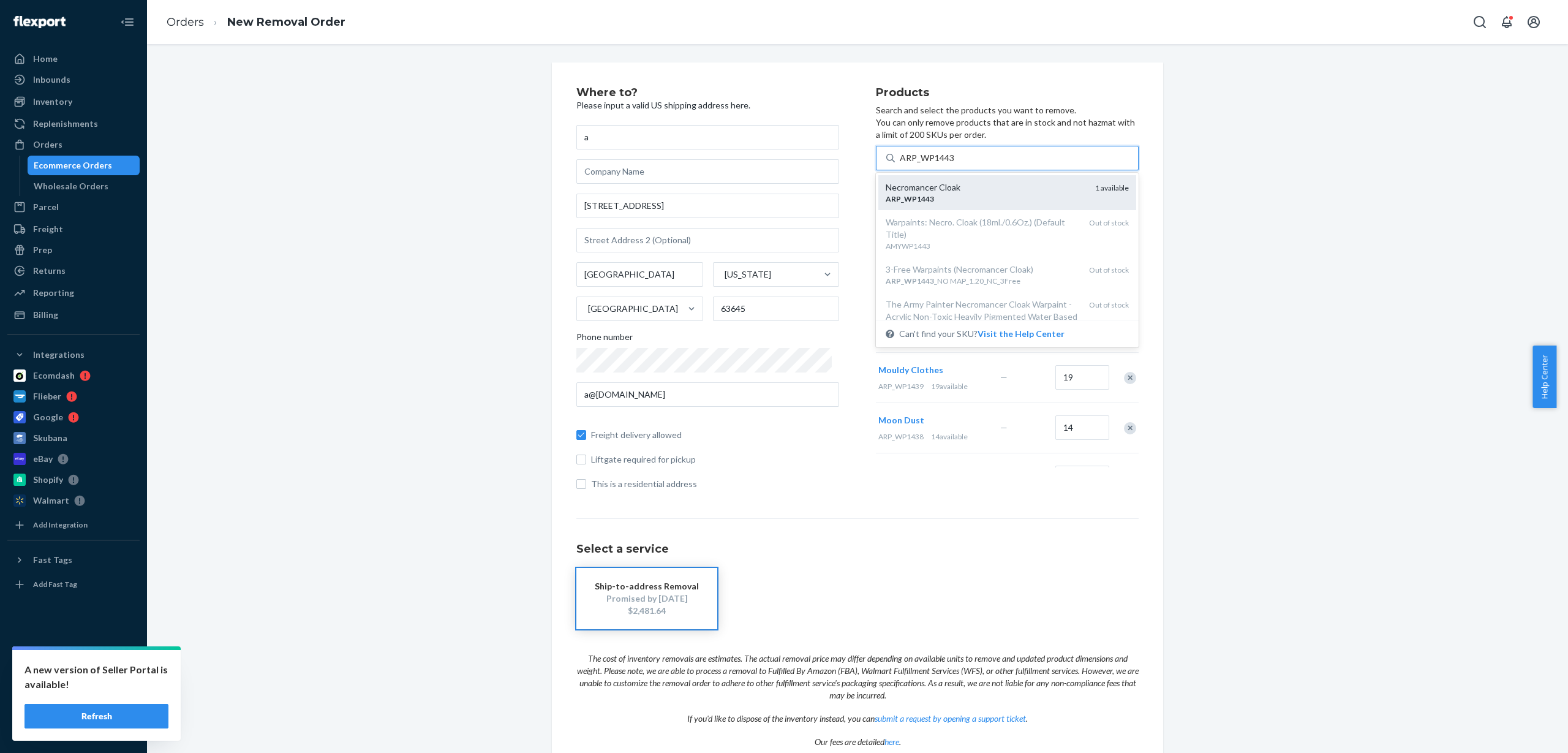
click at [993, 195] on div "ARP _ WP1443" at bounding box center [985, 199] width 200 height 11
click at [955, 164] on input "ARP_WP1443" at bounding box center [927, 158] width 56 height 12
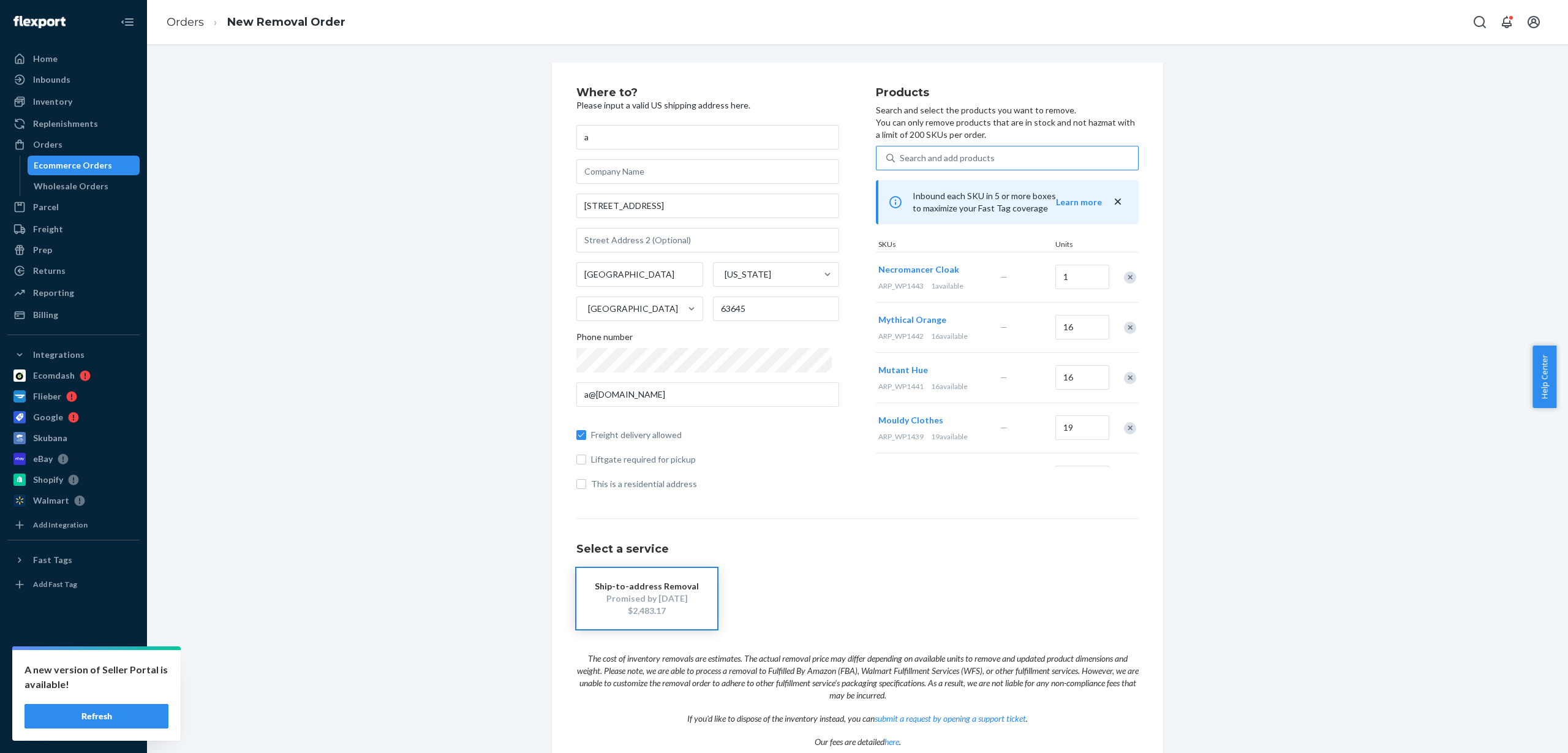
click at [1003, 159] on div "Search and add products" at bounding box center [1016, 158] width 243 height 22
click at [901, 159] on input "Search and add products" at bounding box center [900, 158] width 1 height 12
paste input "ARP_WP1444"
type input "ARP_WP1444"
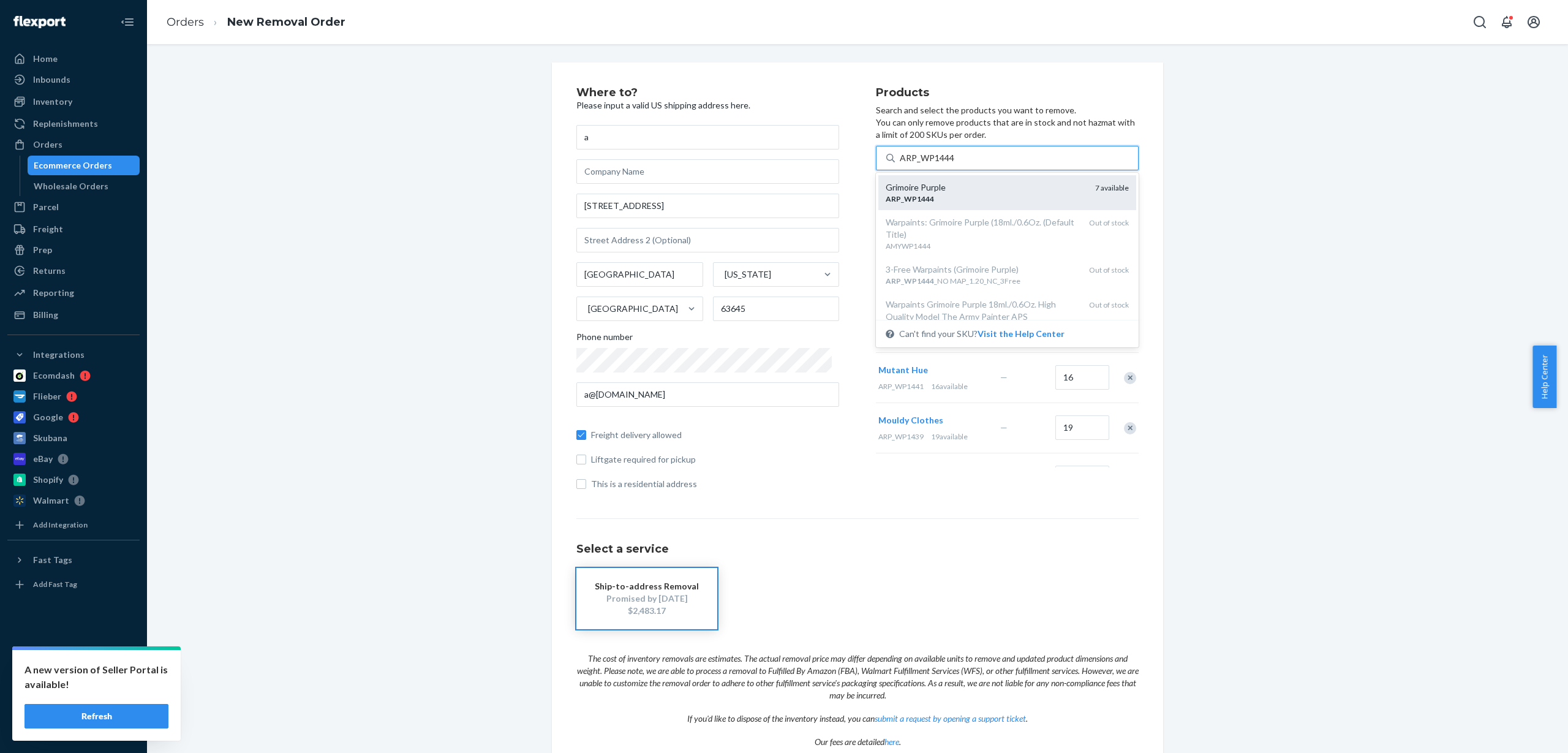
click at [1009, 195] on div "ARP _ WP1444" at bounding box center [985, 199] width 200 height 11
click at [955, 164] on input "ARP_WP1444" at bounding box center [927, 158] width 56 height 12
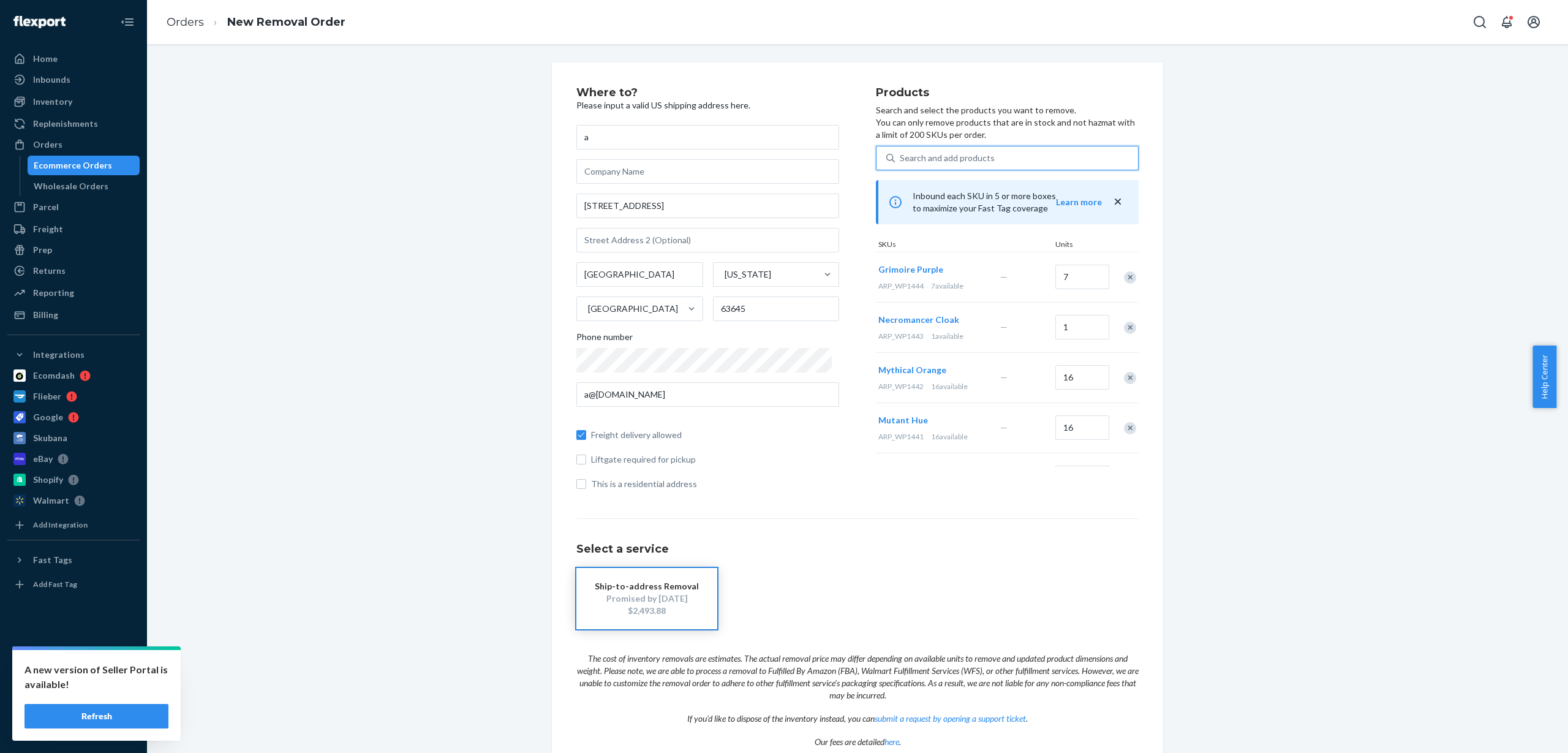
click at [1013, 152] on div "Search and add products" at bounding box center [1016, 158] width 243 height 22
click at [901, 152] on input "0 results available. Use Up and Down to choose options, press Enter to select t…" at bounding box center [900, 158] width 1 height 12
paste input "ARP_WP1445"
type input "ARP_WP1445"
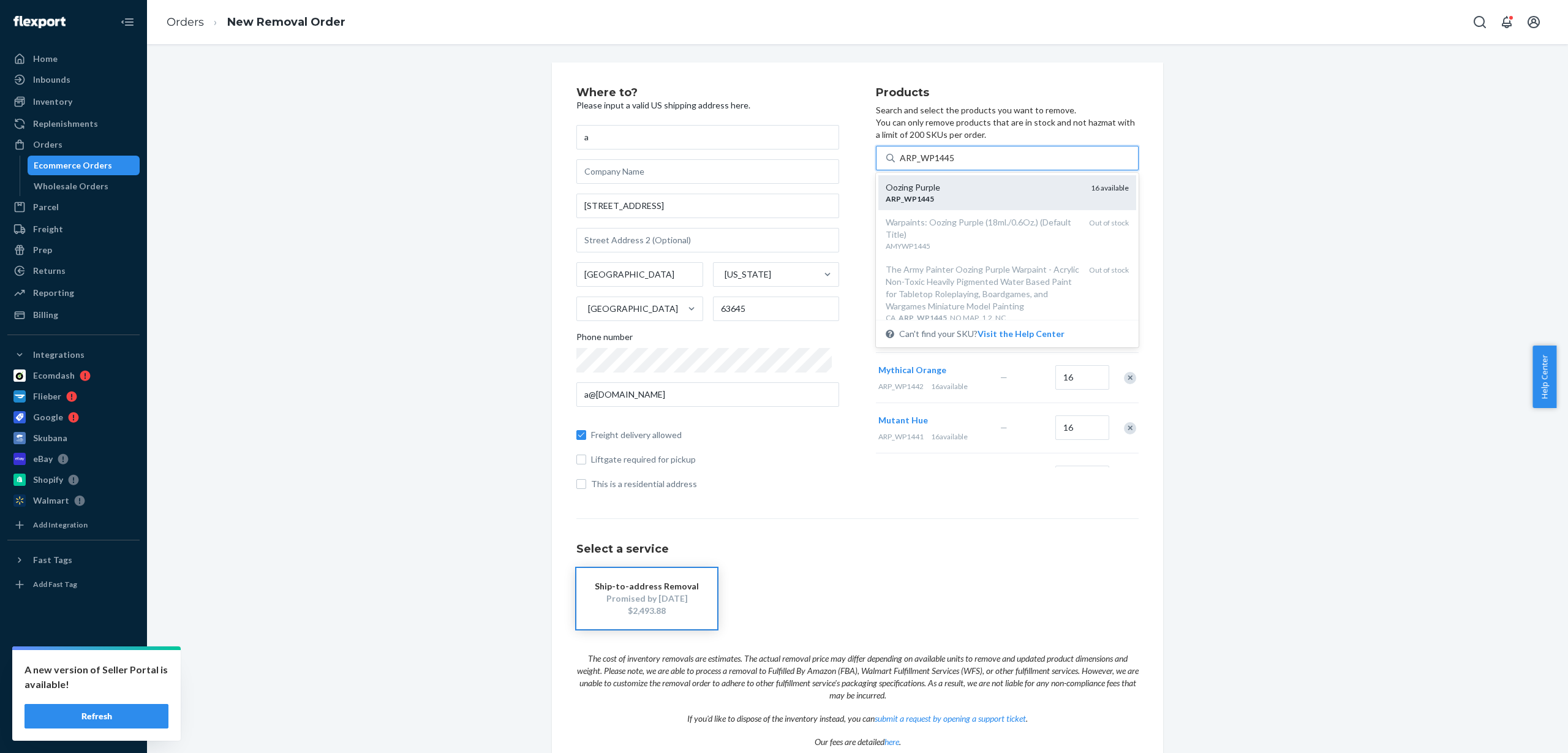
click at [993, 190] on div "Oozing Purple" at bounding box center [984, 188] width 196 height 12
click at [955, 164] on input "ARP_WP1445" at bounding box center [927, 158] width 56 height 12
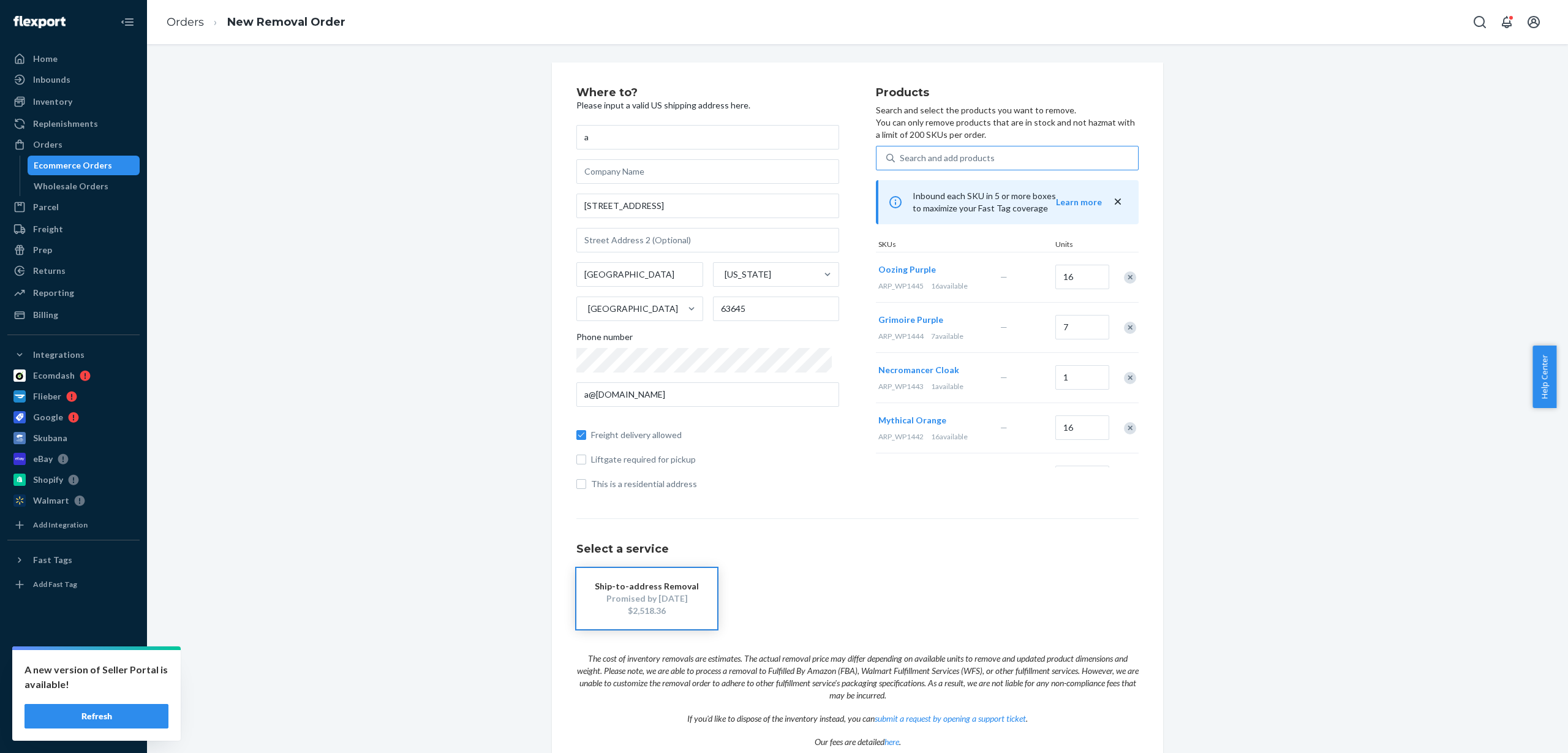
click at [1020, 156] on div "Search and add products" at bounding box center [1016, 158] width 243 height 22
click at [901, 156] on input "Search and add products" at bounding box center [900, 158] width 1 height 12
paste input "ARP_WP1446"
type input "ARP_WP1446"
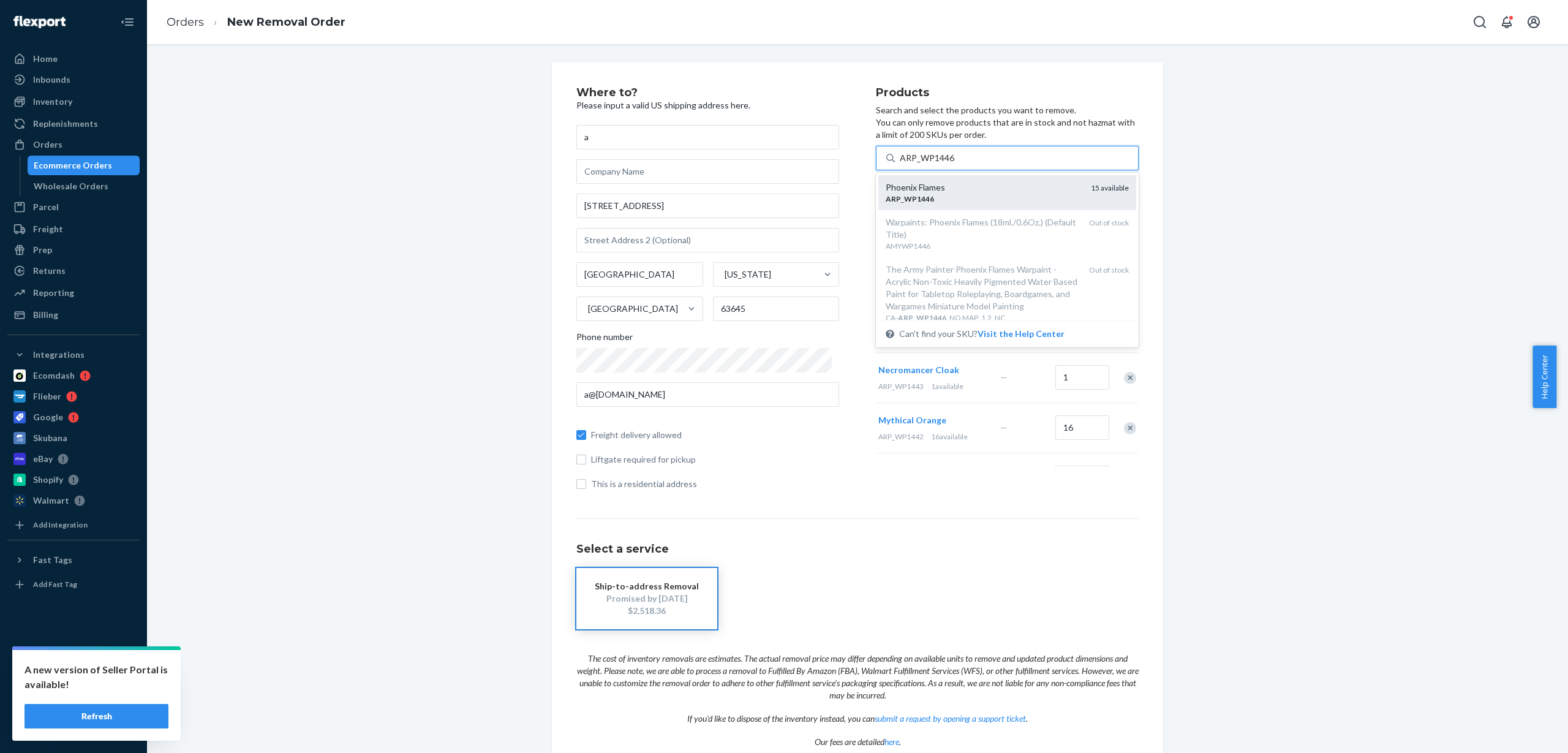
click at [1005, 186] on div "Phoenix Flames" at bounding box center [984, 188] width 196 height 12
click at [955, 164] on input "ARP_WP1446" at bounding box center [927, 158] width 56 height 12
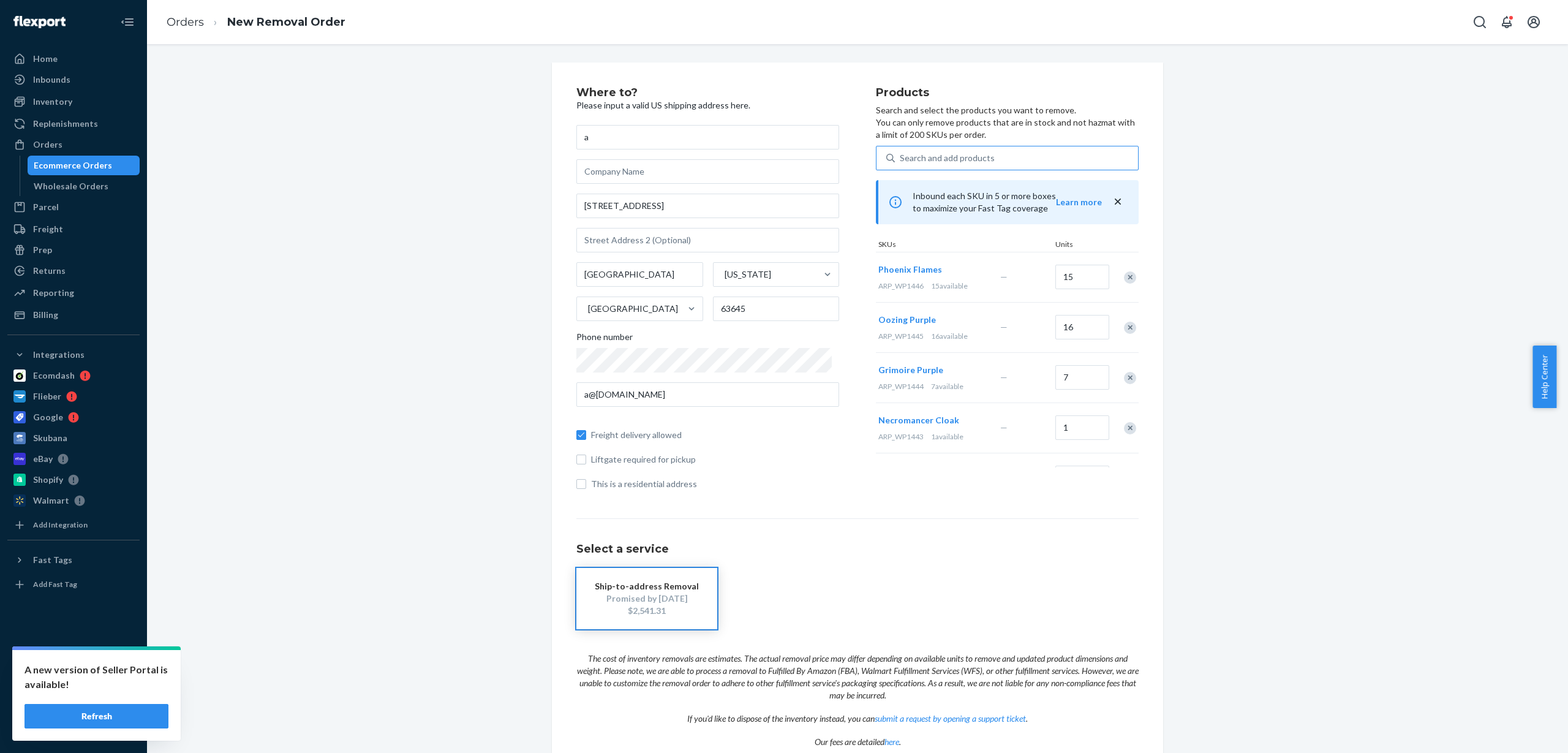
click at [971, 152] on div "Search and add products" at bounding box center [947, 158] width 95 height 12
click at [901, 152] on input "Search and add products" at bounding box center [900, 158] width 1 height 12
paste input "ARP_WP1449"
type input "ARP_WP1449"
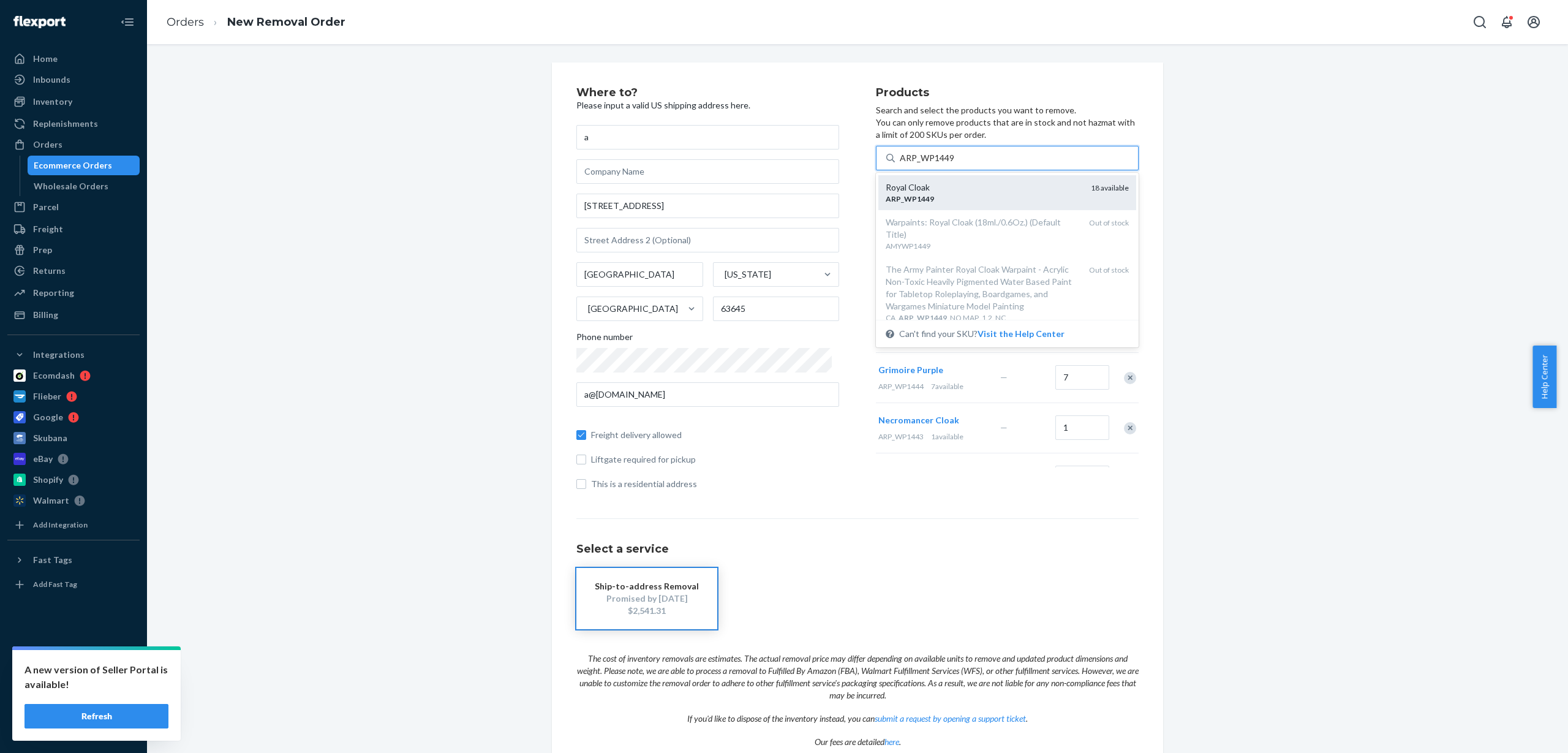
click at [979, 191] on div "Royal Cloak" at bounding box center [984, 188] width 196 height 12
click at [955, 164] on input "ARP_WP1449" at bounding box center [927, 158] width 56 height 12
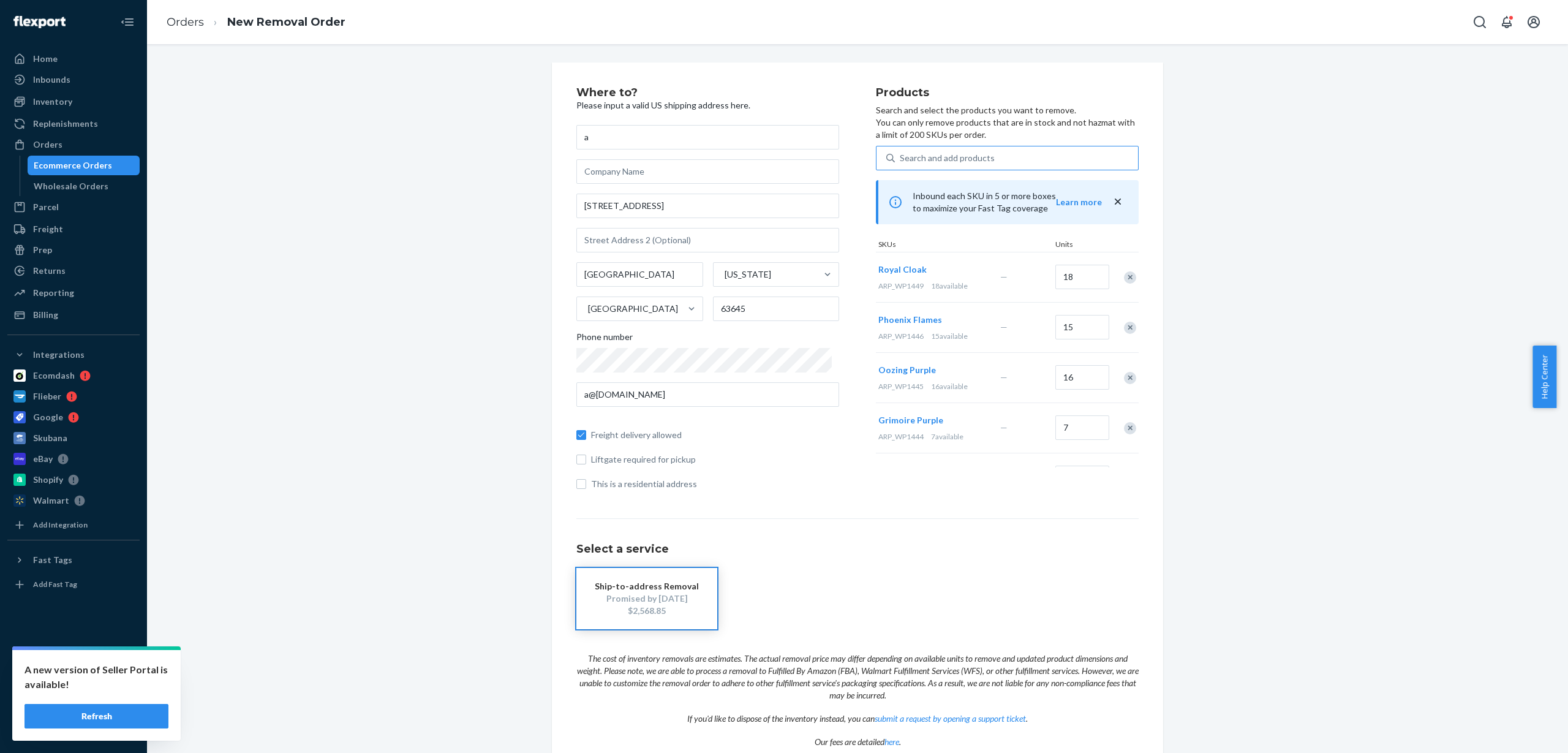
click at [992, 155] on div "Search and add products" at bounding box center [1016, 158] width 243 height 22
click at [901, 155] on input "Search and add products" at bounding box center [900, 158] width 1 height 12
paste input "ARP_WP1450"
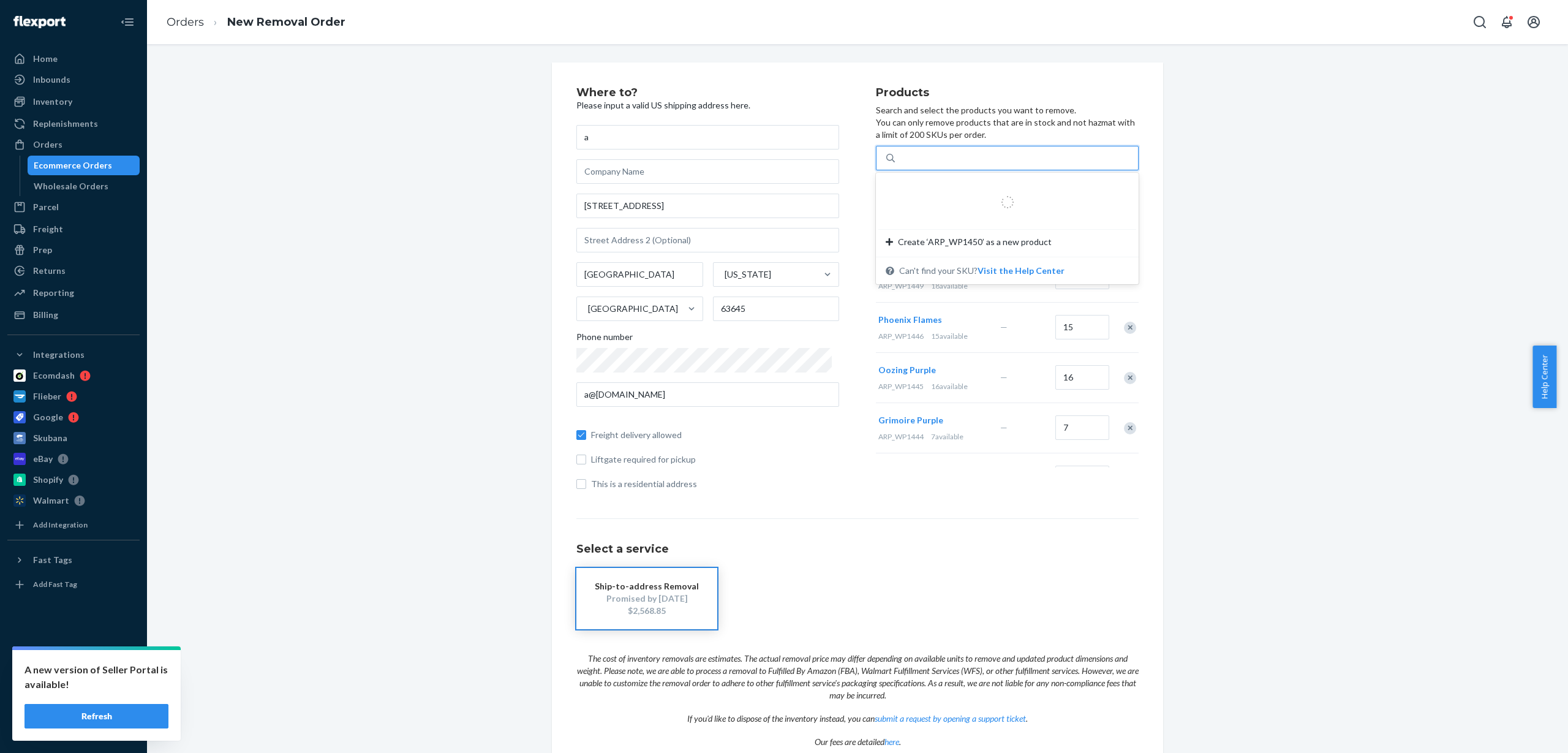
type input "ARP_WP1450"
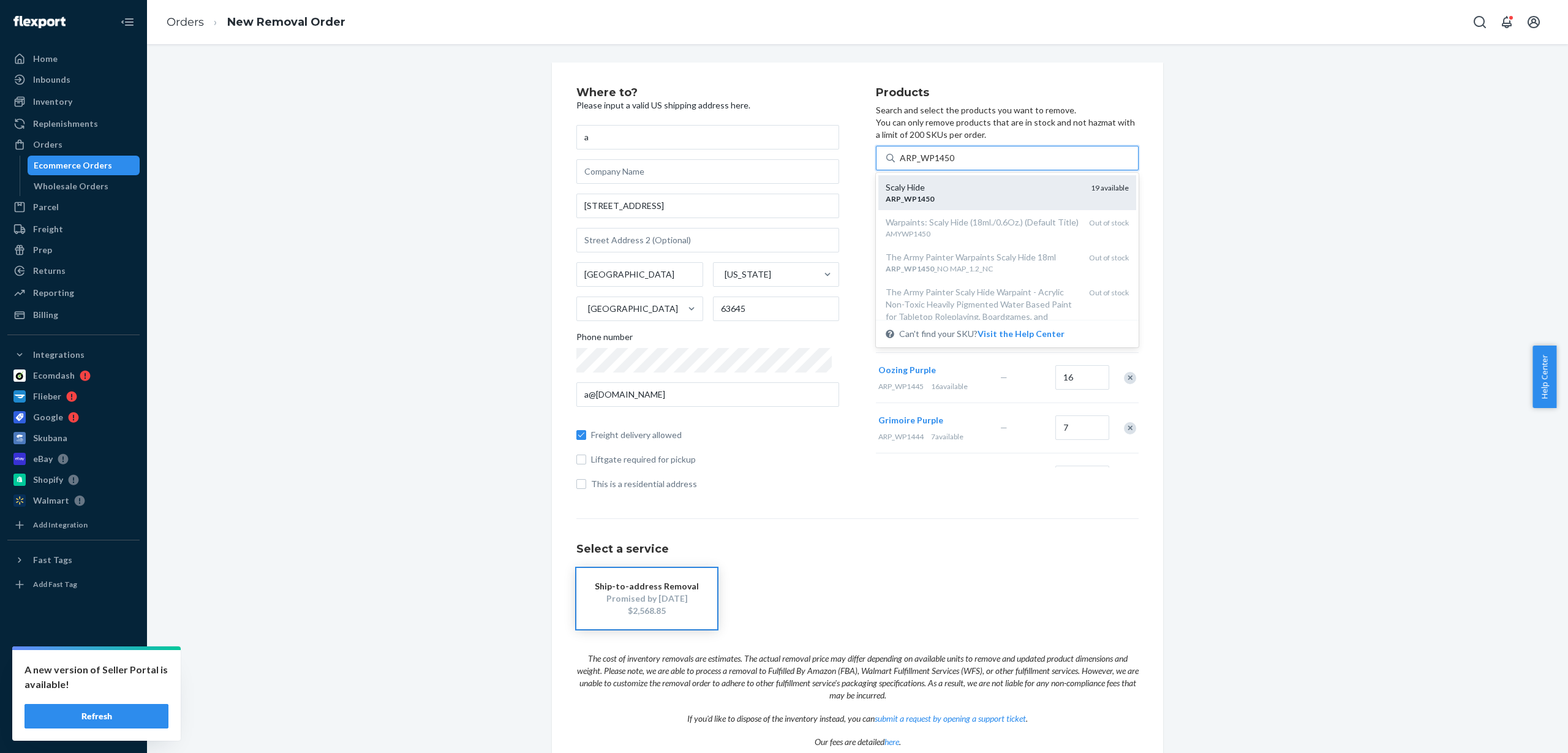
click at [983, 190] on div "Scaly Hide" at bounding box center [984, 188] width 196 height 12
click at [955, 164] on input "ARP_WP1450" at bounding box center [927, 158] width 56 height 12
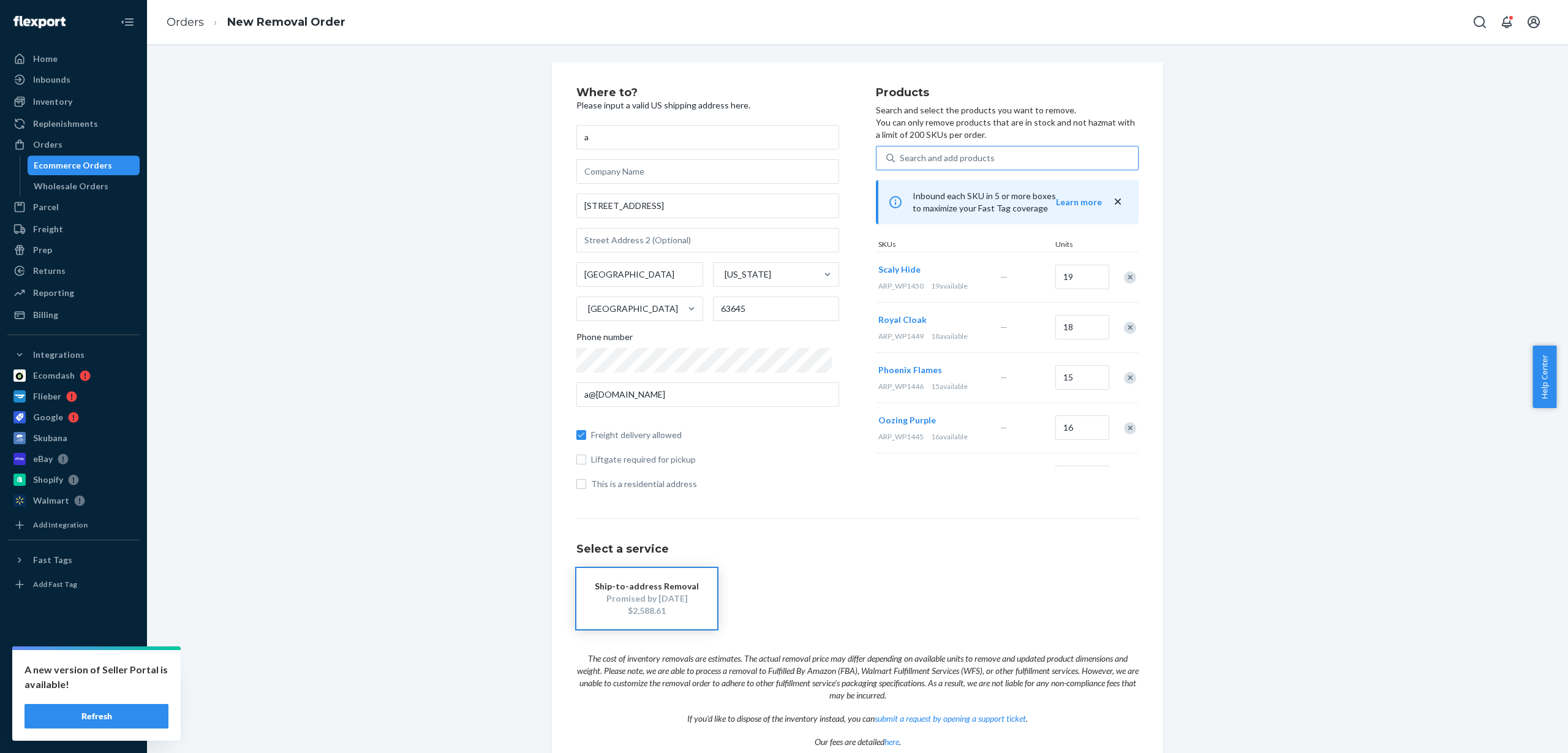
click at [978, 162] on div "Search and add products" at bounding box center [947, 158] width 95 height 12
click at [901, 162] on input "Search and add products" at bounding box center [900, 158] width 1 height 12
paste input "ARP_WP1451"
type input "ARP_WP1451"
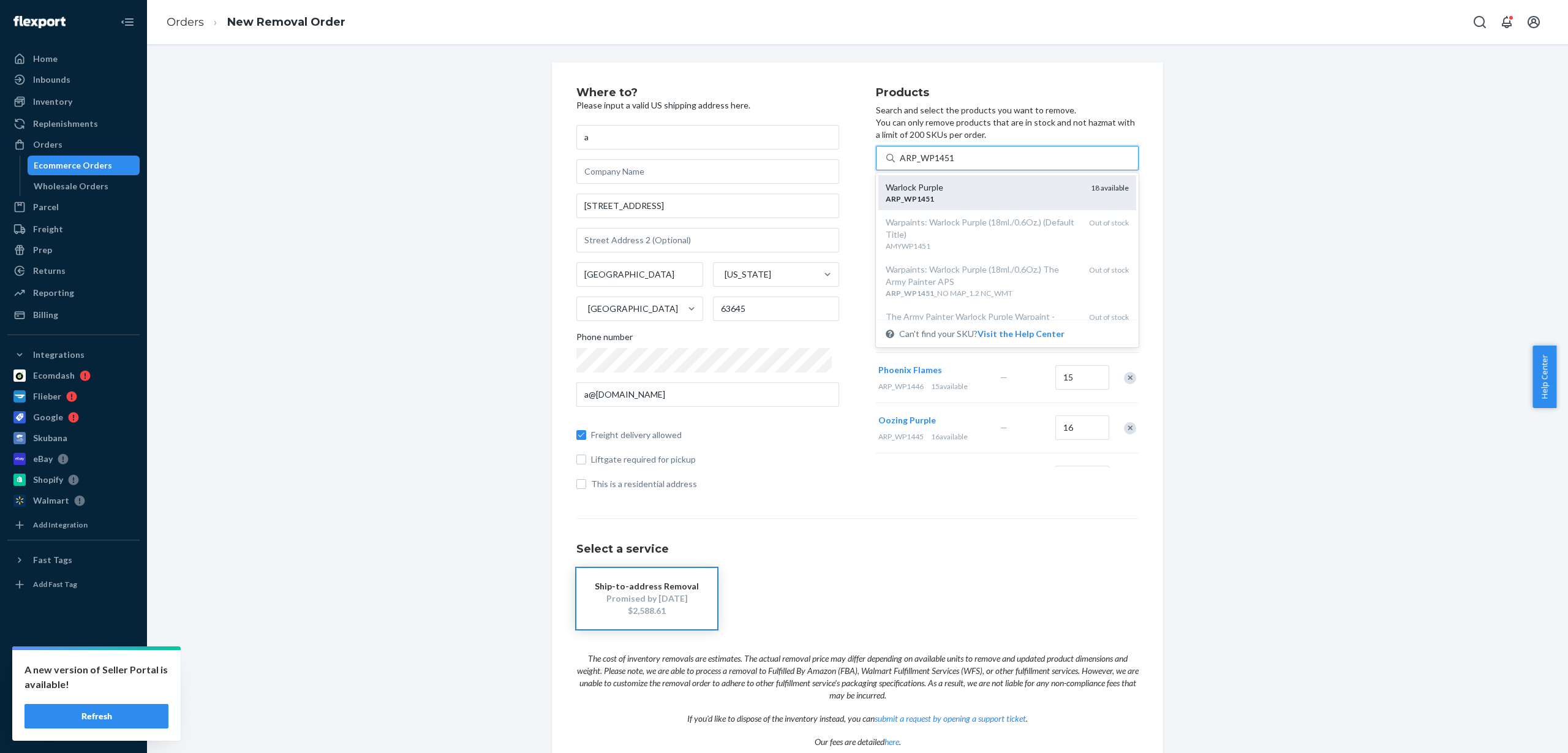
click at [982, 190] on div "Warlock Purple" at bounding box center [984, 188] width 196 height 12
click at [955, 164] on input "ARP_WP1451" at bounding box center [927, 158] width 56 height 12
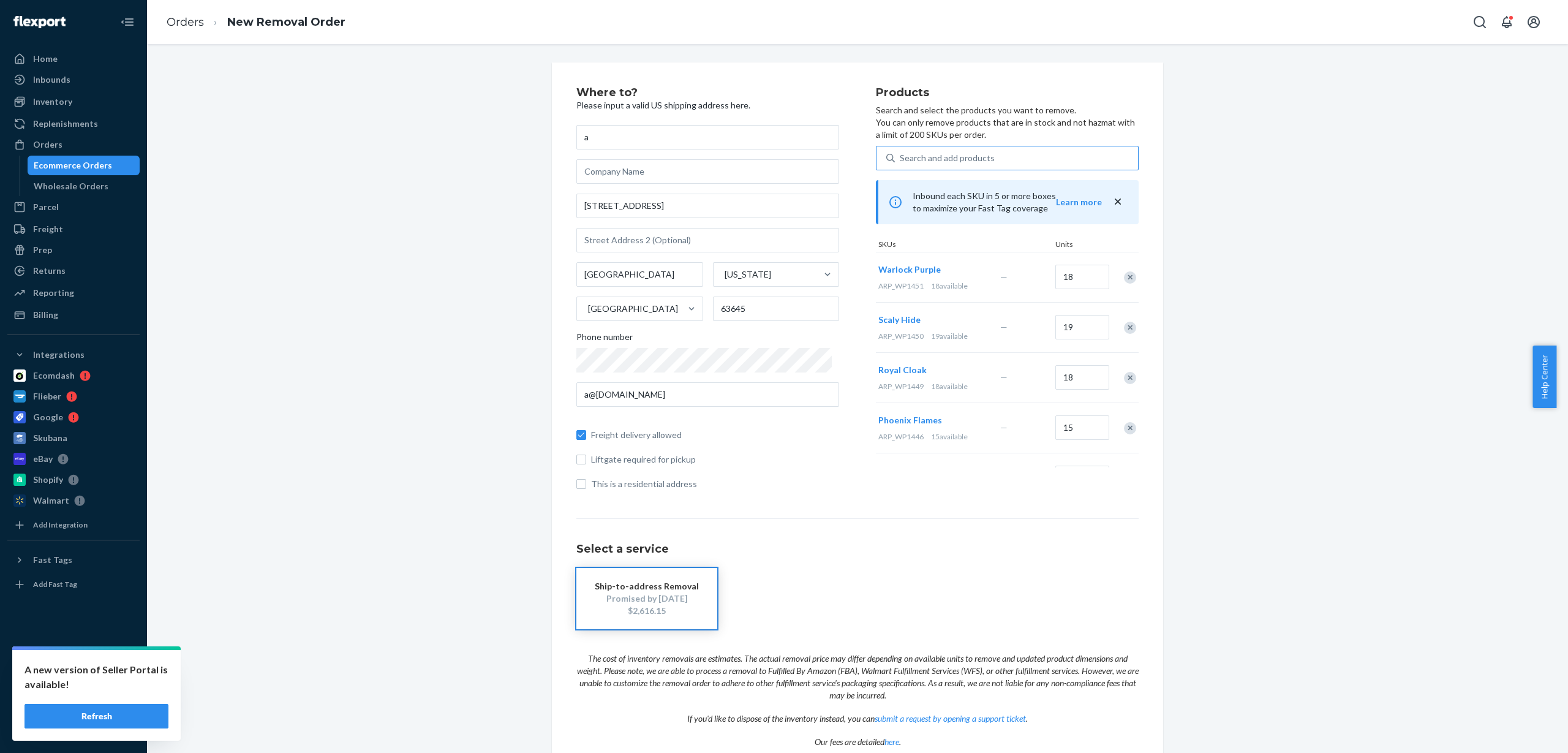
click at [989, 160] on div "Search and add products" at bounding box center [1016, 158] width 243 height 22
click at [901, 160] on input "Search and add products" at bounding box center [900, 158] width 1 height 12
paste input "ARP_WP1453"
type input "ARP_WP1453"
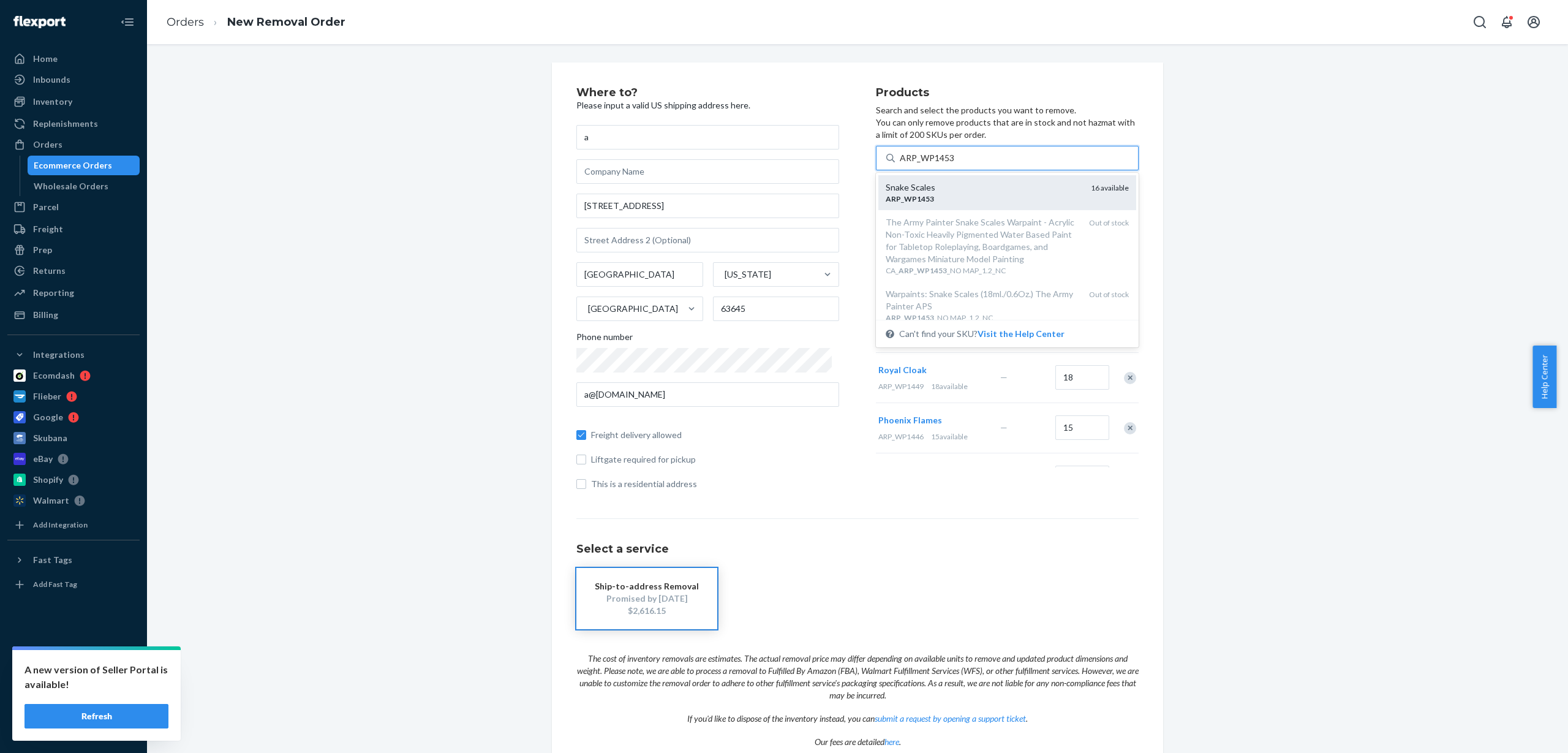
click at [1021, 200] on div "ARP _ WP1453" at bounding box center [984, 199] width 196 height 11
click at [955, 164] on input "ARP_WP1453" at bounding box center [927, 158] width 56 height 12
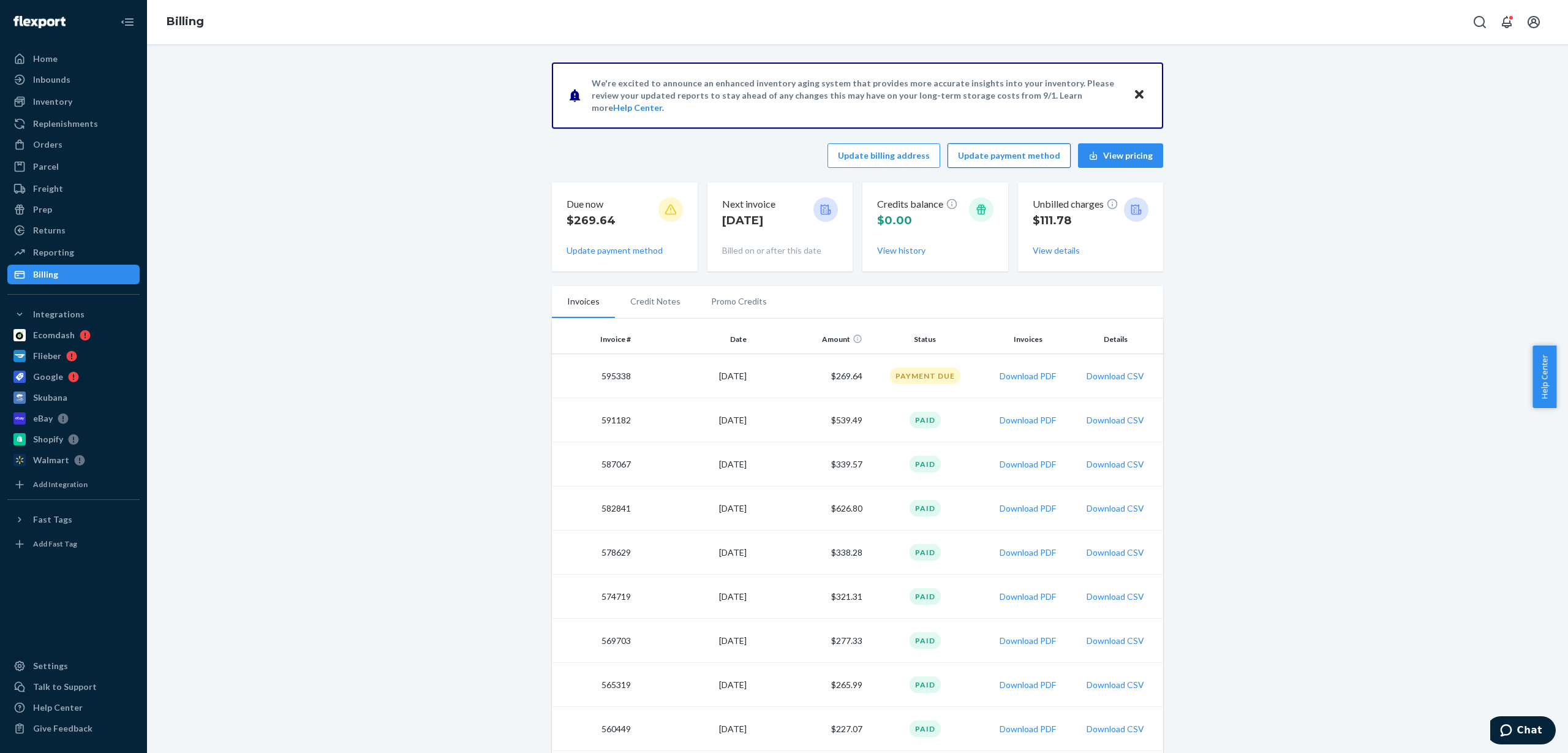
click at [1010, 153] on button "Update payment method" at bounding box center [1009, 156] width 123 height 25
click at [1506, 24] on icon "Open notifications" at bounding box center [1506, 22] width 15 height 15
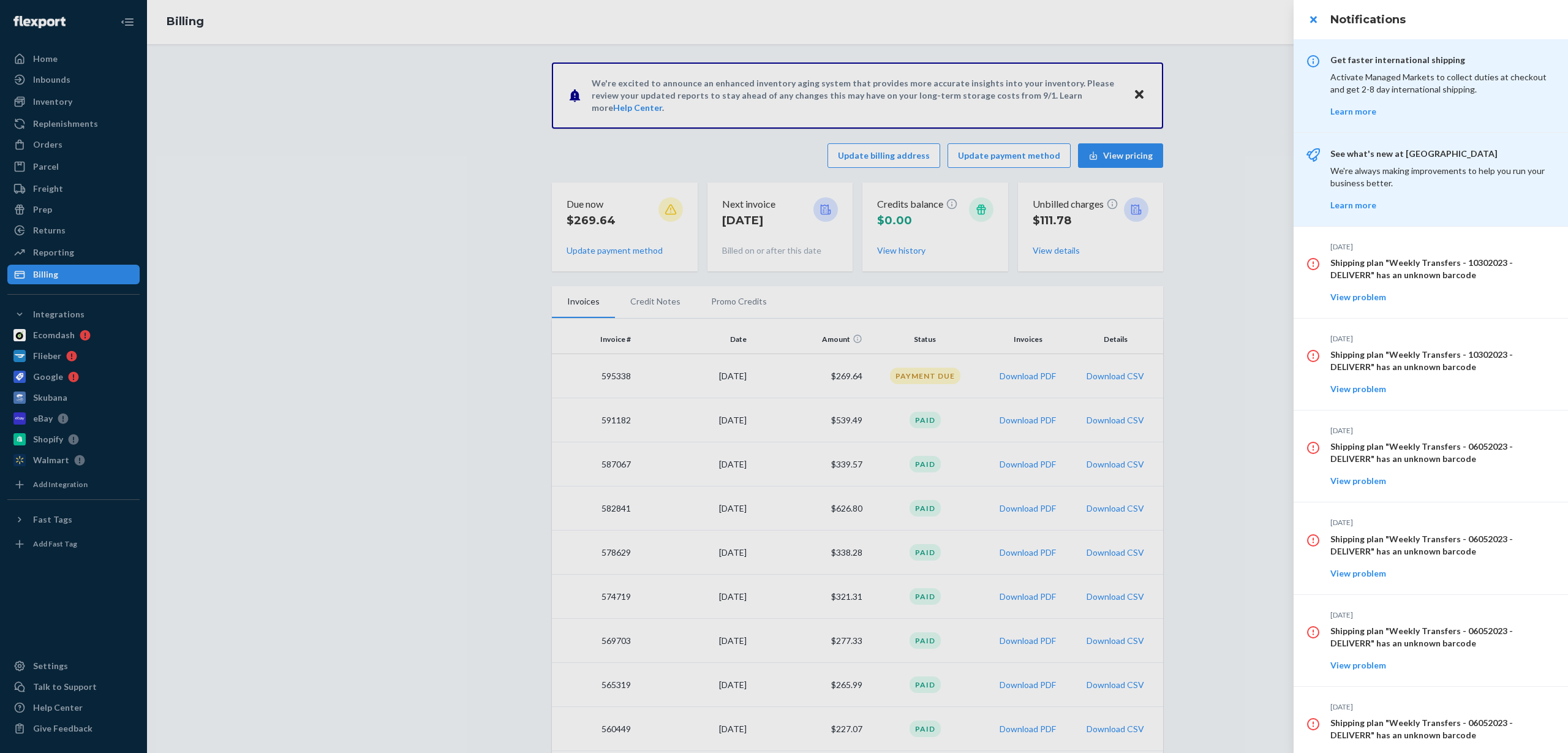
click at [1259, 83] on div at bounding box center [784, 376] width 1568 height 753
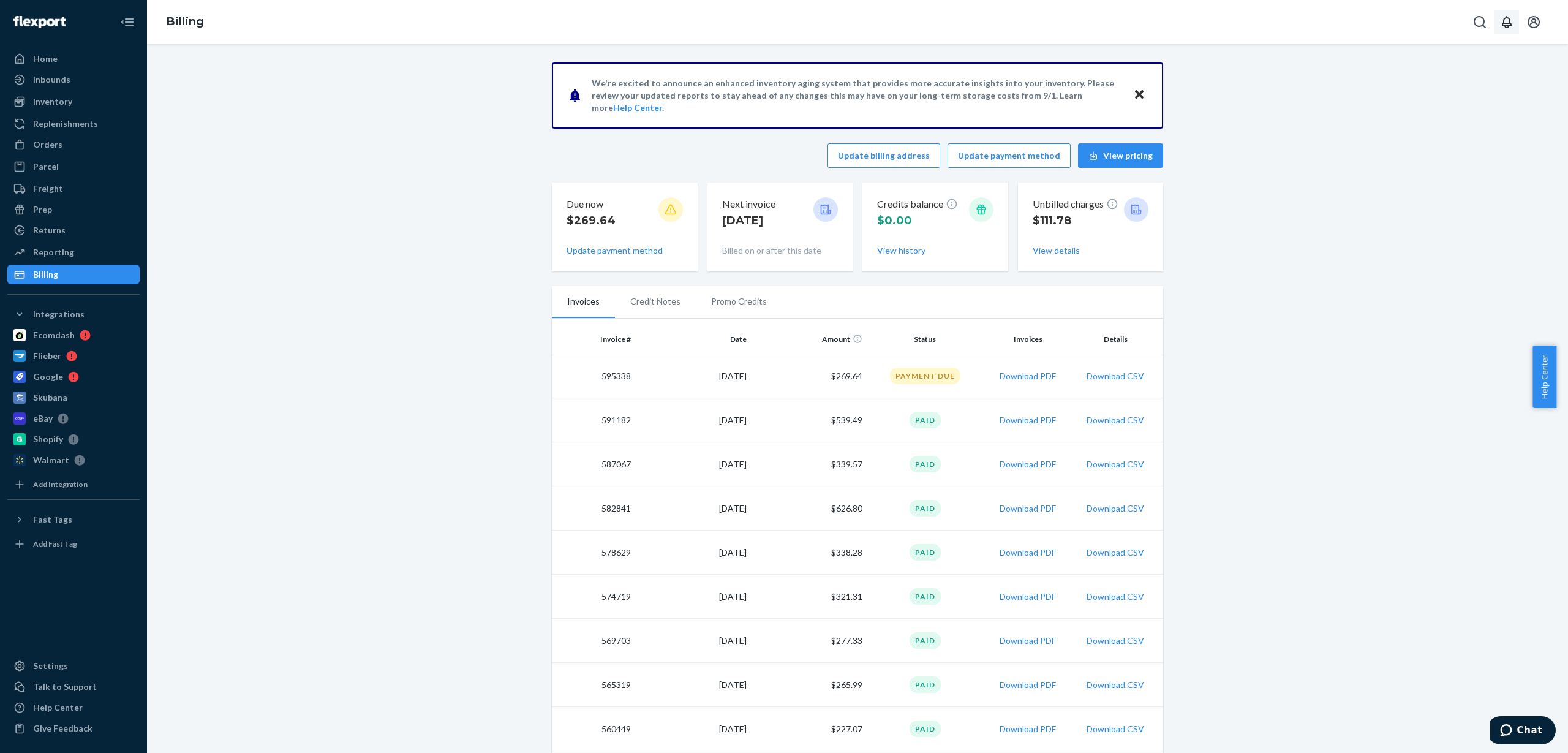
click at [666, 210] on icon at bounding box center [671, 210] width 12 height 12
click at [1530, 21] on icon "Open account menu" at bounding box center [1534, 22] width 15 height 15
click at [1459, 110] on div "Settings" at bounding box center [1506, 121] width 95 height 22
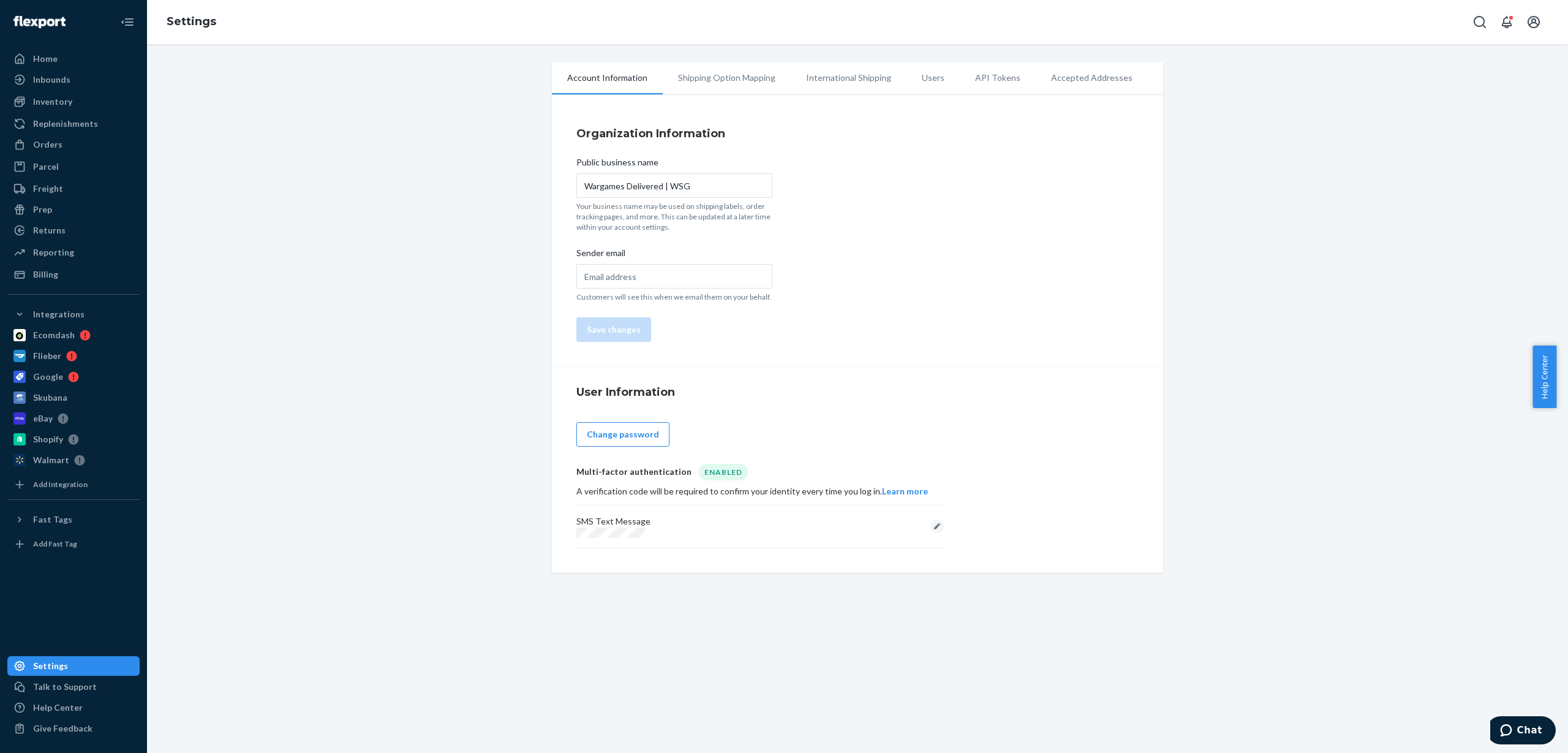
click at [927, 81] on li "Users" at bounding box center [933, 78] width 53 height 31
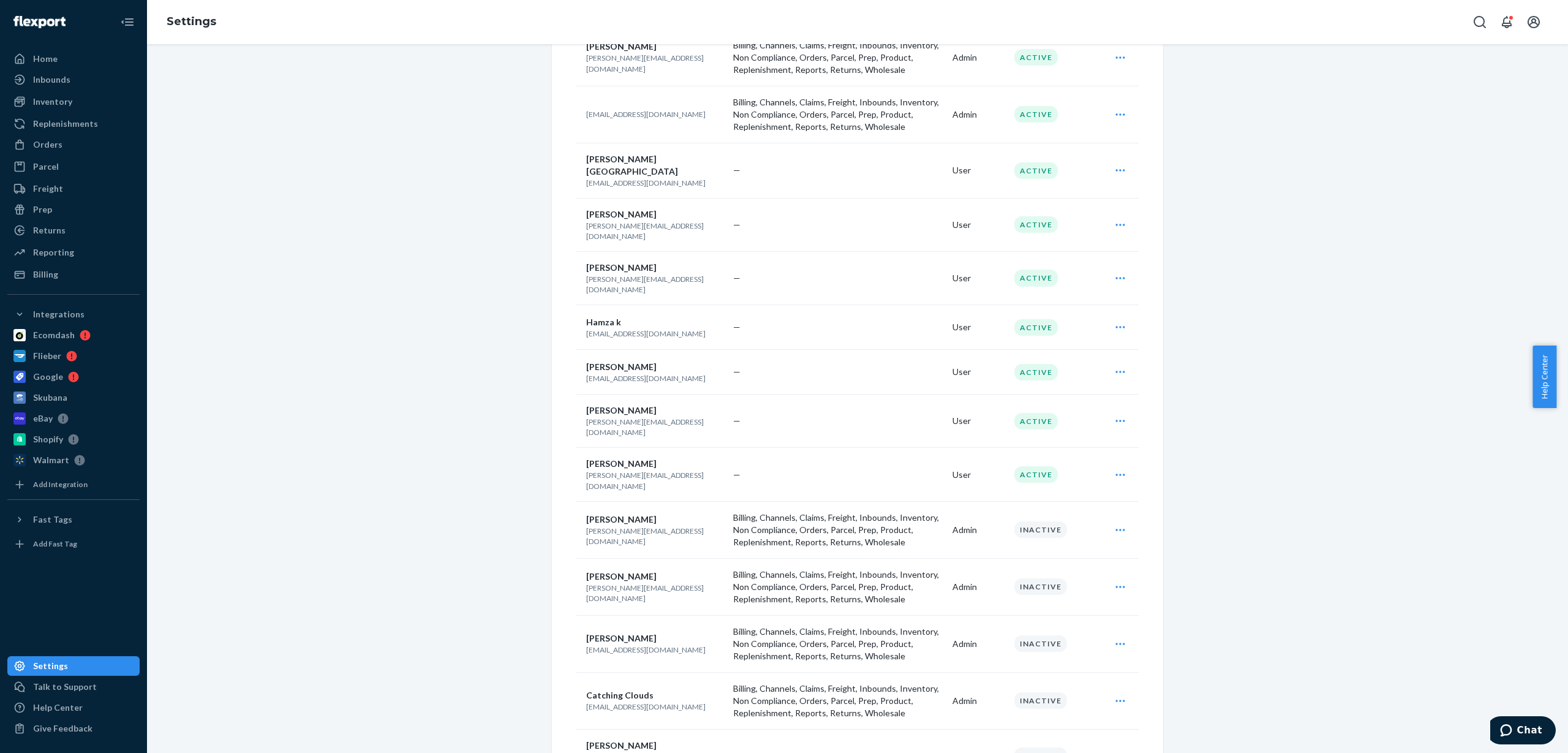
scroll to position [294, 0]
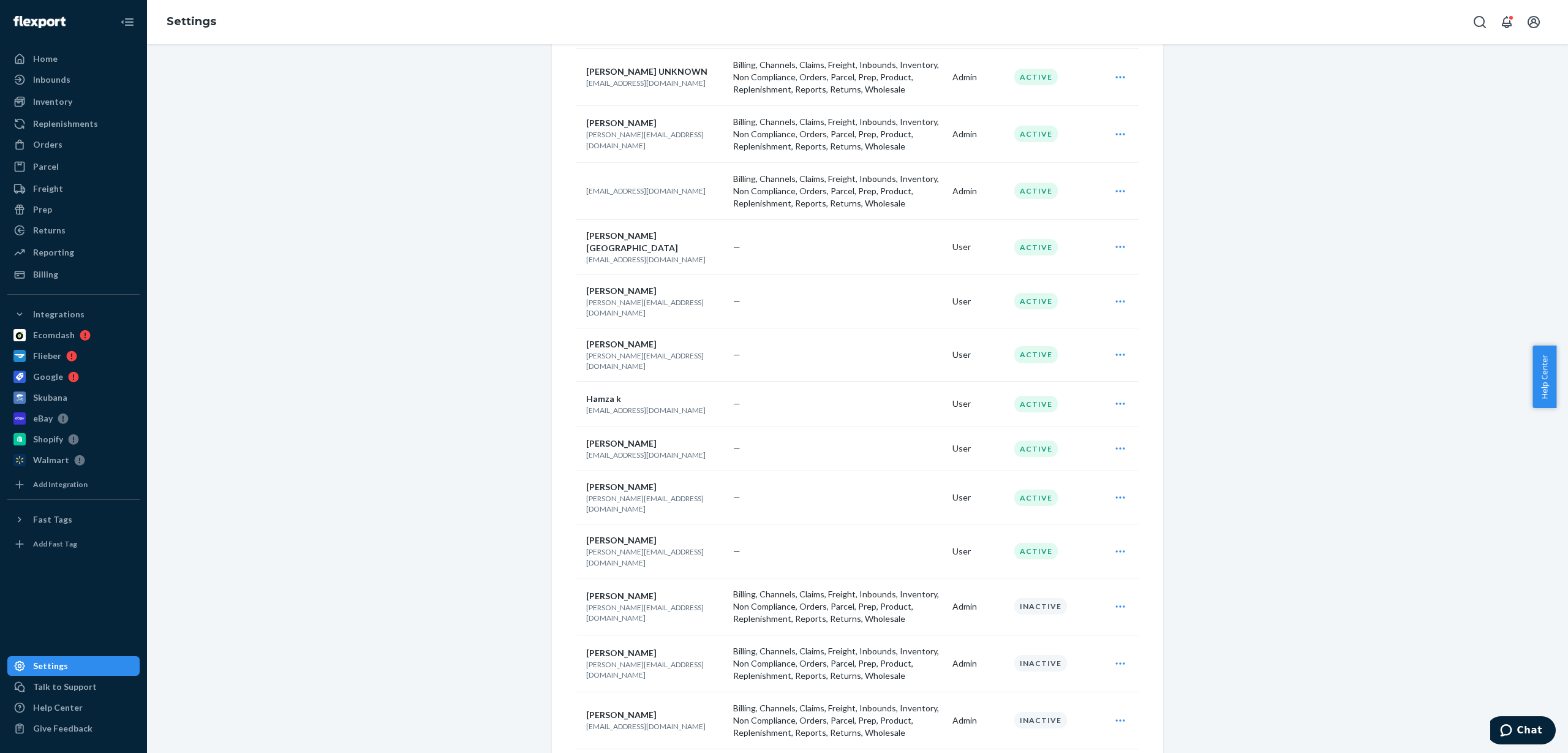
click at [1114, 491] on icon "Open user actions" at bounding box center [1120, 497] width 12 height 12
click at [1046, 524] on span "Edit" at bounding box center [1064, 528] width 76 height 9
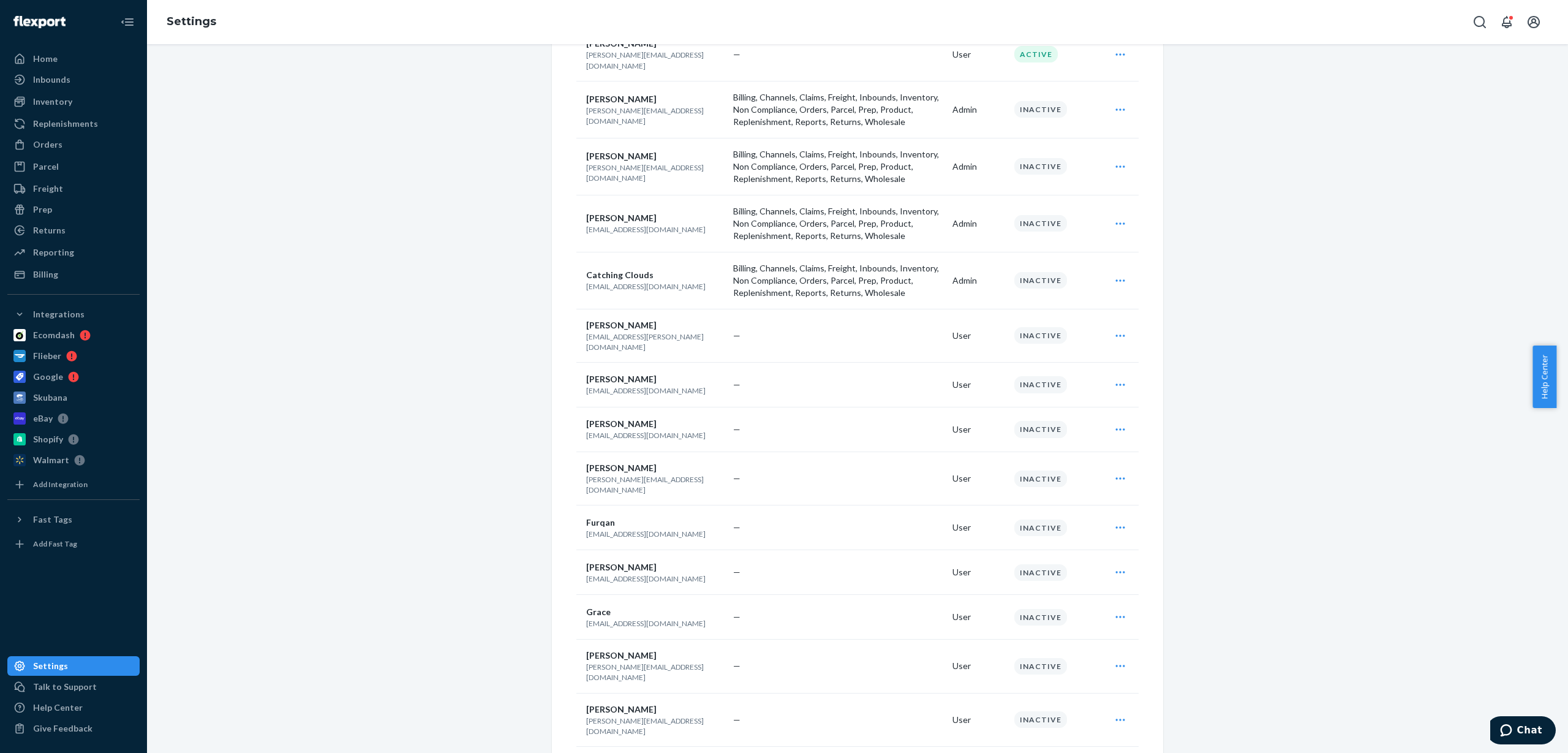
scroll to position [830, 0]
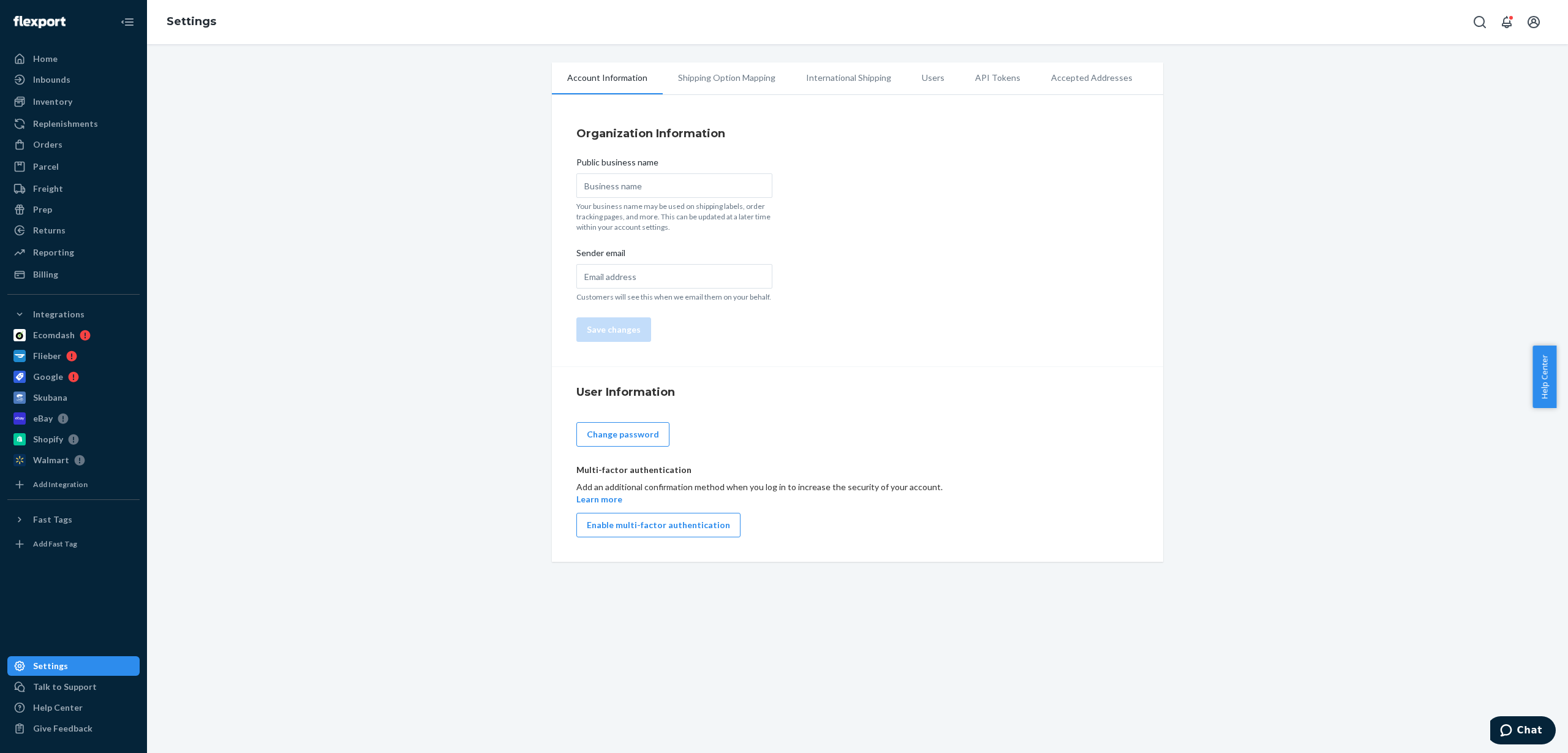
type input "Wargames Delivered | WSG"
